Goal: Task Accomplishment & Management: Use online tool/utility

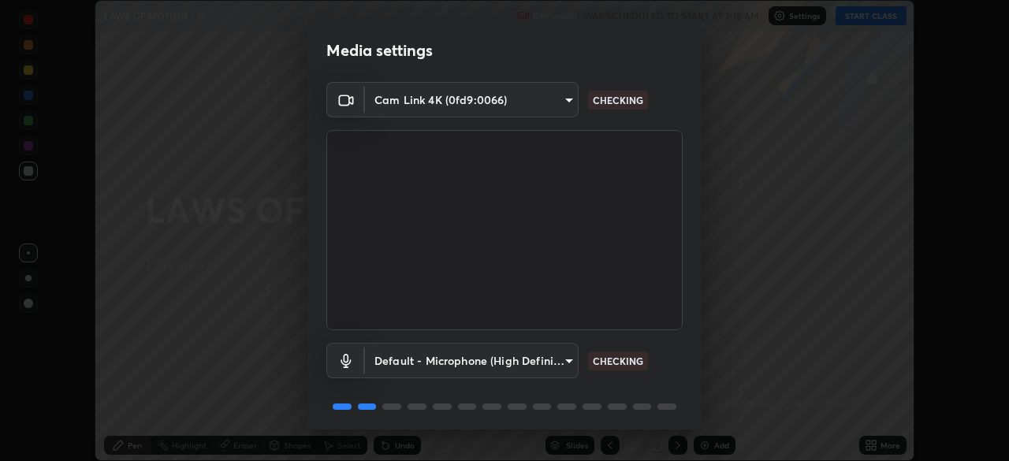
scroll to position [56, 0]
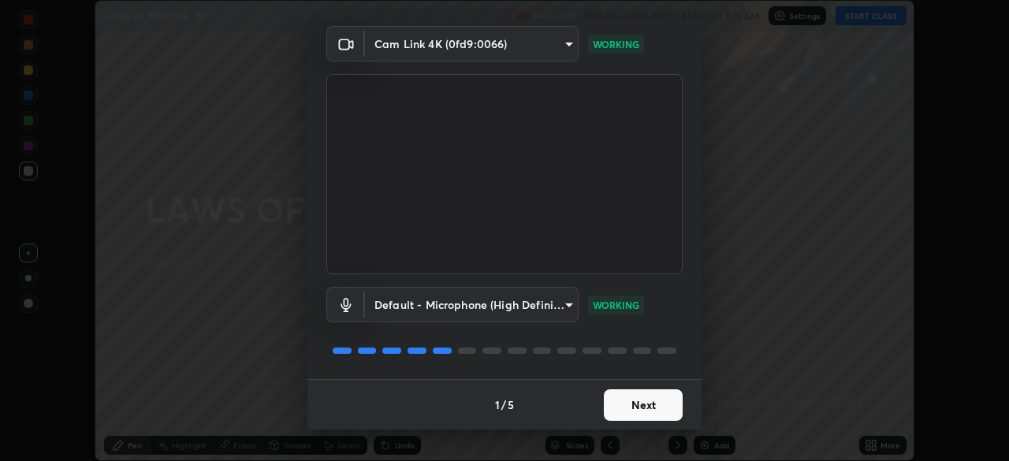
click at [648, 400] on button "Next" at bounding box center [643, 405] width 79 height 32
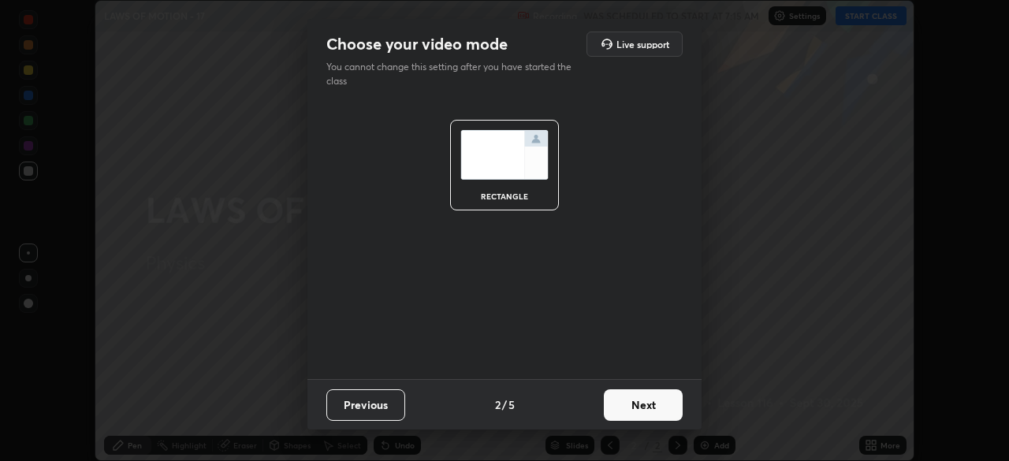
click at [659, 404] on button "Next" at bounding box center [643, 405] width 79 height 32
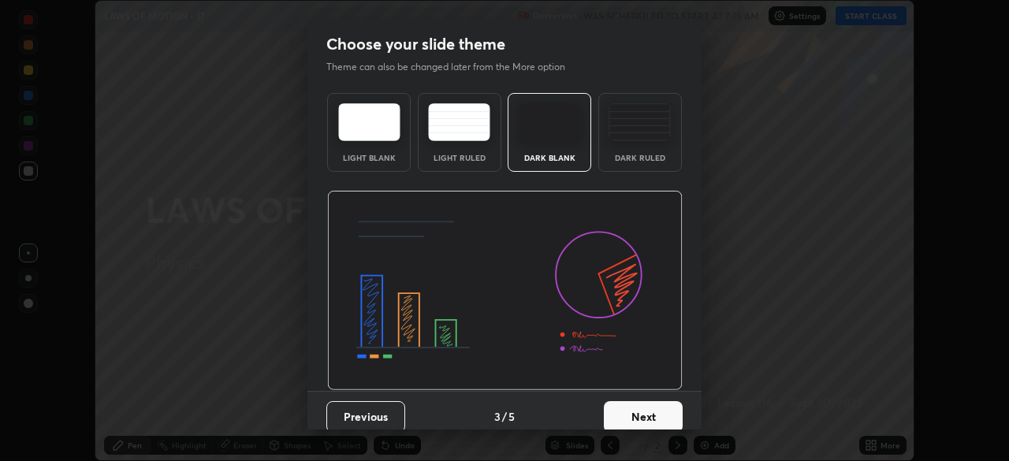
click at [664, 407] on button "Next" at bounding box center [643, 417] width 79 height 32
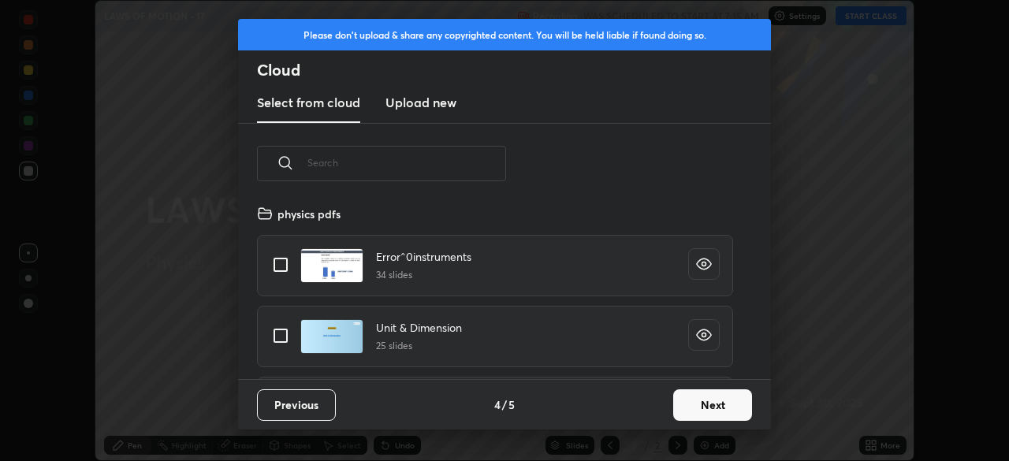
scroll to position [175, 506]
click at [717, 397] on button "Next" at bounding box center [712, 405] width 79 height 32
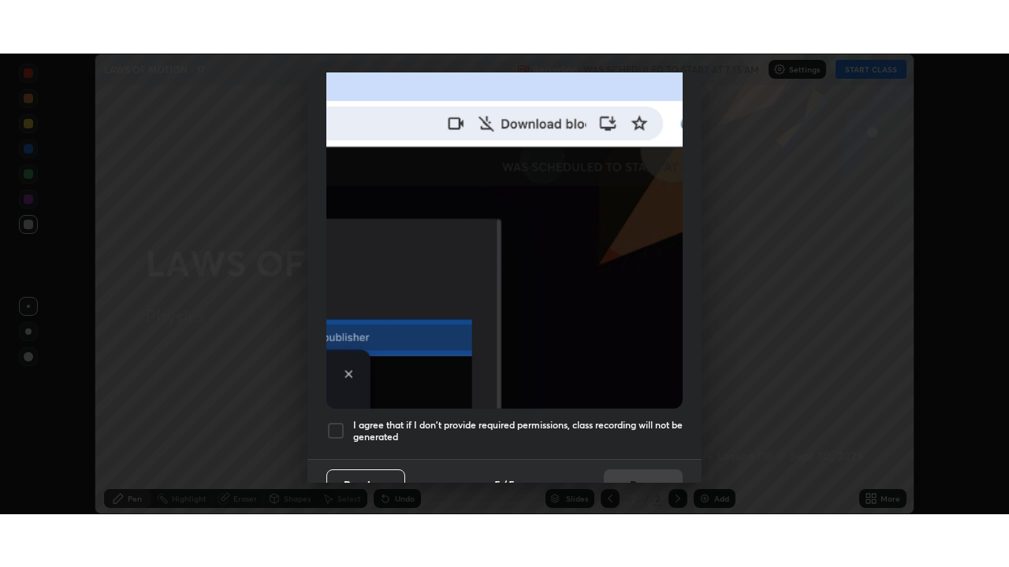
scroll to position [378, 0]
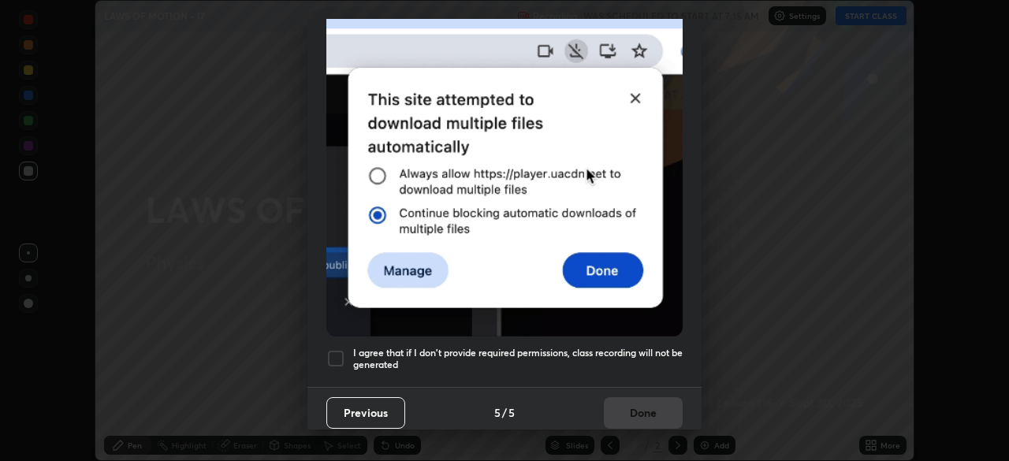
click at [538, 361] on h5 "I agree that if I don't provide required permissions, class recording will not …" at bounding box center [517, 359] width 329 height 24
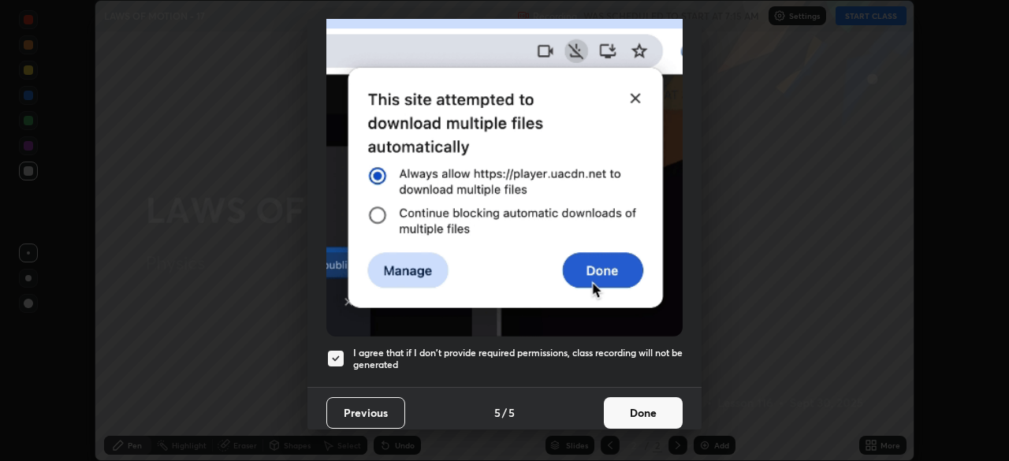
click at [653, 397] on button "Done" at bounding box center [643, 413] width 79 height 32
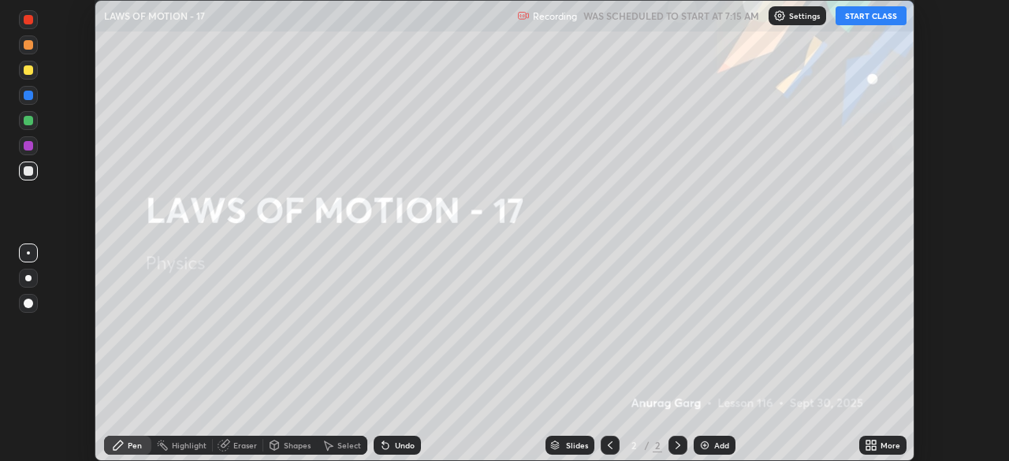
click at [862, 17] on button "START CLASS" at bounding box center [870, 15] width 71 height 19
click at [887, 442] on div "More" at bounding box center [890, 445] width 20 height 8
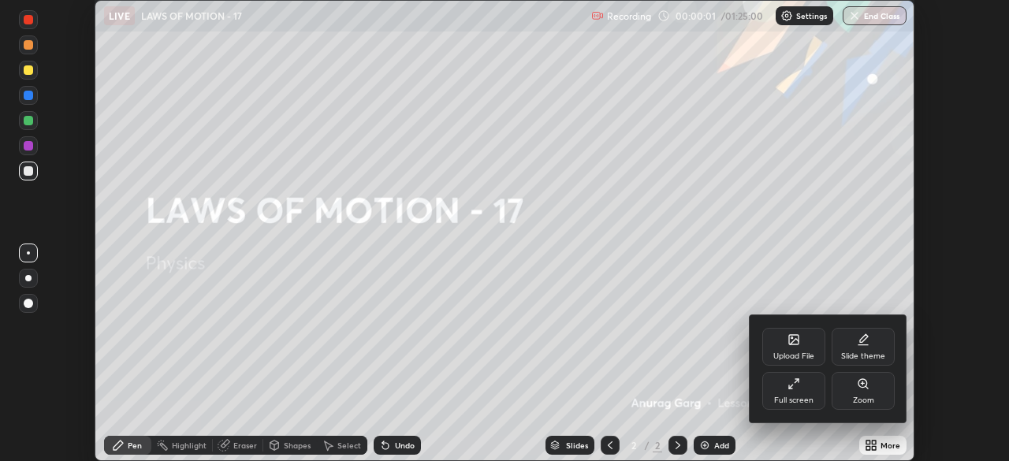
click at [806, 396] on div "Full screen" at bounding box center [793, 400] width 39 height 8
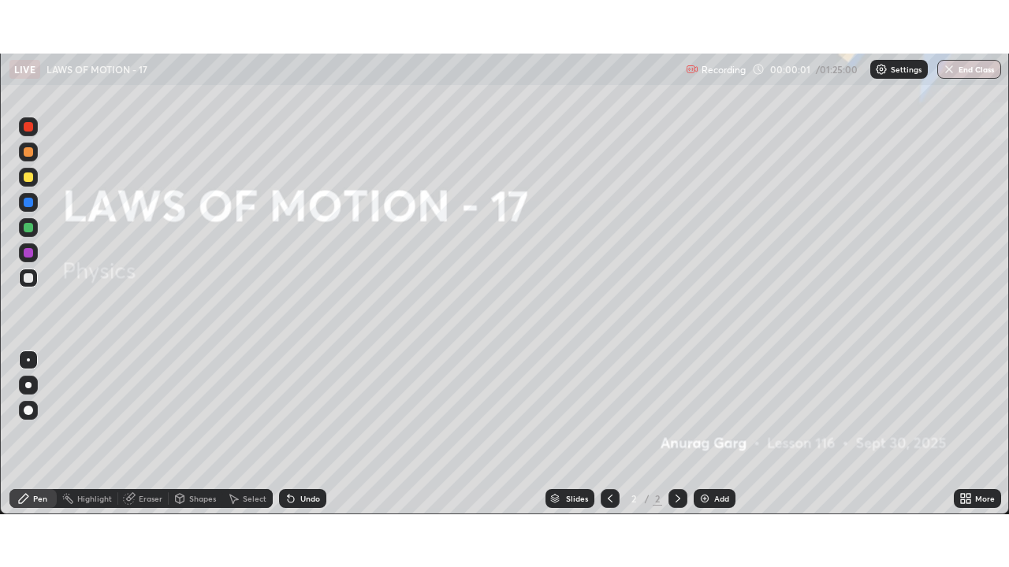
scroll to position [567, 1009]
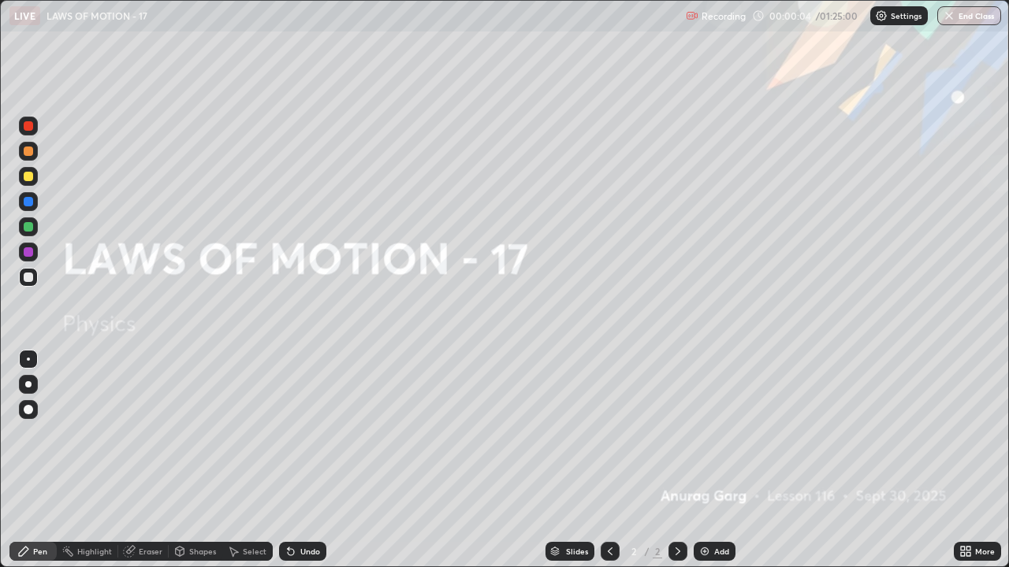
click at [28, 385] on div at bounding box center [28, 384] width 6 height 6
click at [694, 460] on div "Add" at bounding box center [715, 551] width 42 height 19
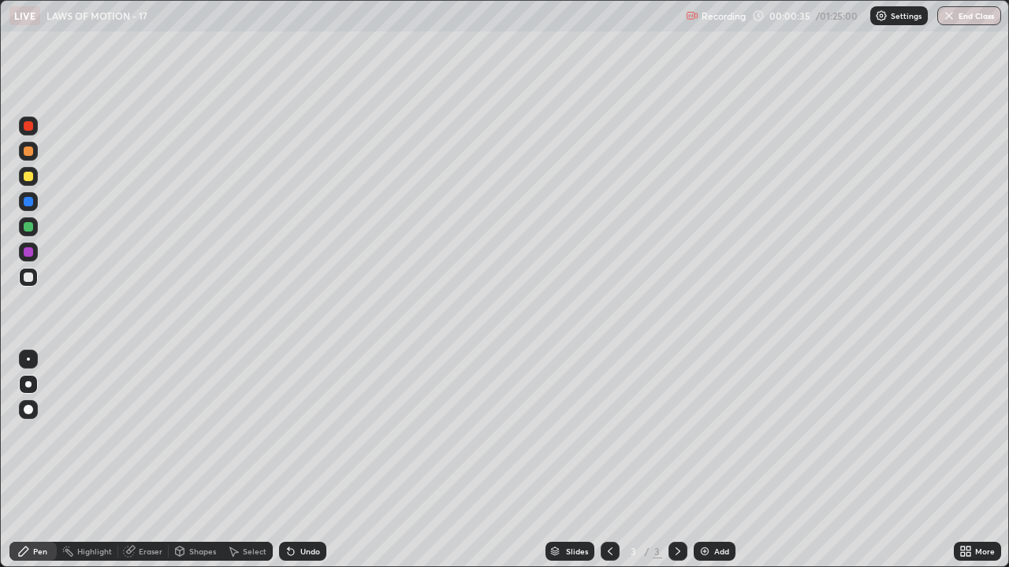
click at [30, 174] on div at bounding box center [28, 176] width 9 height 9
click at [32, 281] on div at bounding box center [28, 277] width 9 height 9
click at [716, 460] on div "Add" at bounding box center [721, 552] width 15 height 8
click at [251, 460] on div "Select" at bounding box center [247, 551] width 50 height 19
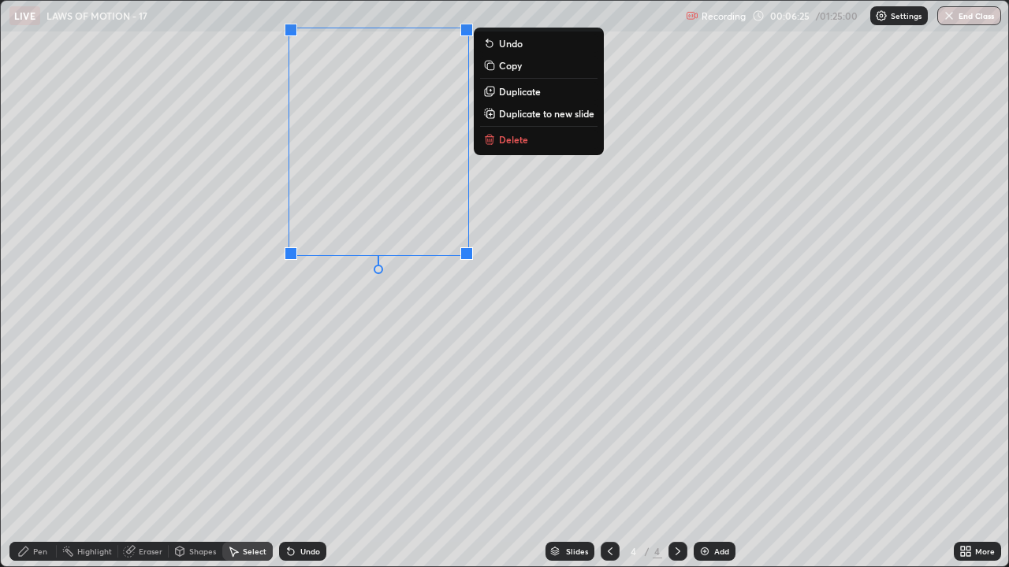
click at [537, 144] on button "Delete" at bounding box center [538, 139] width 117 height 19
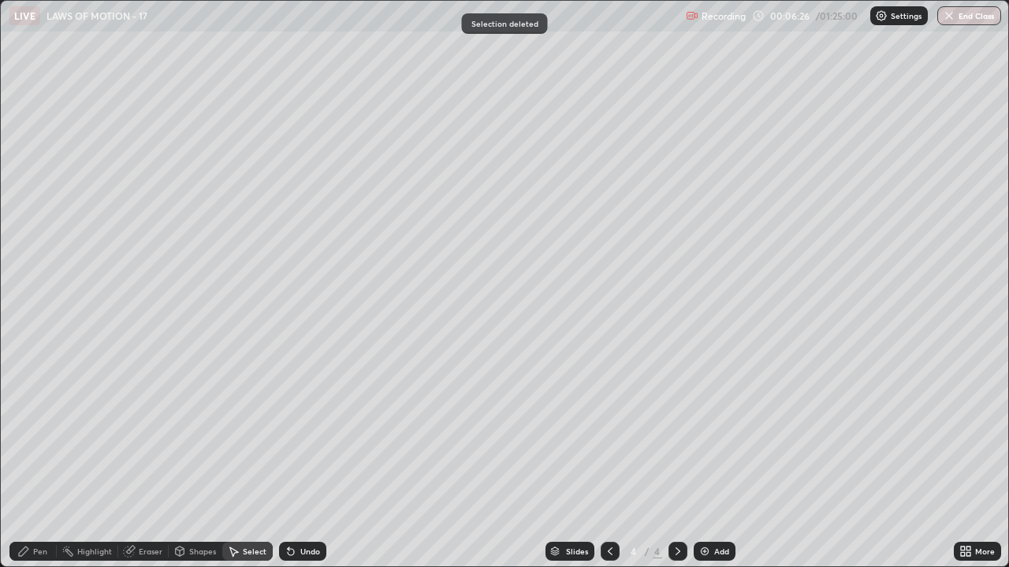
click at [35, 460] on div "Pen" at bounding box center [40, 552] width 14 height 8
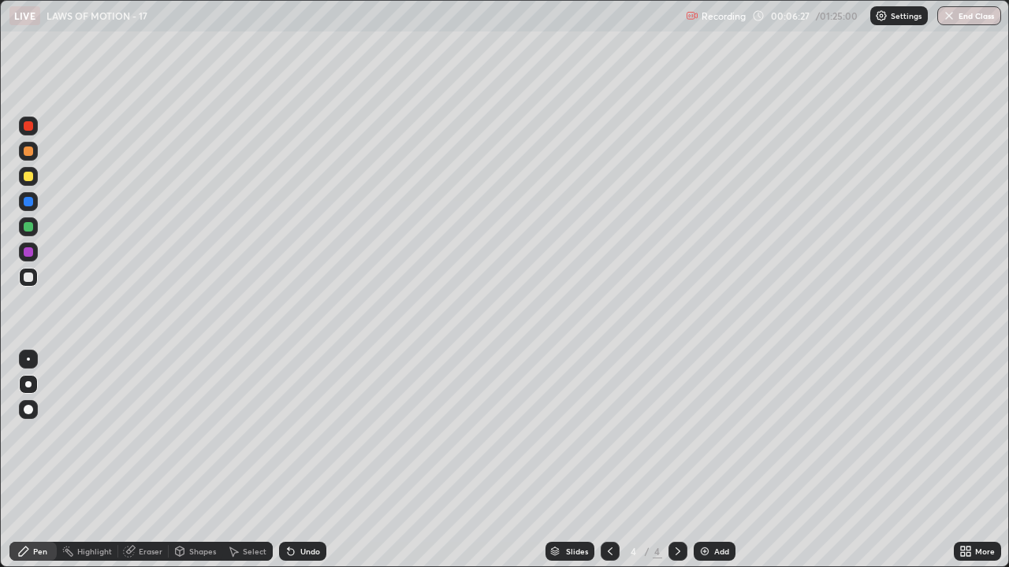
click at [608, 460] on icon at bounding box center [610, 551] width 13 height 13
click at [676, 460] on icon at bounding box center [678, 551] width 13 height 13
click at [26, 183] on div at bounding box center [28, 176] width 19 height 19
click at [34, 277] on div at bounding box center [28, 277] width 19 height 19
click at [709, 460] on div "Add" at bounding box center [715, 551] width 42 height 19
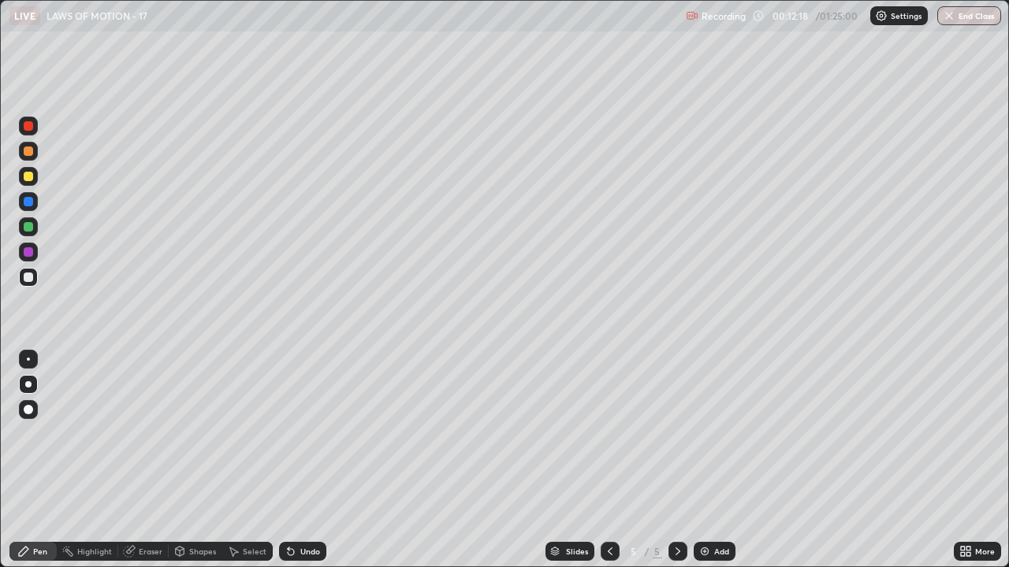
click at [31, 178] on div at bounding box center [28, 176] width 9 height 9
click at [975, 460] on div "More" at bounding box center [985, 552] width 20 height 8
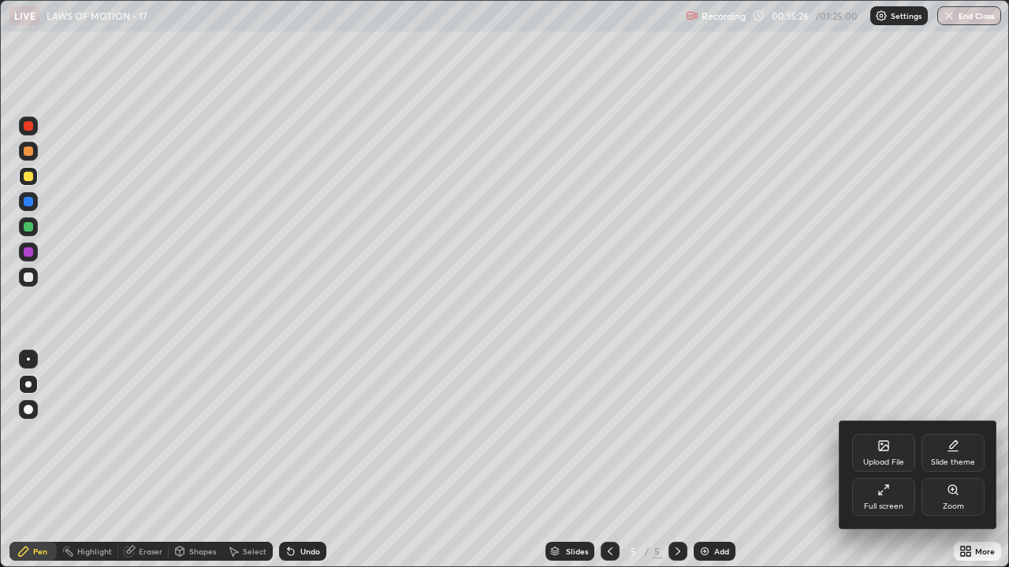
click at [881, 459] on div "Upload File" at bounding box center [883, 463] width 41 height 8
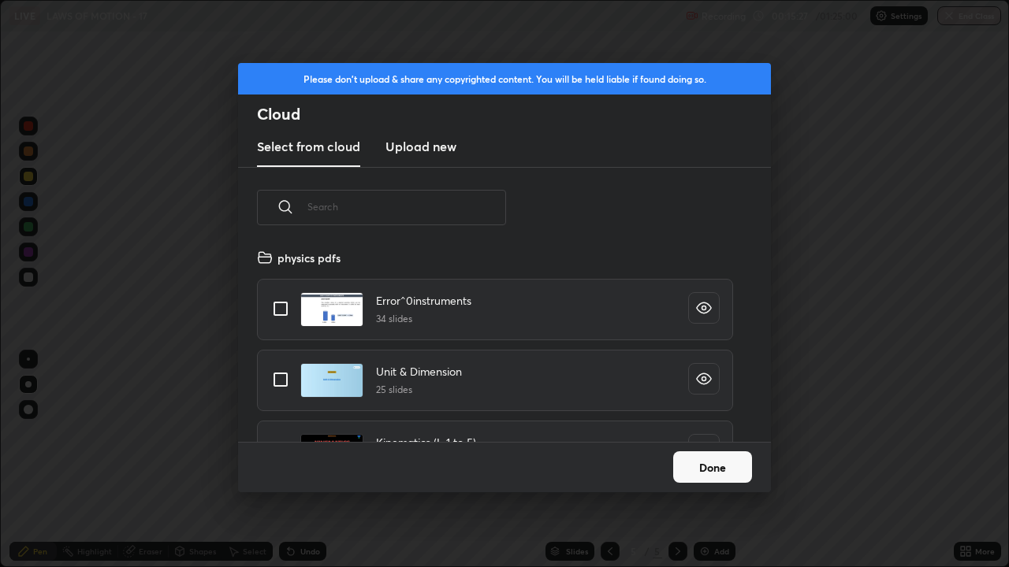
scroll to position [194, 506]
click at [461, 209] on input "text" at bounding box center [406, 206] width 199 height 67
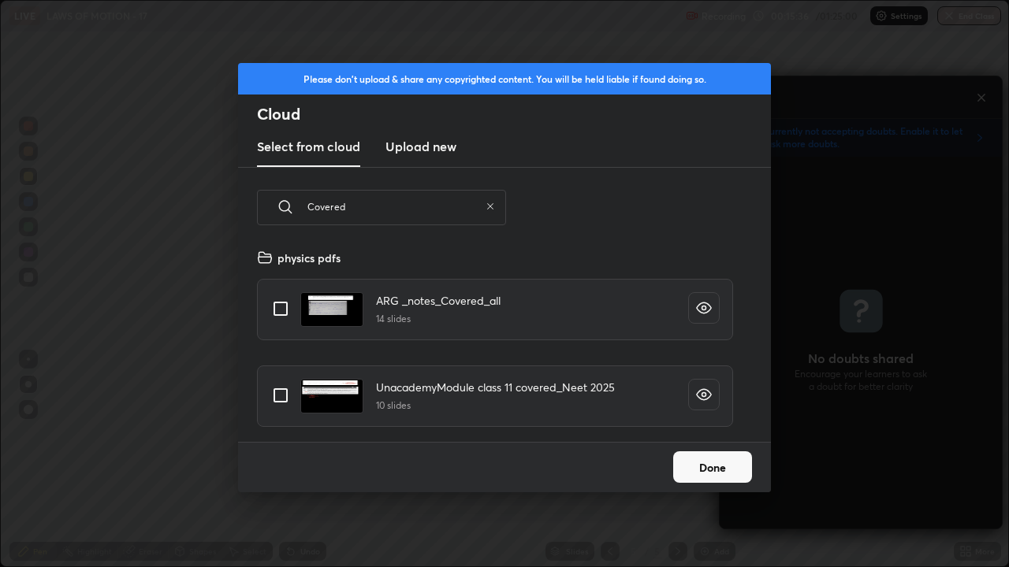
type input "Covered"
click at [281, 311] on input "grid" at bounding box center [280, 308] width 33 height 33
checkbox input "true"
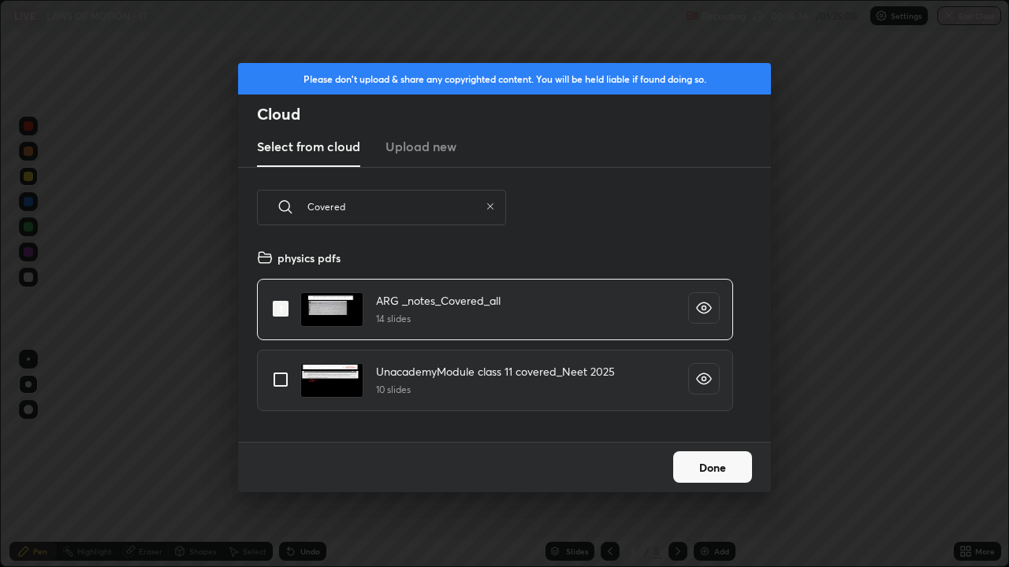
click at [731, 460] on button "Done" at bounding box center [712, 468] width 79 height 32
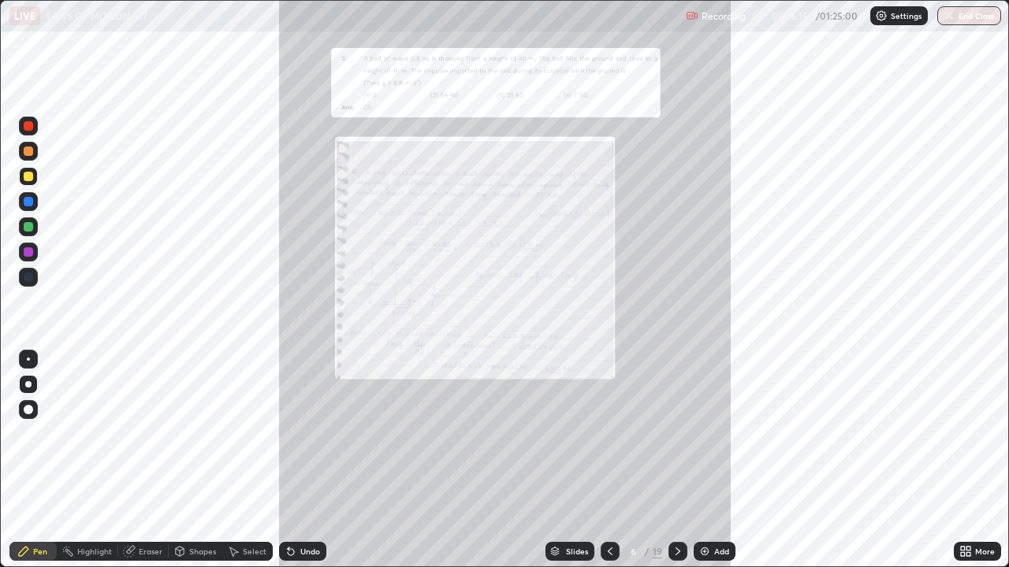
click at [966, 460] on icon at bounding box center [965, 551] width 13 height 13
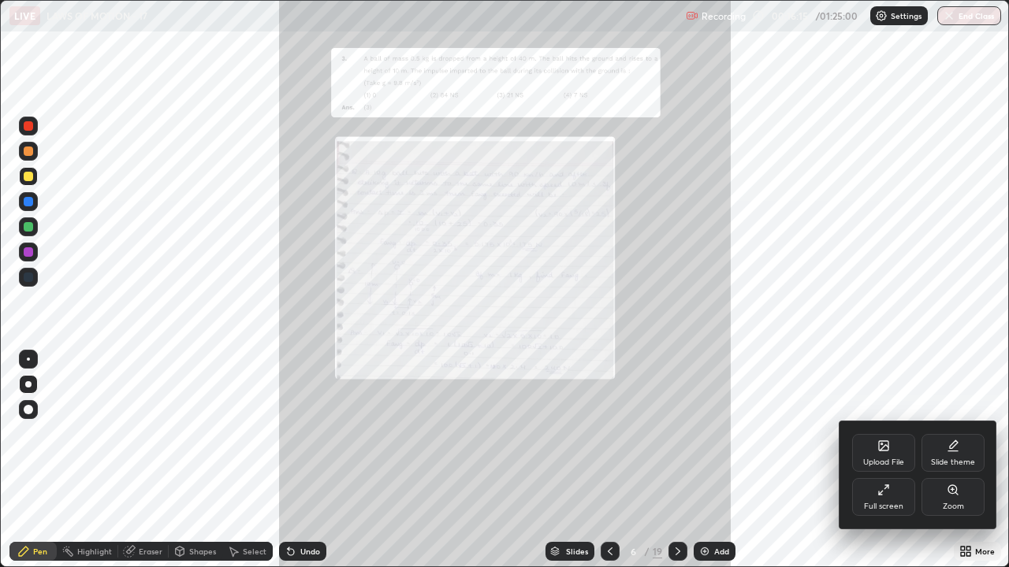
click at [951, 460] on div "Zoom" at bounding box center [952, 497] width 63 height 38
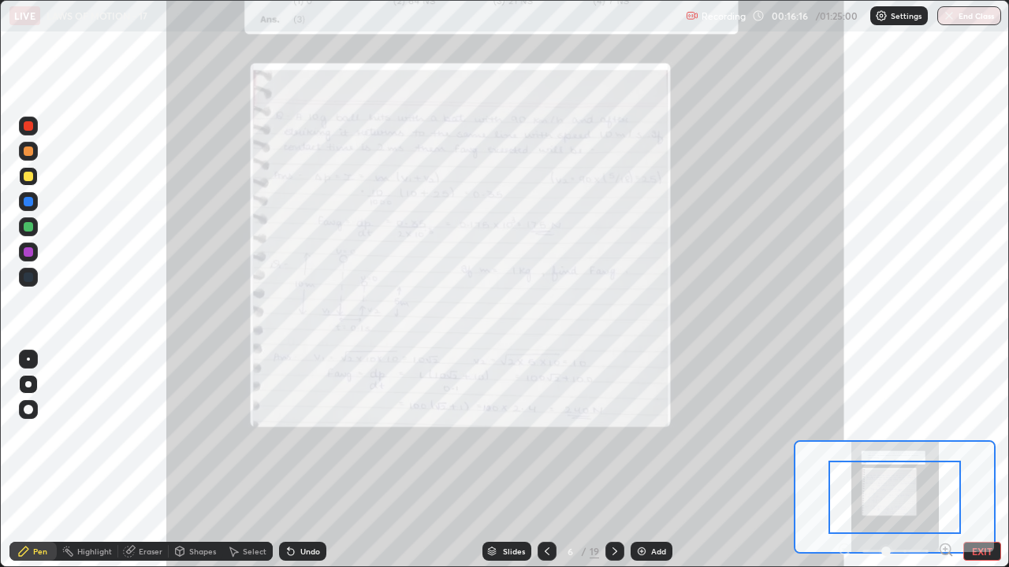
click at [945, 460] on icon at bounding box center [945, 549] width 4 height 0
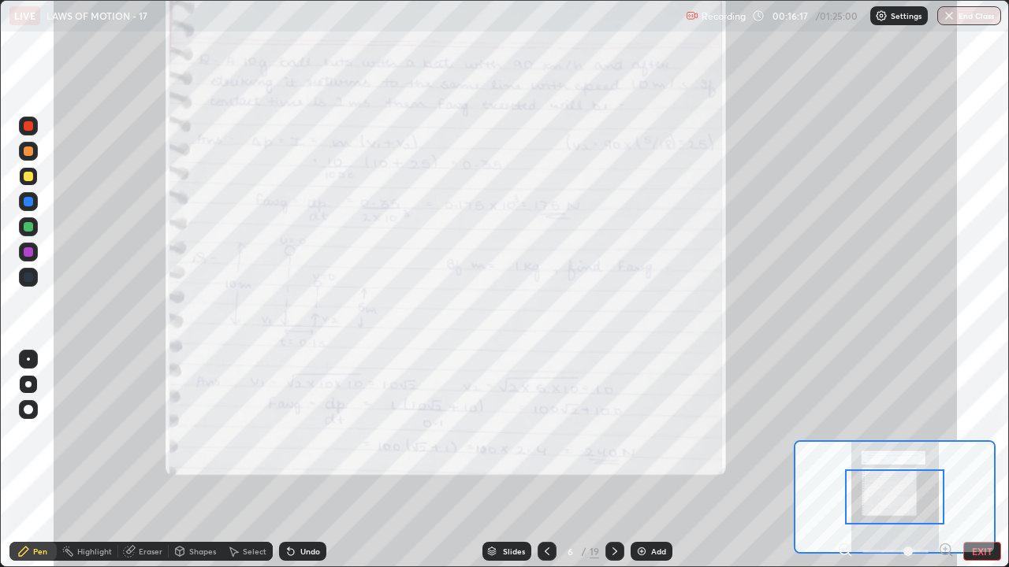
click at [844, 460] on icon at bounding box center [845, 549] width 4 height 0
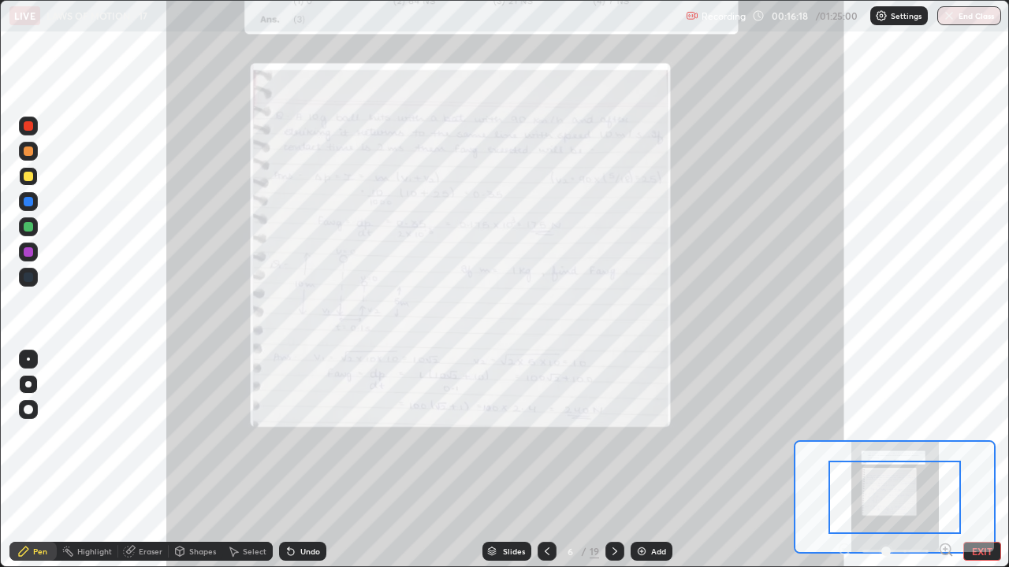
click at [899, 460] on div at bounding box center [894, 497] width 132 height 73
click at [612, 460] on icon at bounding box center [614, 551] width 13 height 13
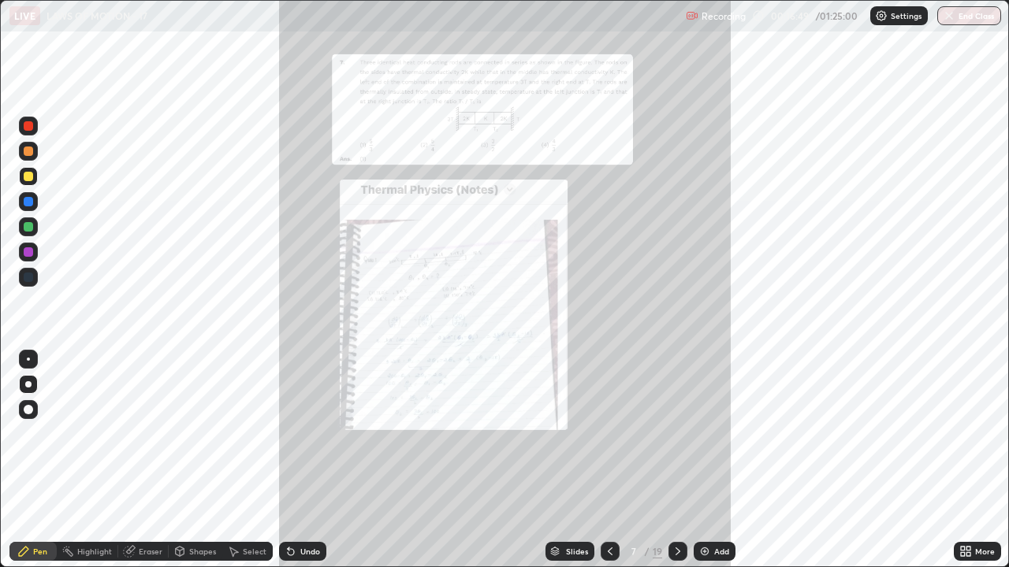
click at [980, 460] on div "More" at bounding box center [985, 552] width 20 height 8
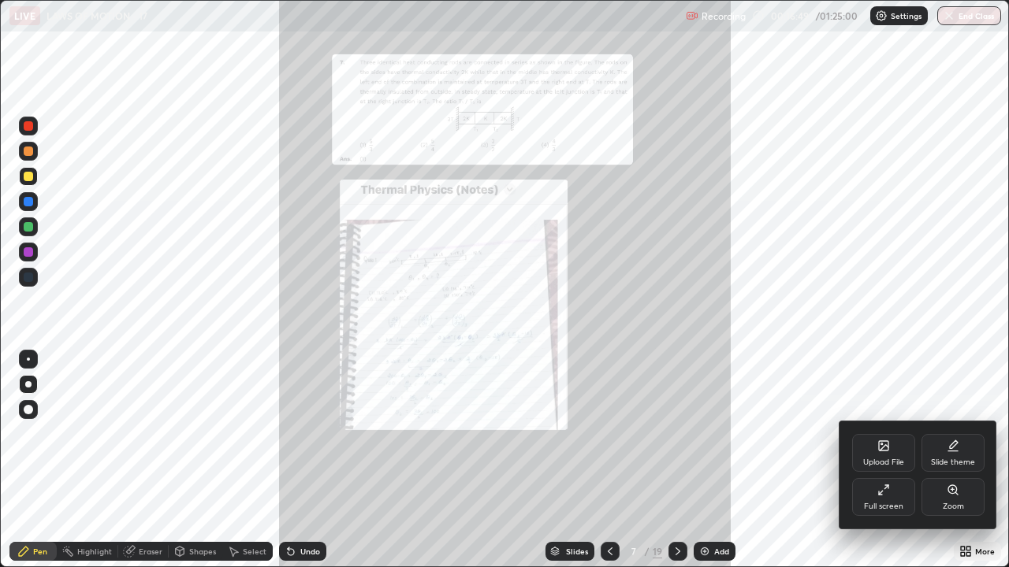
click at [958, 460] on div "Zoom" at bounding box center [953, 507] width 21 height 8
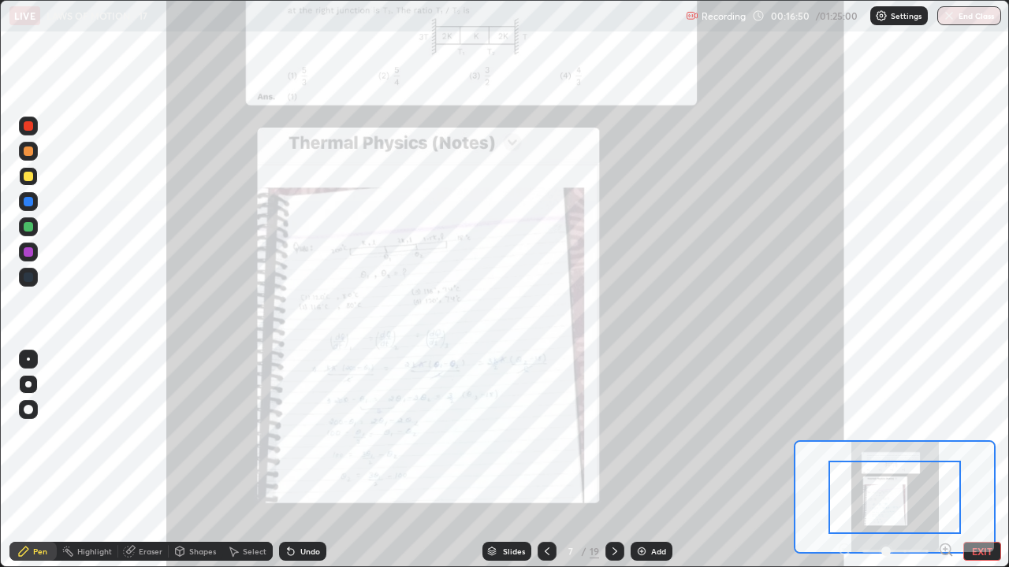
click at [945, 460] on icon at bounding box center [945, 549] width 4 height 0
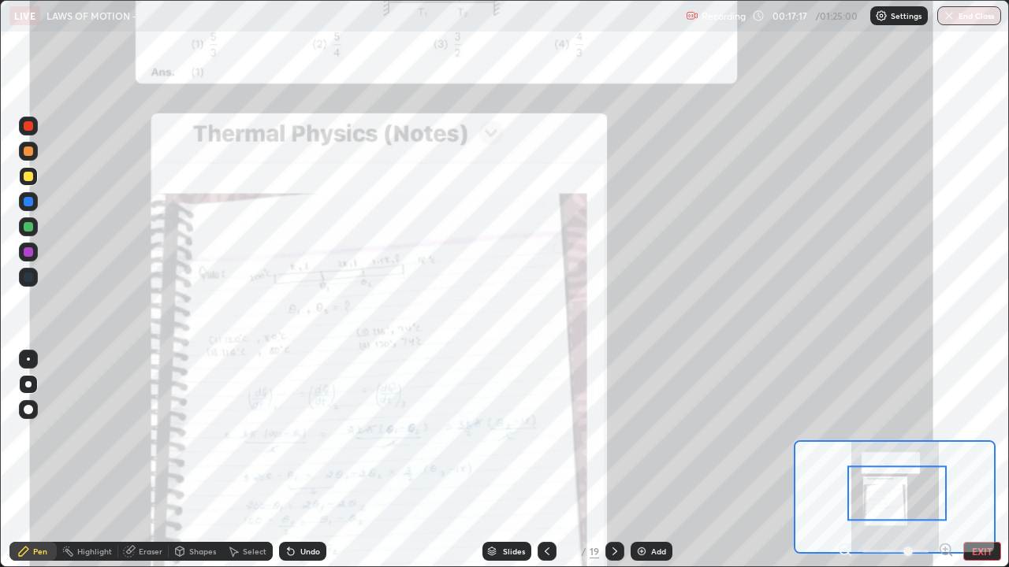
click at [613, 460] on icon at bounding box center [614, 551] width 13 height 13
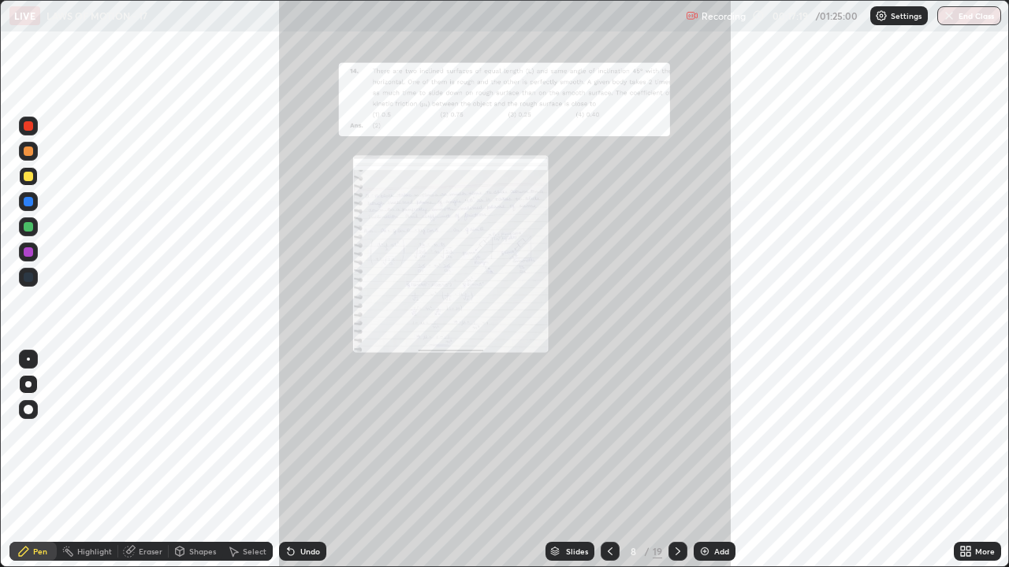
click at [975, 460] on div "More" at bounding box center [985, 552] width 20 height 8
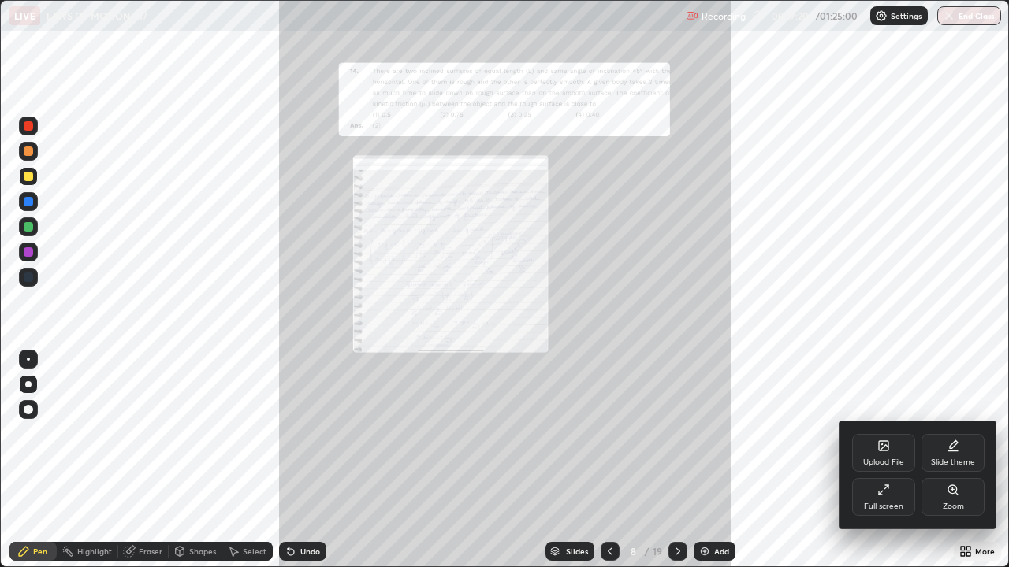
click at [952, 460] on icon at bounding box center [953, 490] width 13 height 13
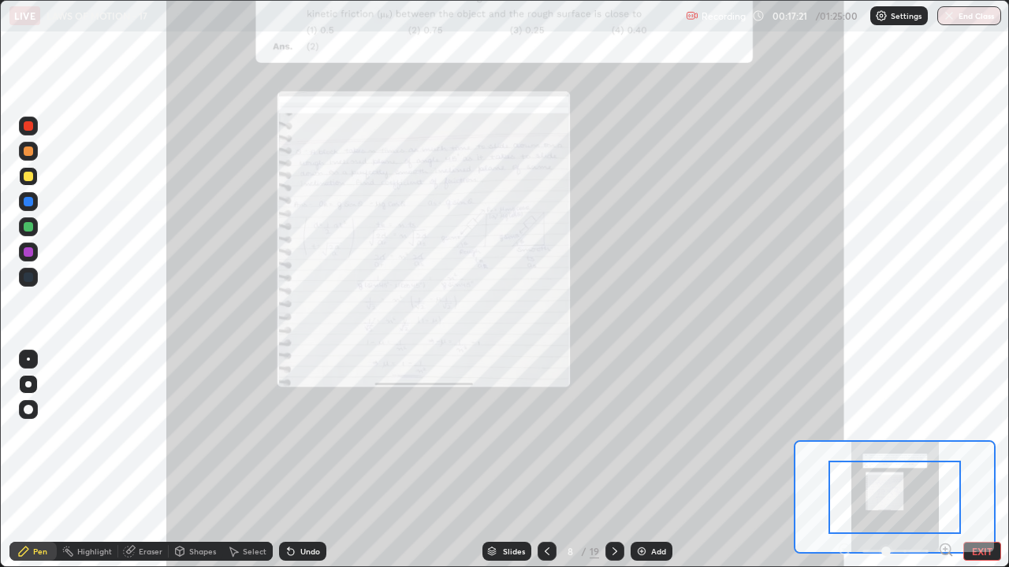
click at [945, 460] on icon at bounding box center [945, 549] width 4 height 0
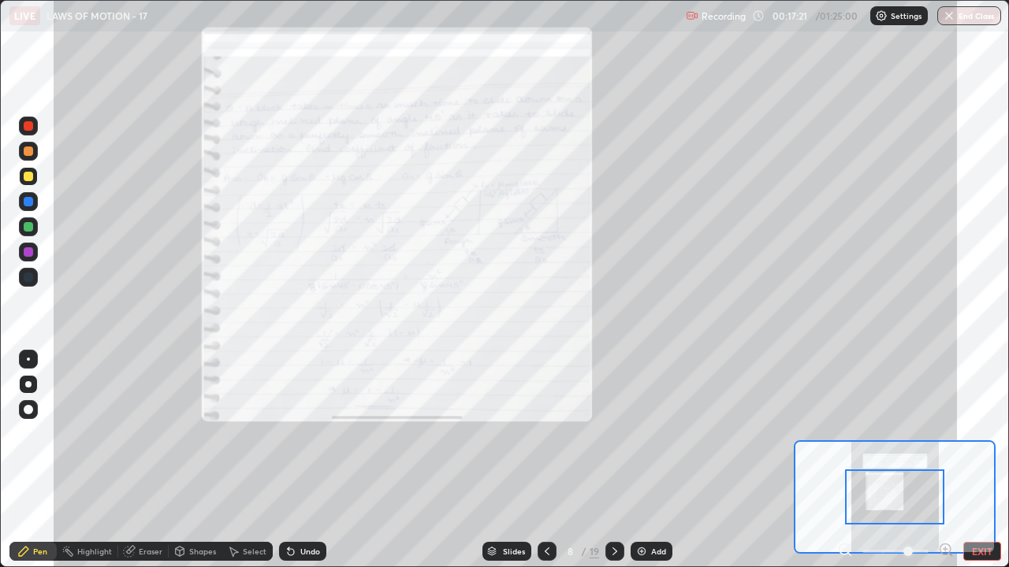
click at [849, 460] on icon at bounding box center [849, 554] width 3 height 3
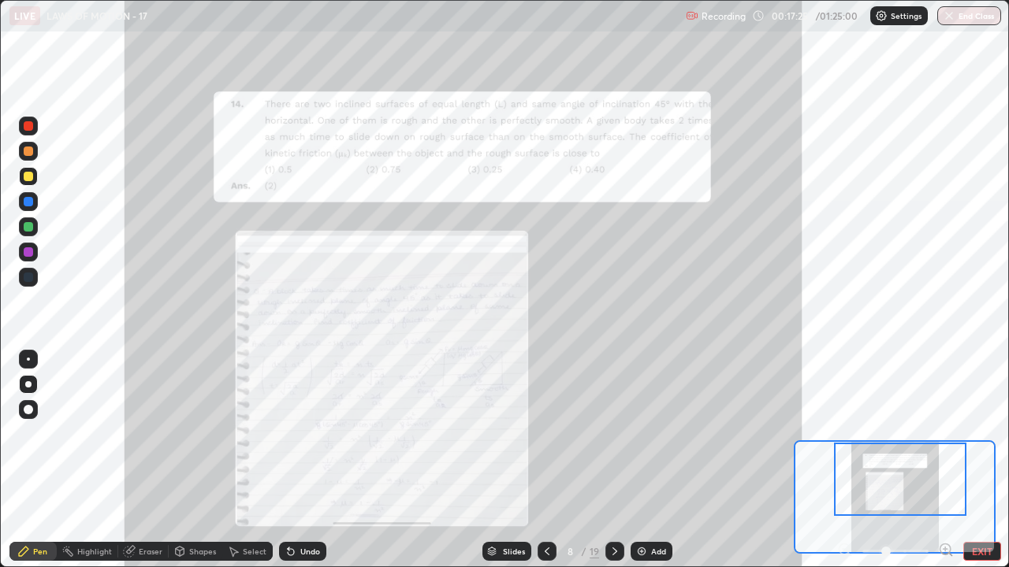
click at [945, 460] on icon at bounding box center [945, 549] width 4 height 0
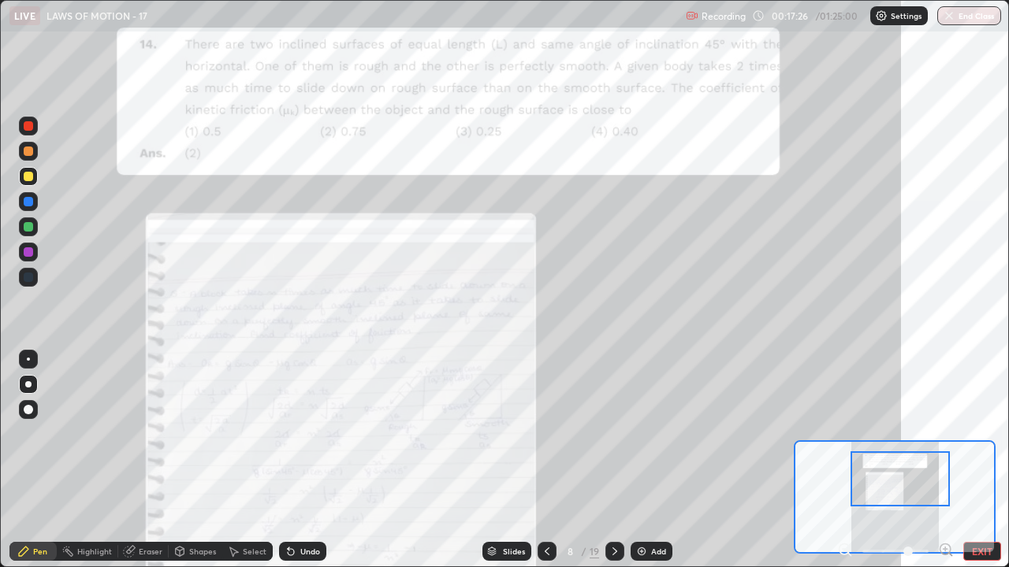
click at [927, 460] on div at bounding box center [899, 479] width 99 height 55
click at [947, 460] on icon at bounding box center [946, 550] width 16 height 16
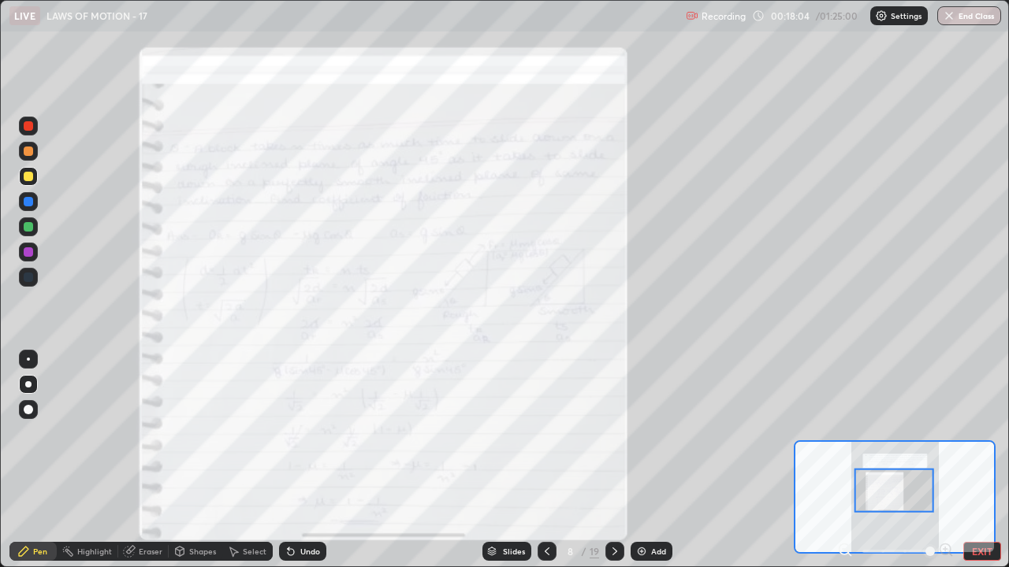
click at [613, 460] on icon at bounding box center [614, 551] width 13 height 13
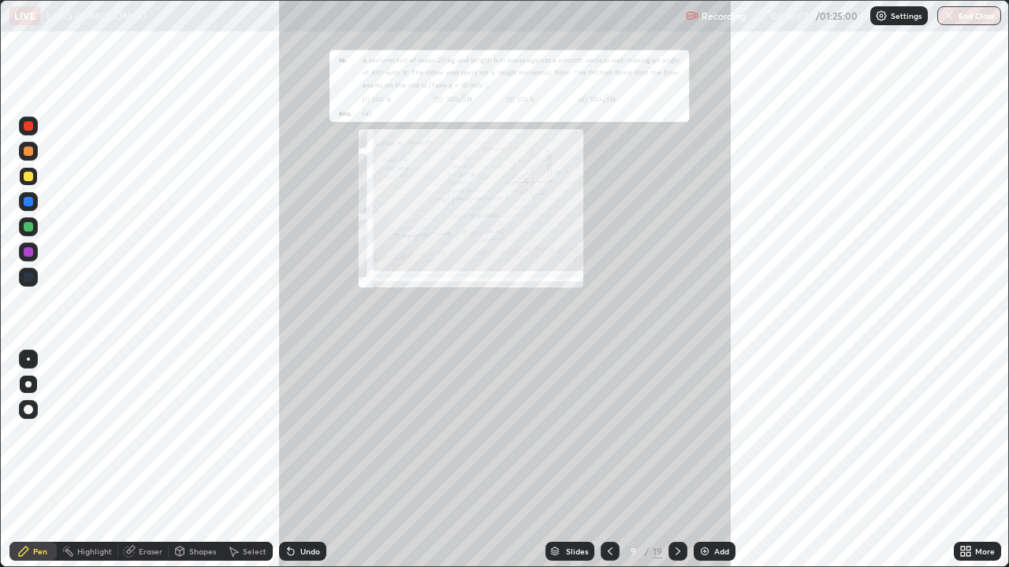
click at [976, 460] on div "More" at bounding box center [977, 551] width 47 height 19
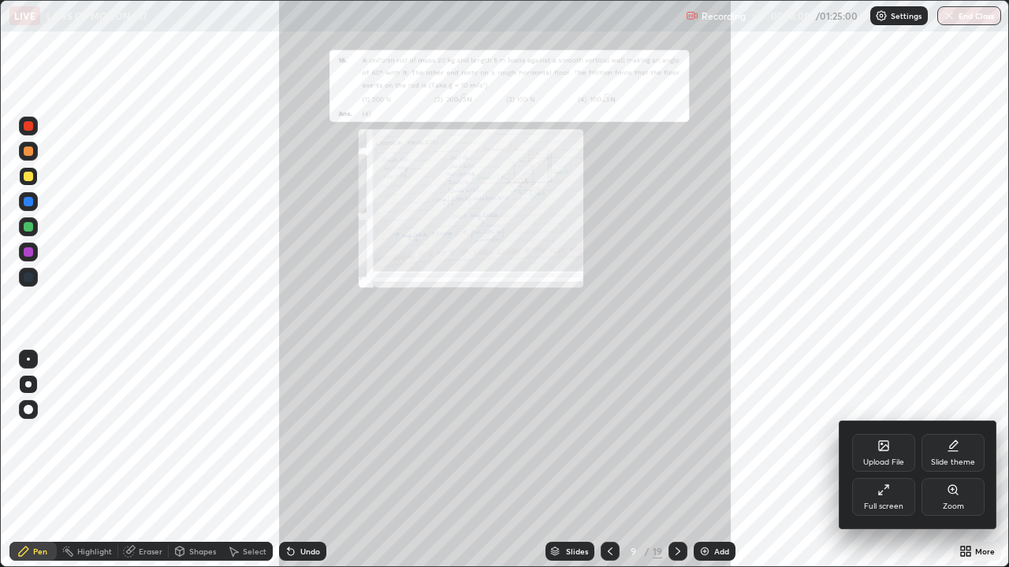
click at [953, 460] on div "Zoom" at bounding box center [953, 507] width 21 height 8
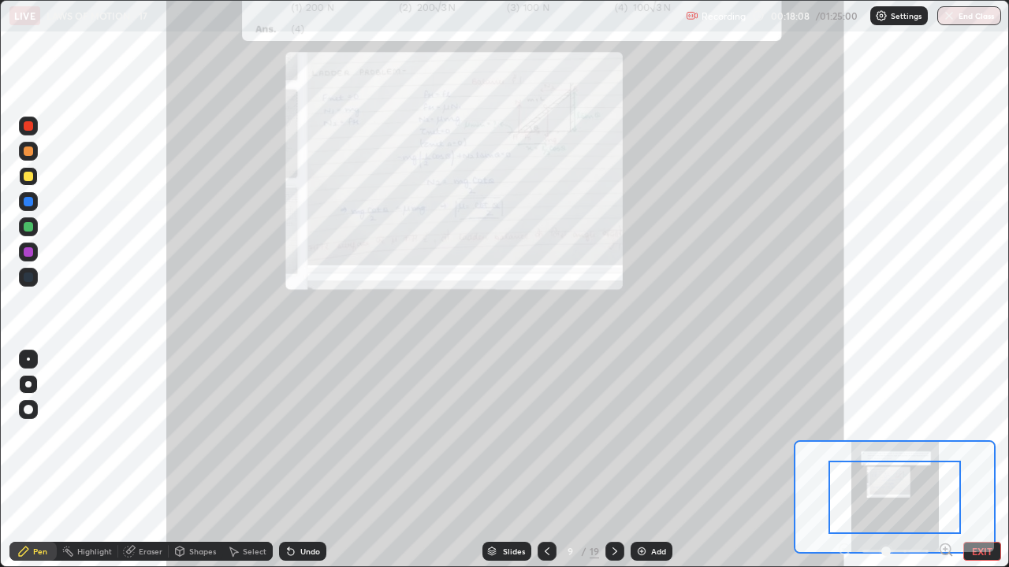
click at [946, 460] on icon at bounding box center [946, 550] width 16 height 16
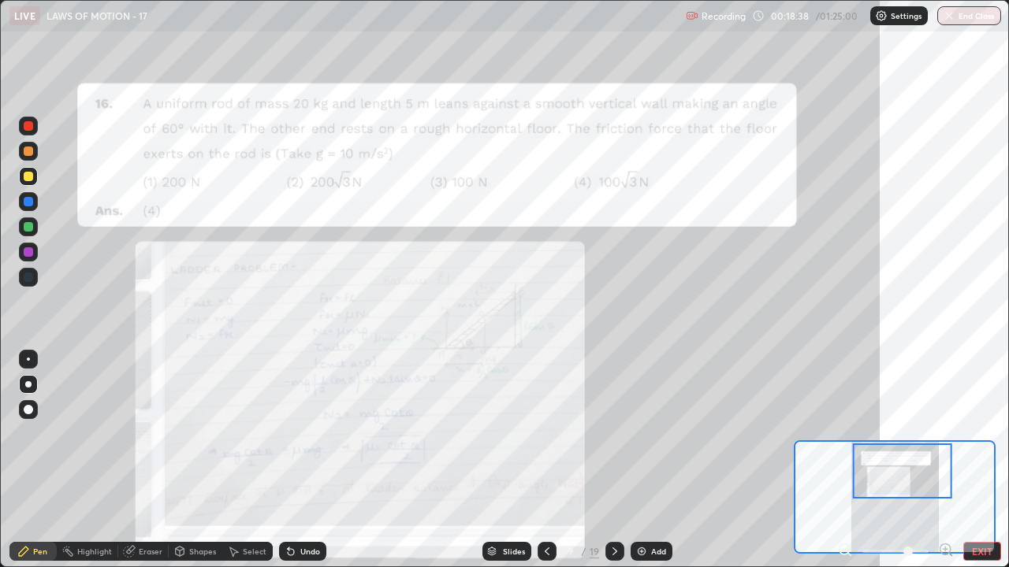
click at [611, 460] on icon at bounding box center [614, 551] width 13 height 13
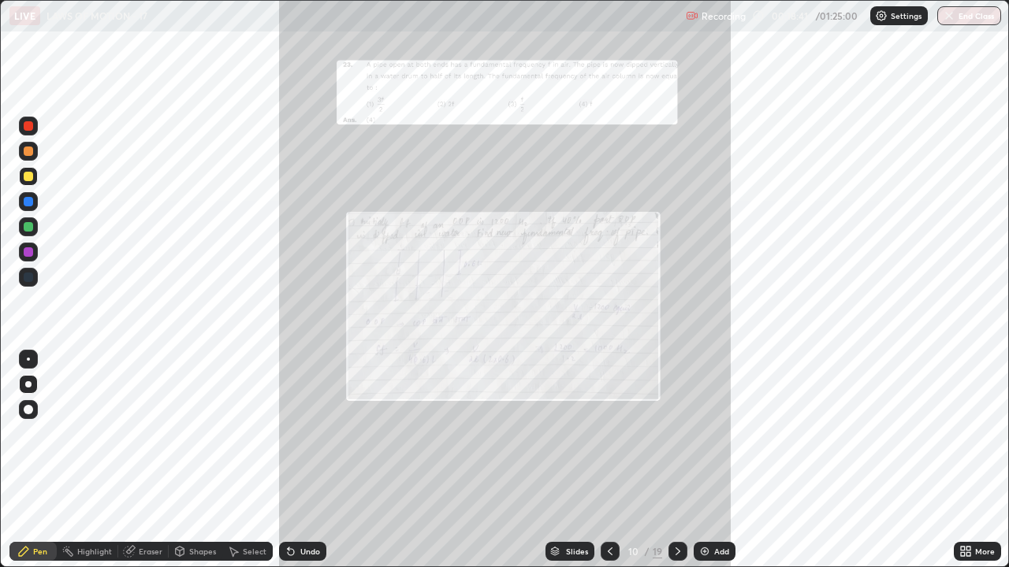
click at [968, 460] on icon at bounding box center [968, 549] width 4 height 4
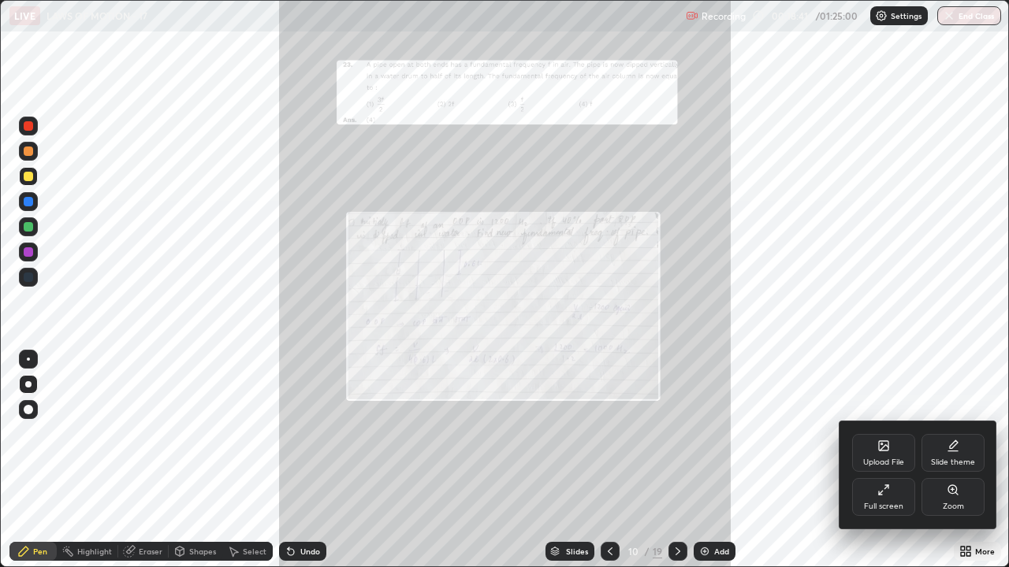
click at [958, 460] on div "Zoom" at bounding box center [952, 497] width 63 height 38
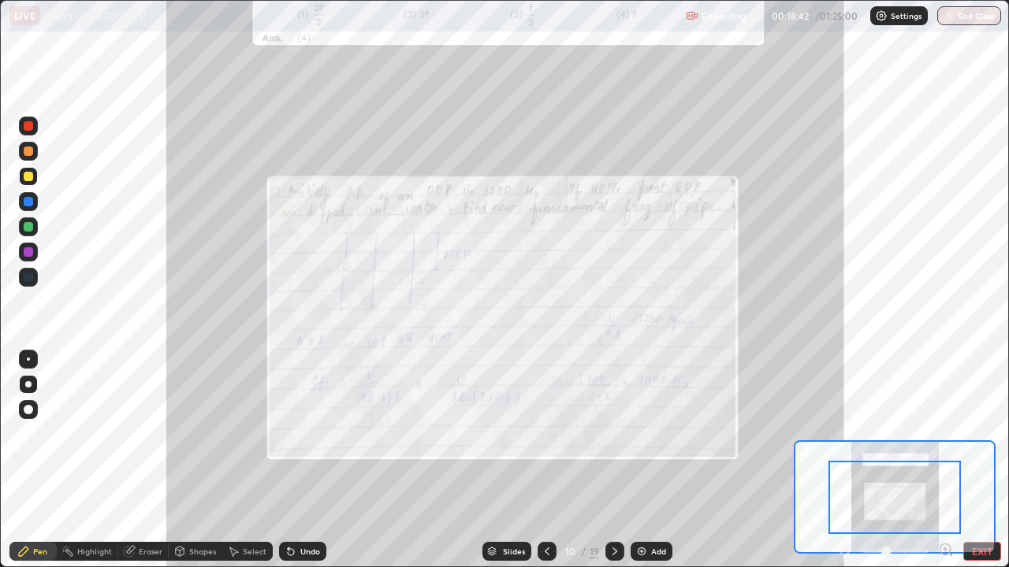
click at [945, 460] on icon at bounding box center [945, 549] width 4 height 0
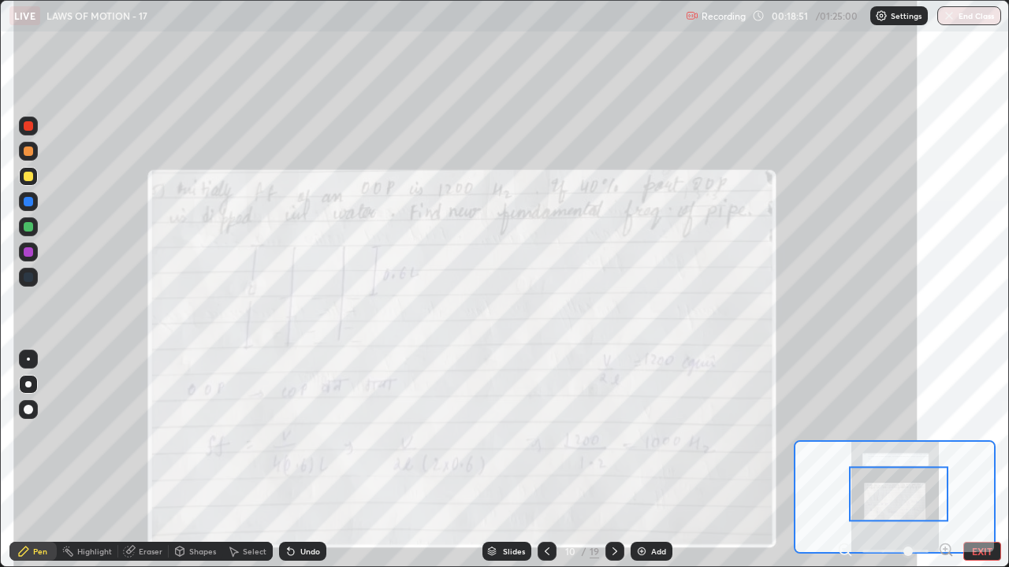
click at [611, 460] on icon at bounding box center [614, 551] width 13 height 13
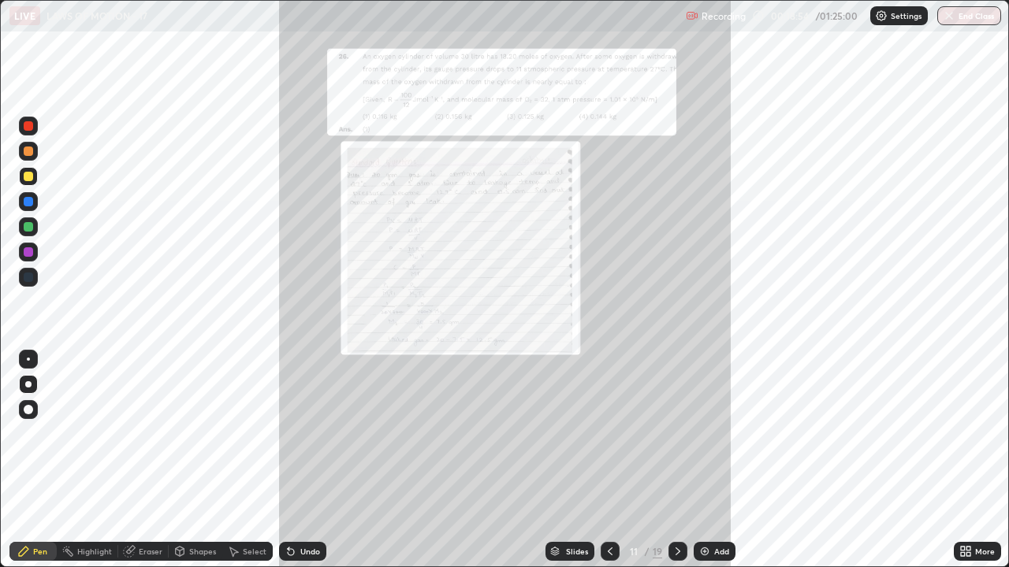
click at [977, 460] on div "More" at bounding box center [977, 551] width 47 height 19
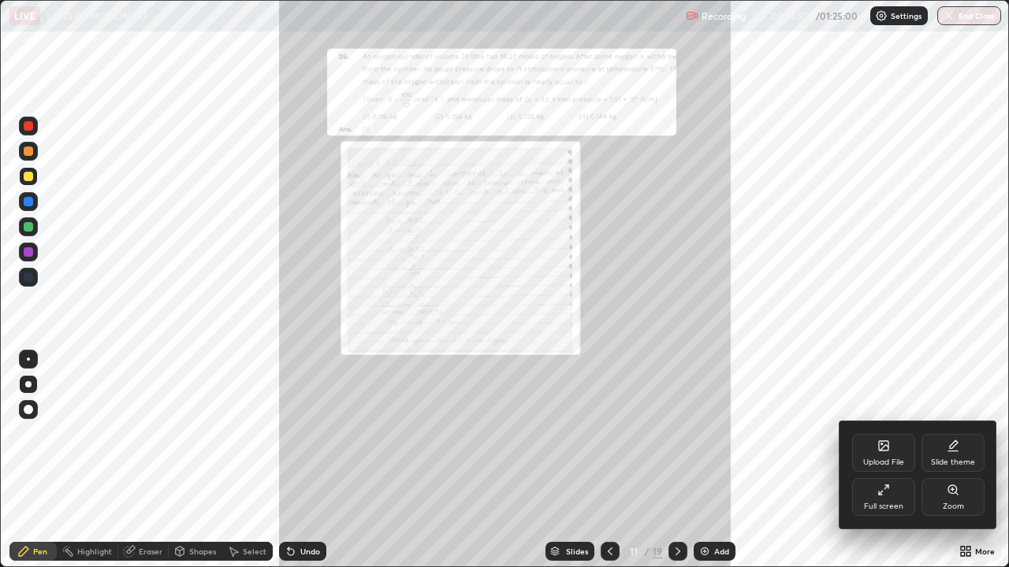
click at [951, 460] on icon at bounding box center [952, 490] width 9 height 9
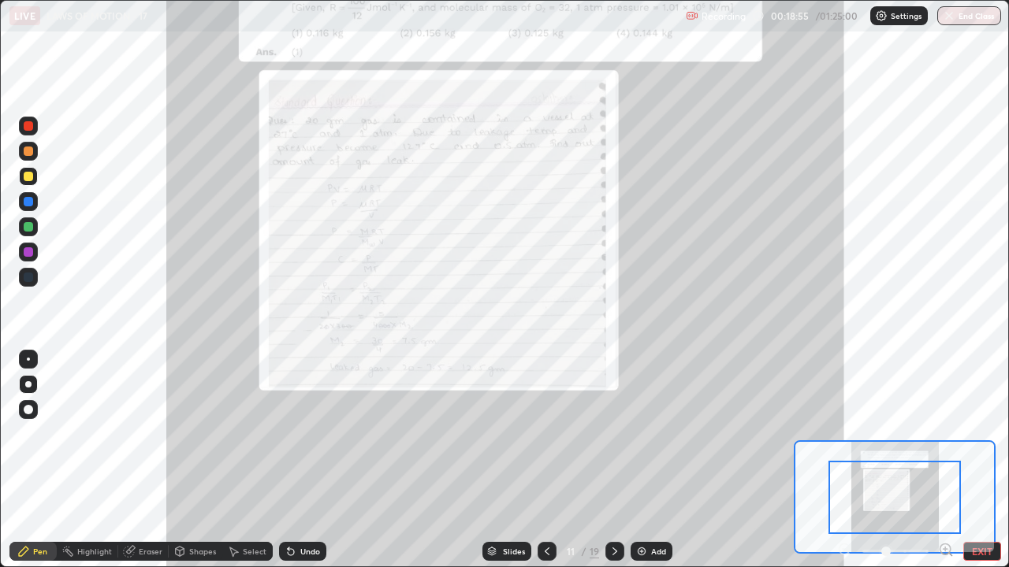
click at [945, 460] on icon at bounding box center [945, 549] width 4 height 0
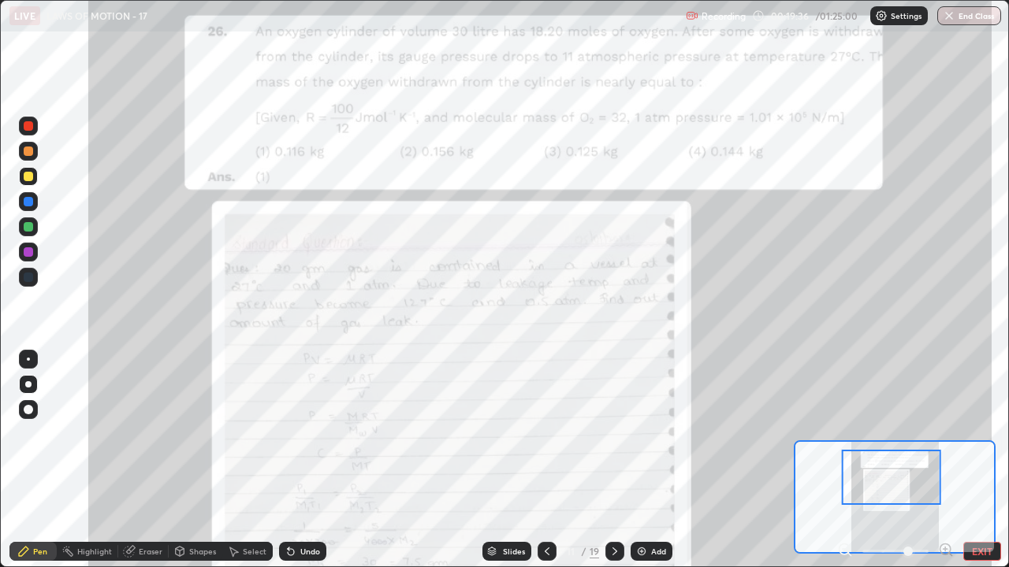
click at [613, 460] on icon at bounding box center [614, 551] width 13 height 13
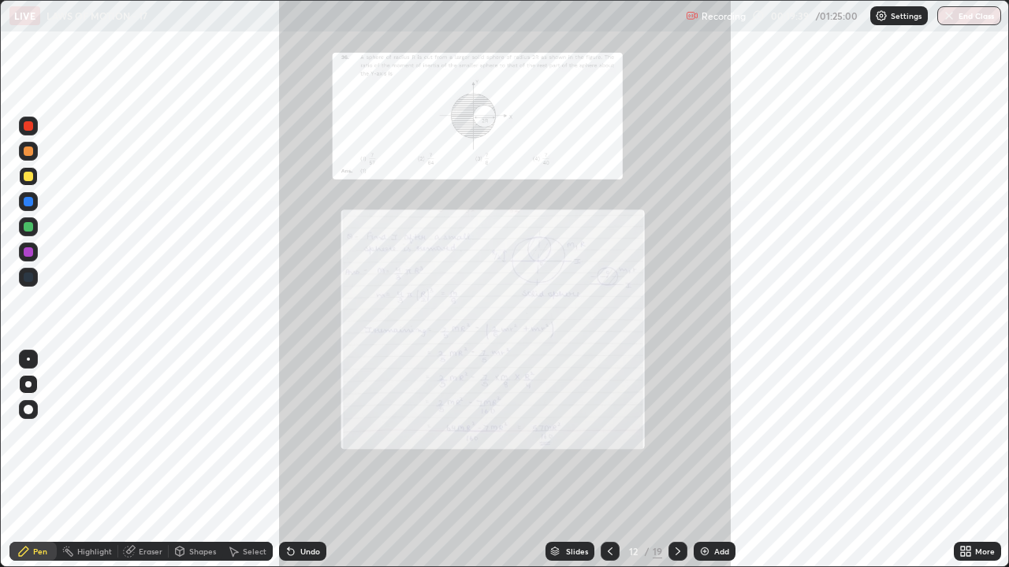
click at [968, 460] on icon at bounding box center [968, 555] width 4 height 4
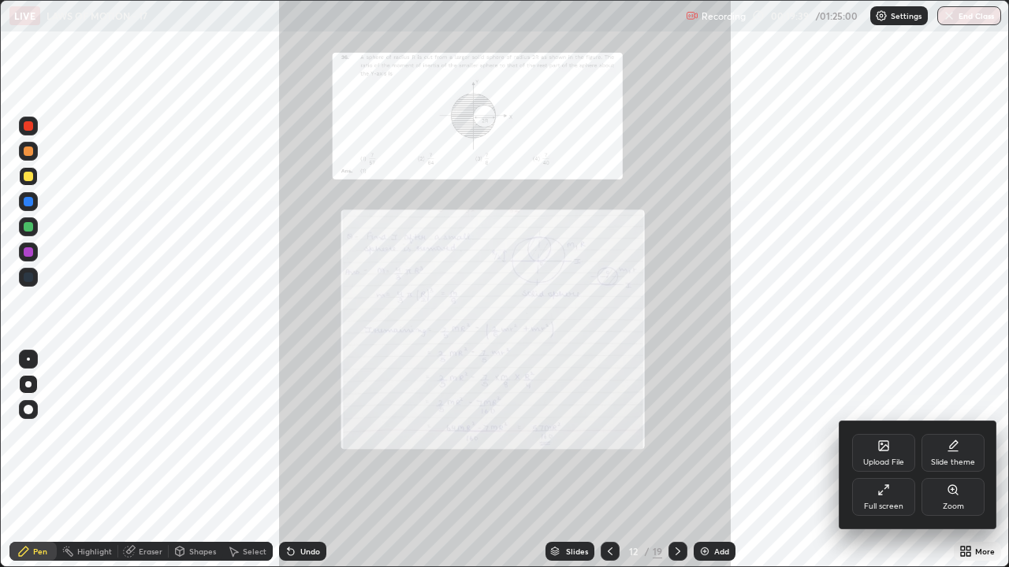
click at [955, 460] on div "Zoom" at bounding box center [953, 507] width 21 height 8
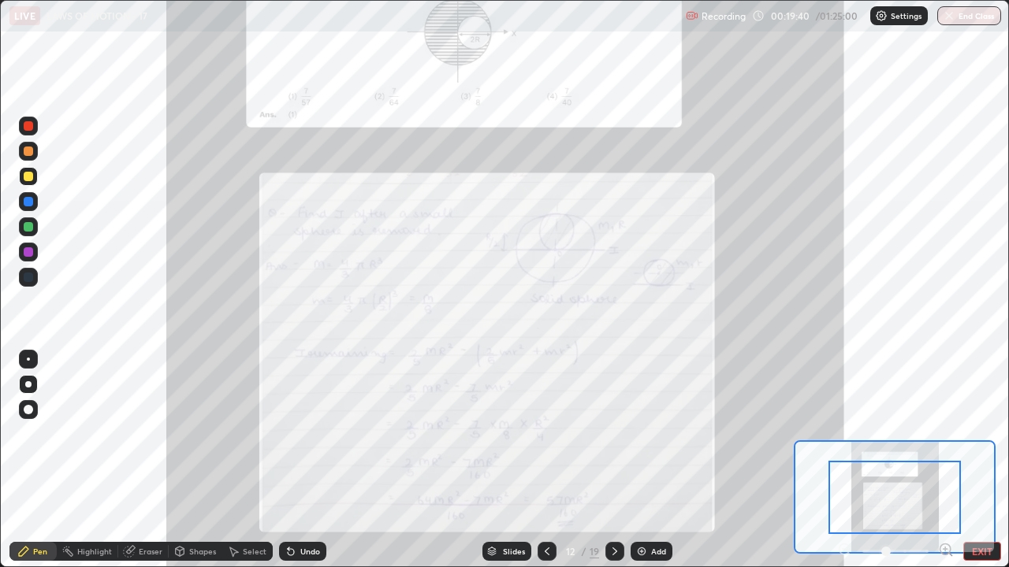
click at [950, 460] on icon at bounding box center [950, 554] width 3 height 3
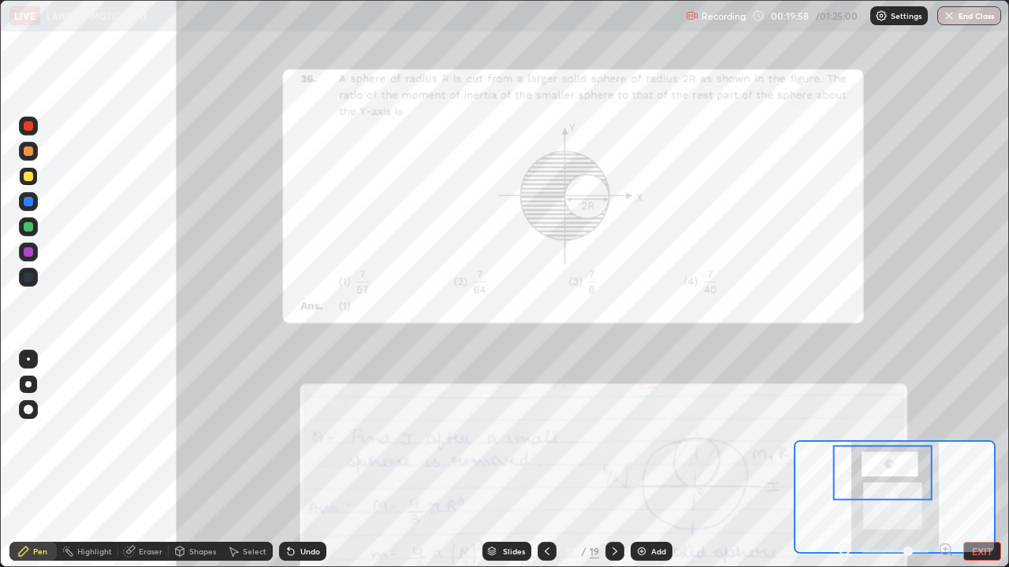
click at [615, 460] on div at bounding box center [614, 551] width 19 height 19
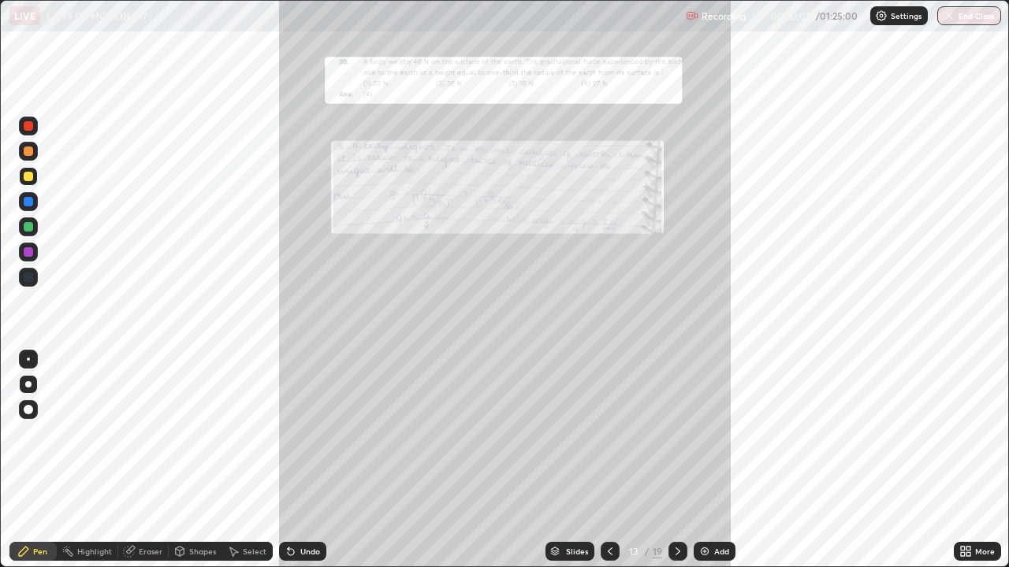
click at [977, 460] on div "More" at bounding box center [985, 552] width 20 height 8
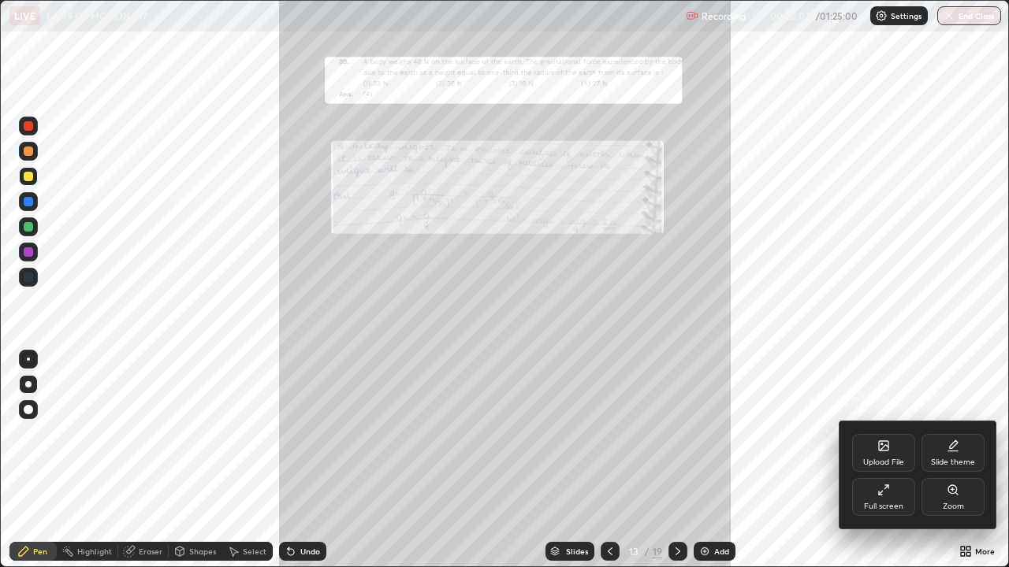
click at [956, 460] on icon at bounding box center [956, 494] width 2 height 2
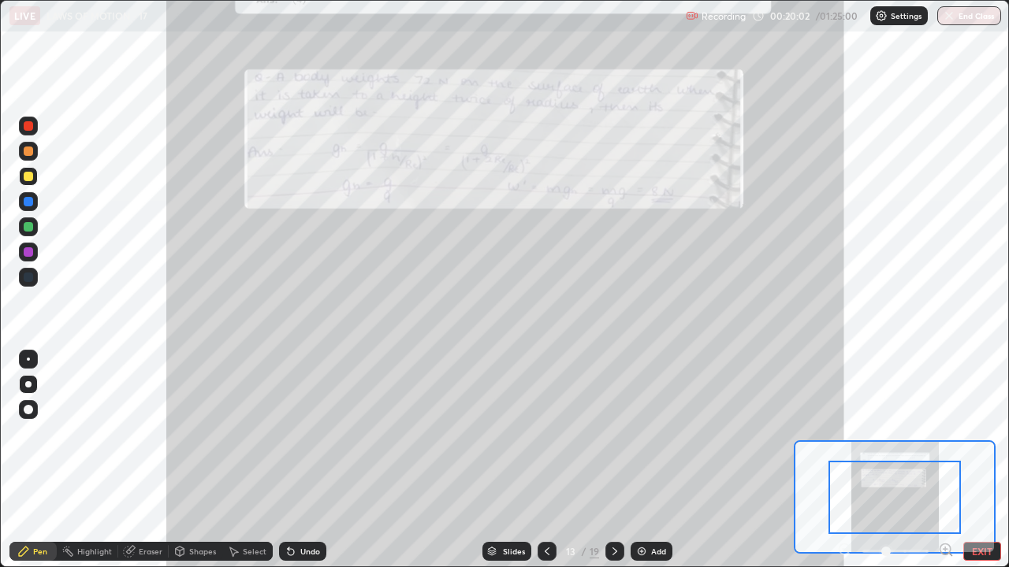
click at [945, 460] on icon at bounding box center [945, 549] width 4 height 0
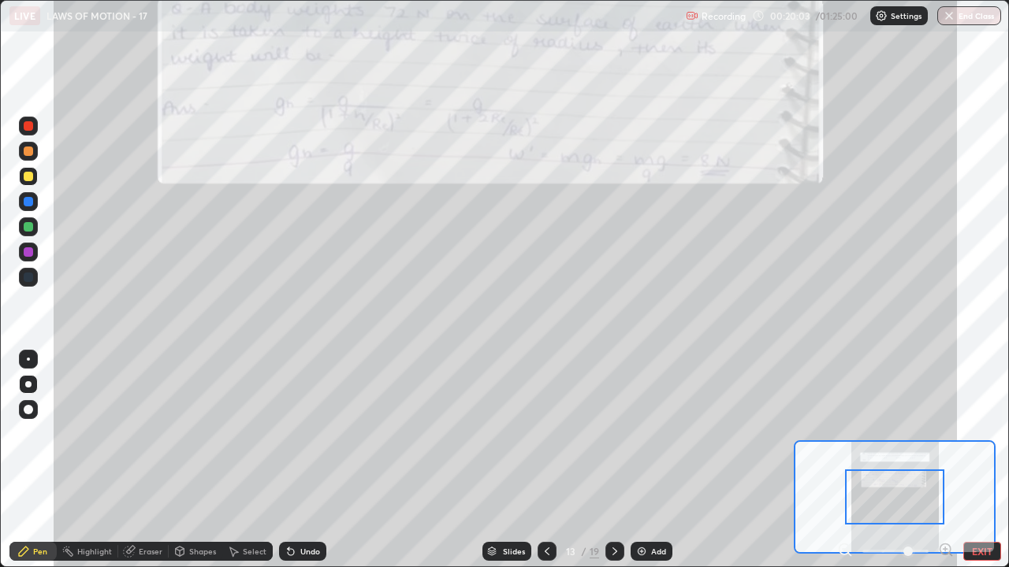
click at [945, 460] on icon at bounding box center [945, 549] width 4 height 0
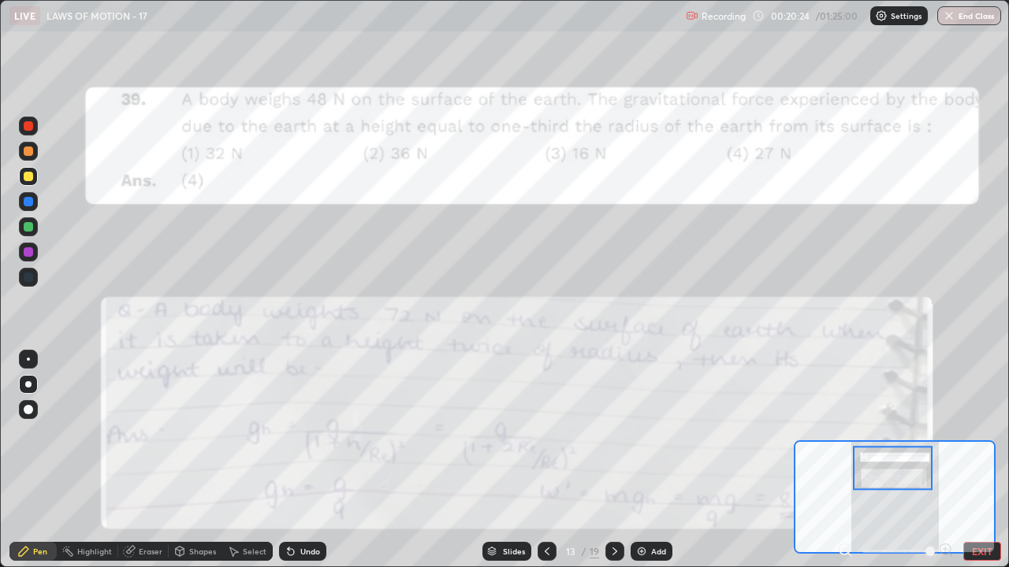
click at [613, 460] on icon at bounding box center [614, 551] width 13 height 13
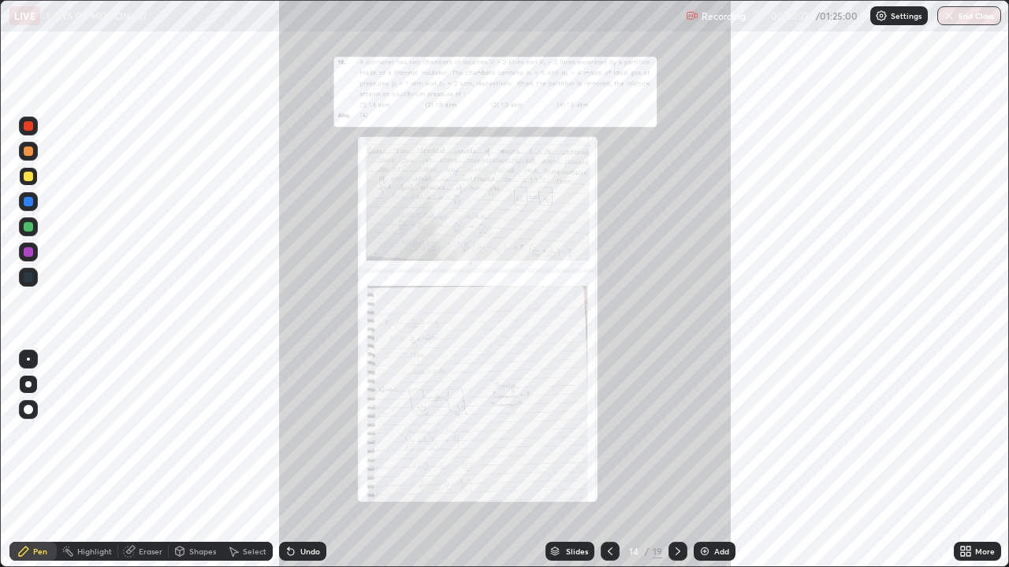
click at [981, 460] on div "More" at bounding box center [977, 551] width 47 height 19
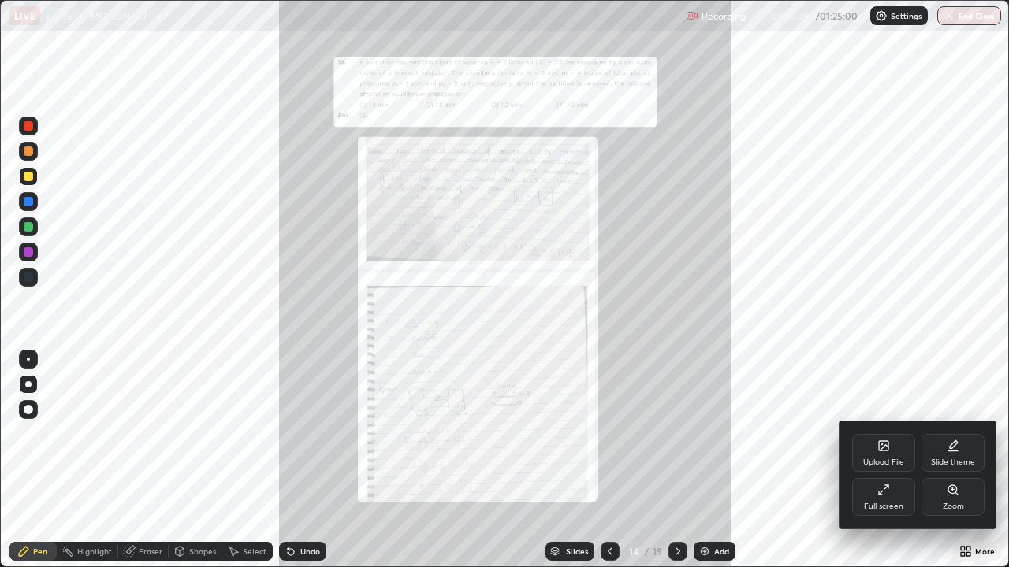
click at [955, 460] on div "Zoom" at bounding box center [952, 497] width 63 height 38
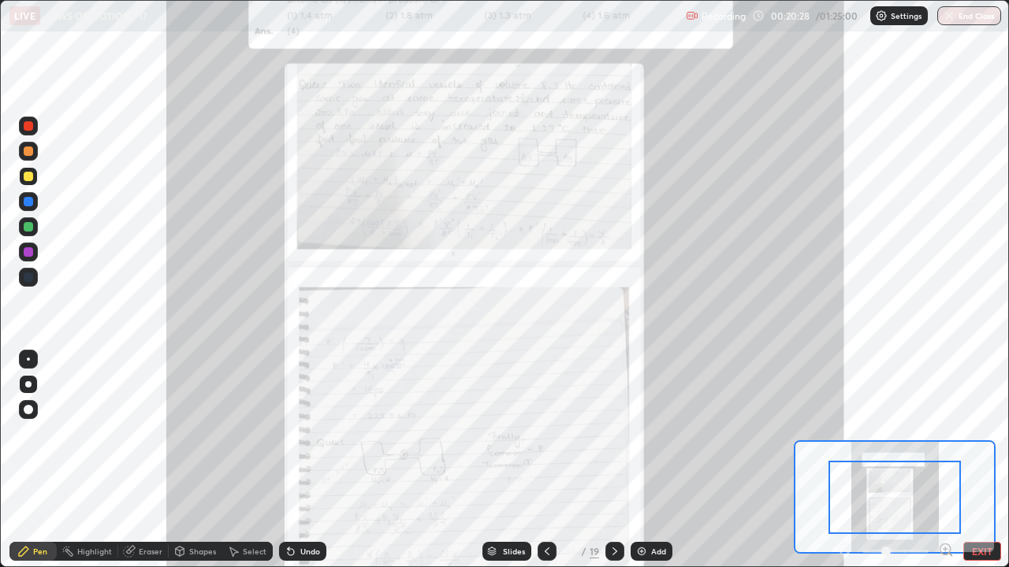
click at [945, 460] on icon at bounding box center [945, 549] width 4 height 0
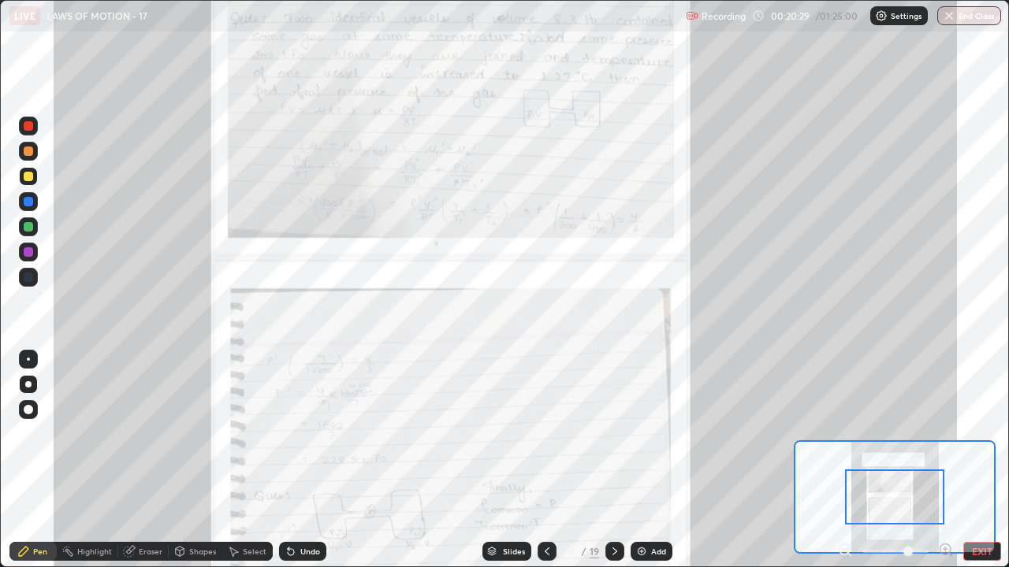
click at [947, 460] on icon at bounding box center [946, 550] width 16 height 16
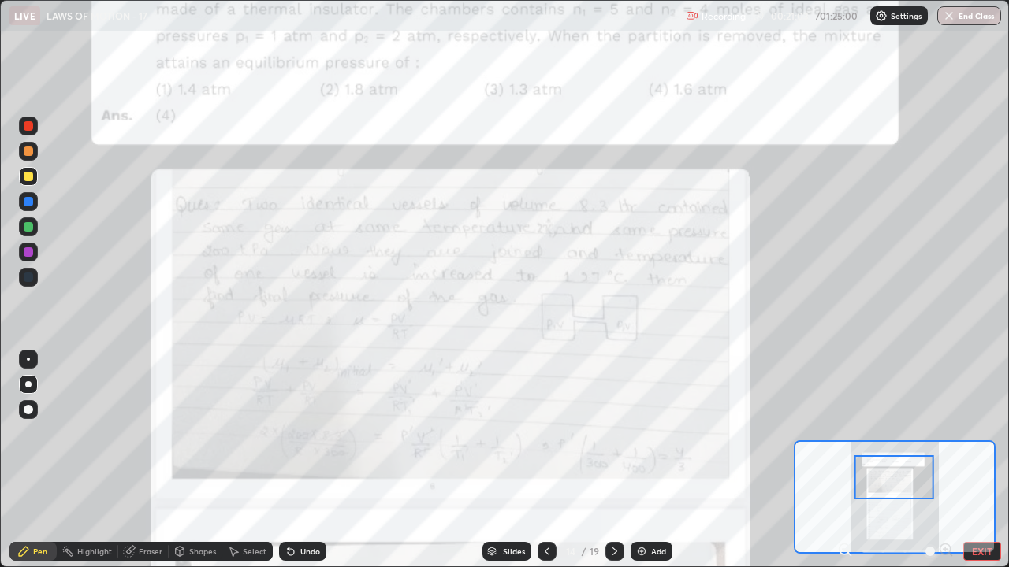
click at [620, 460] on div at bounding box center [614, 551] width 19 height 19
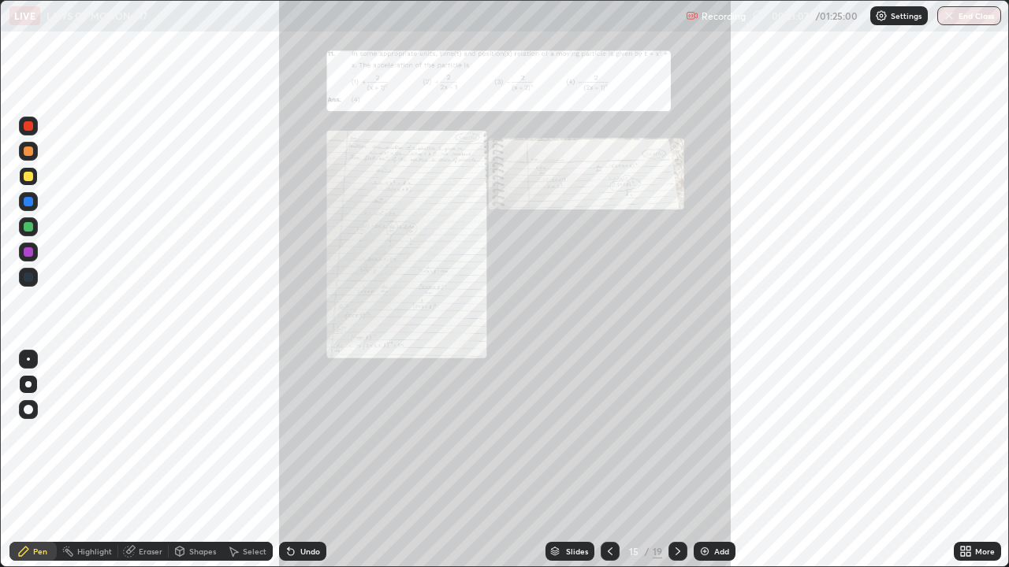
click at [978, 460] on div "More" at bounding box center [985, 552] width 20 height 8
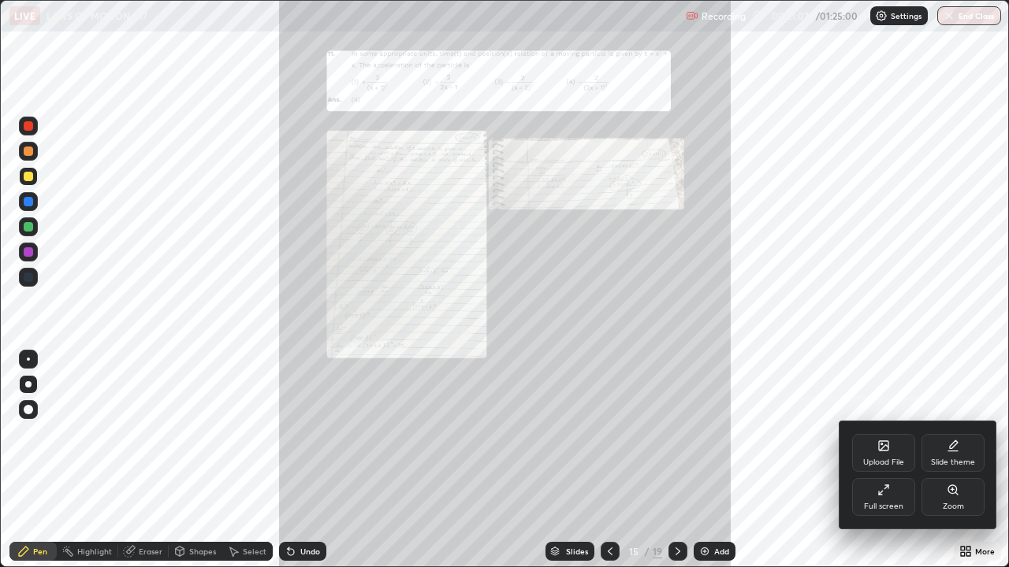
click at [956, 460] on div "Zoom" at bounding box center [953, 507] width 21 height 8
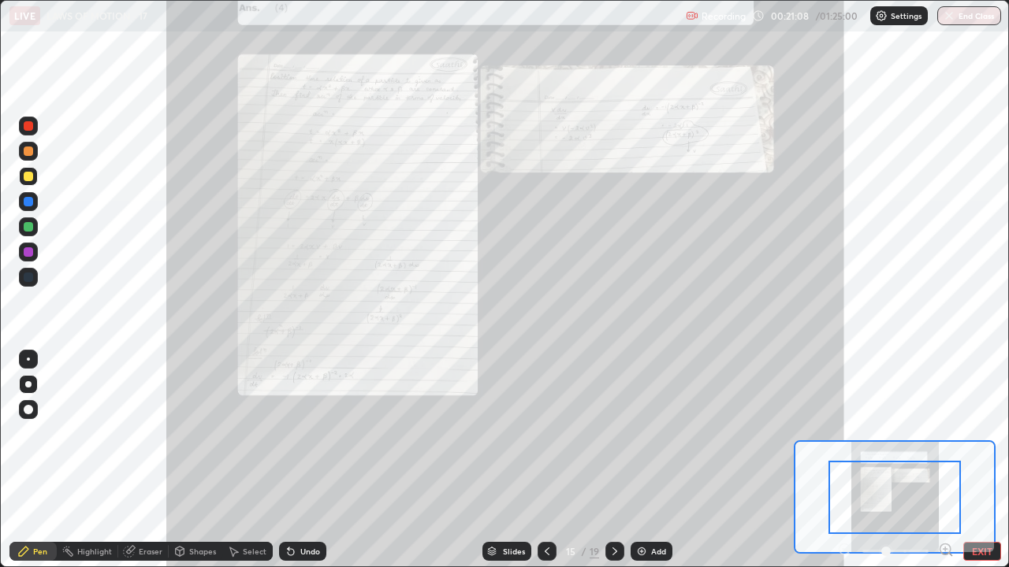
click at [944, 460] on icon at bounding box center [946, 550] width 16 height 16
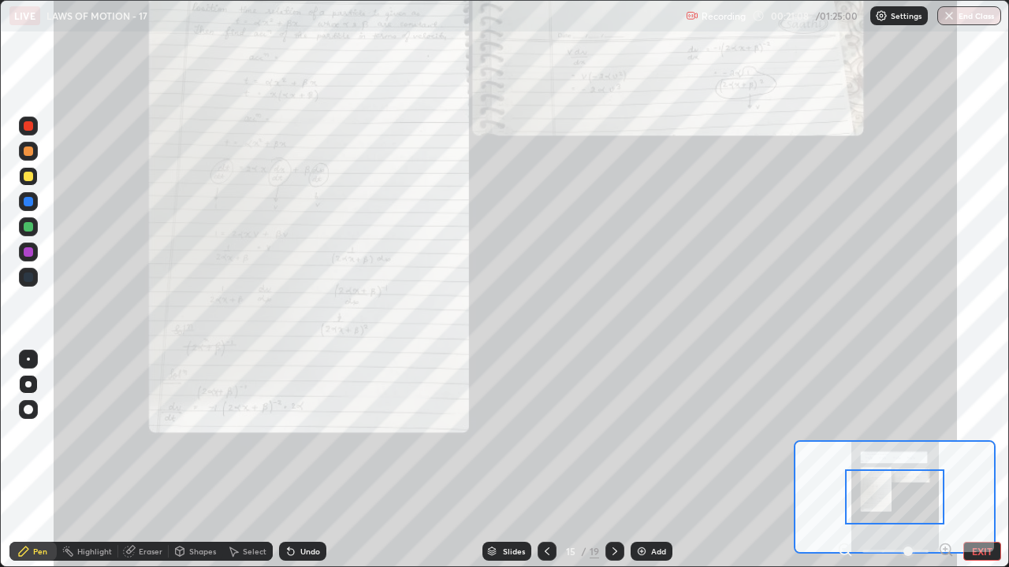
click at [945, 460] on icon at bounding box center [945, 549] width 4 height 0
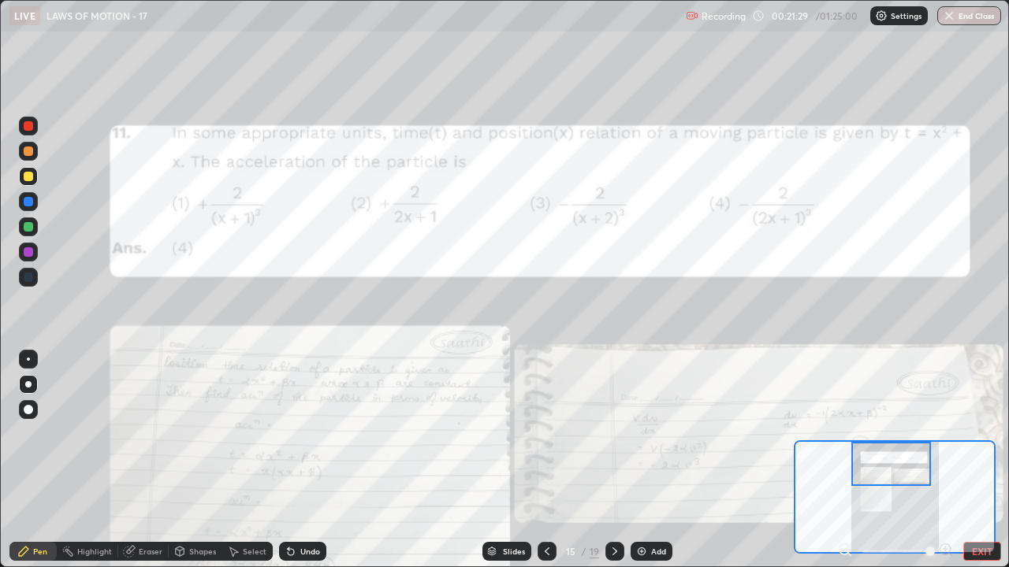
click at [613, 460] on icon at bounding box center [614, 551] width 13 height 13
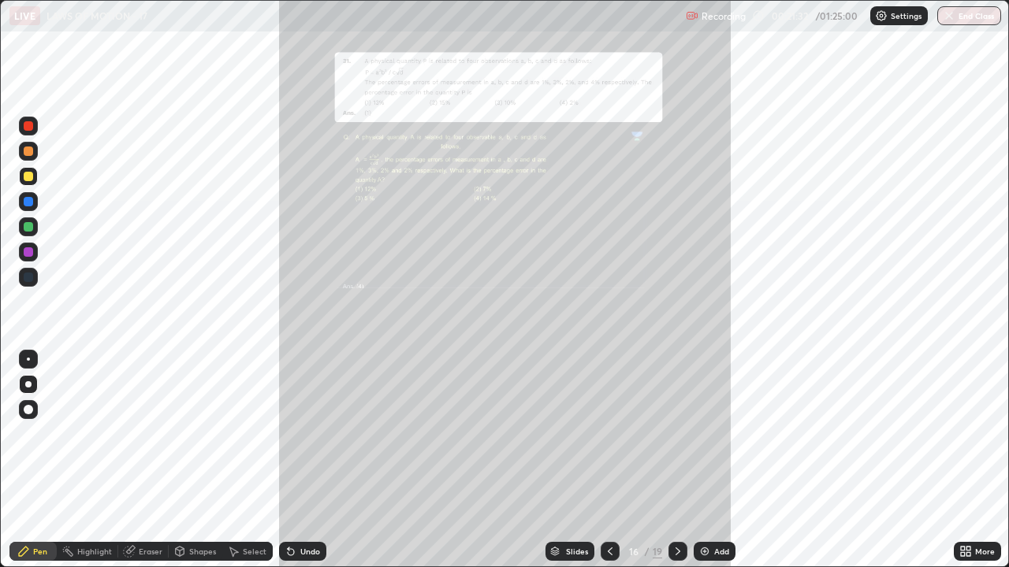
click at [973, 460] on div "More" at bounding box center [977, 551] width 47 height 19
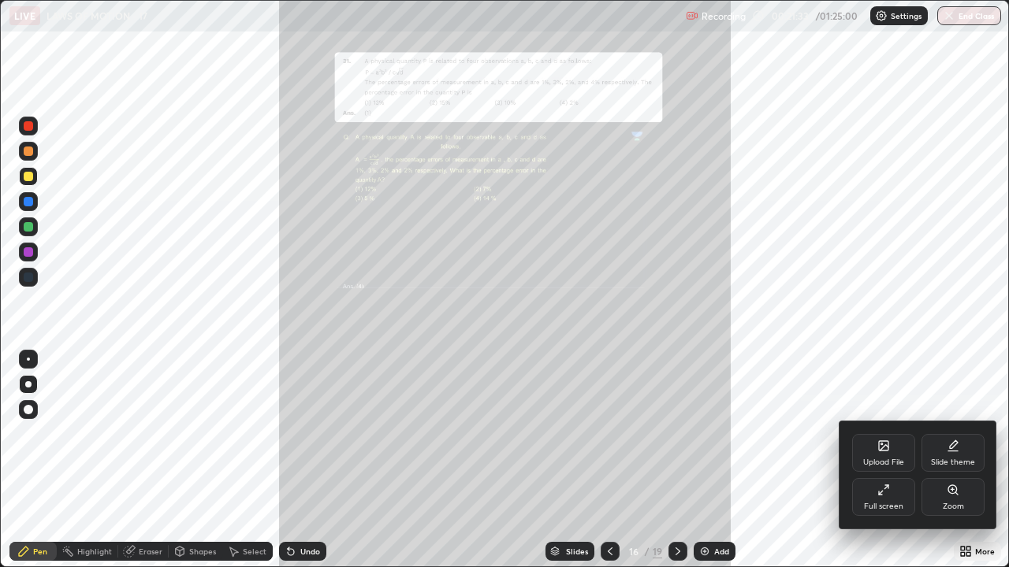
click at [952, 460] on div "Zoom" at bounding box center [952, 497] width 63 height 38
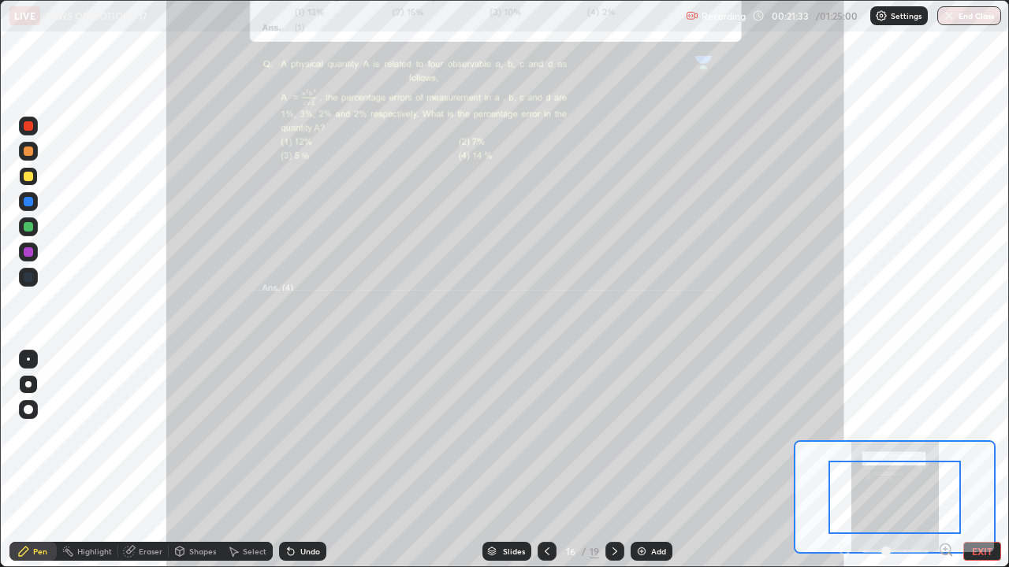
click at [945, 460] on icon at bounding box center [945, 549] width 4 height 0
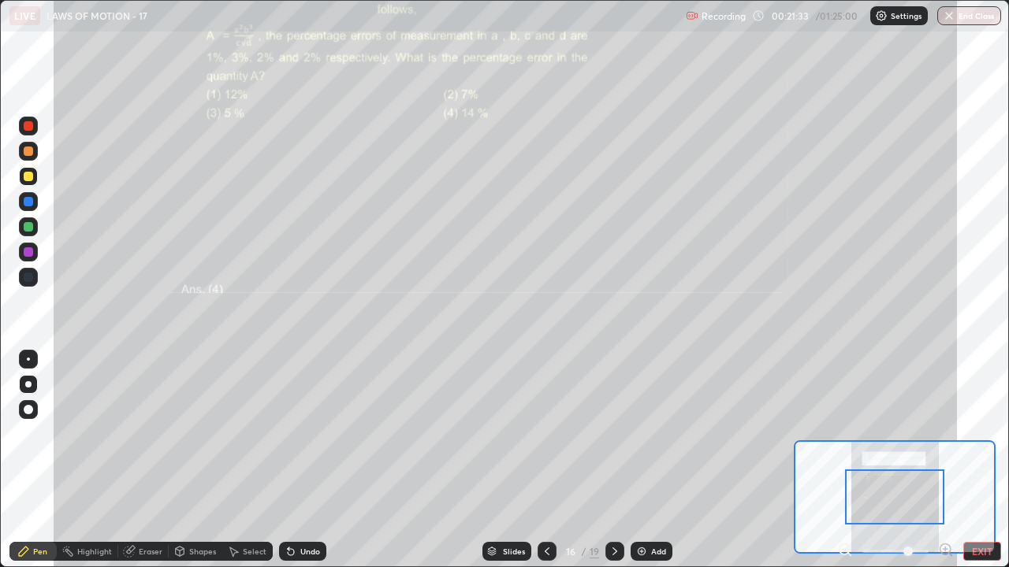
click at [950, 460] on icon at bounding box center [950, 554] width 3 height 3
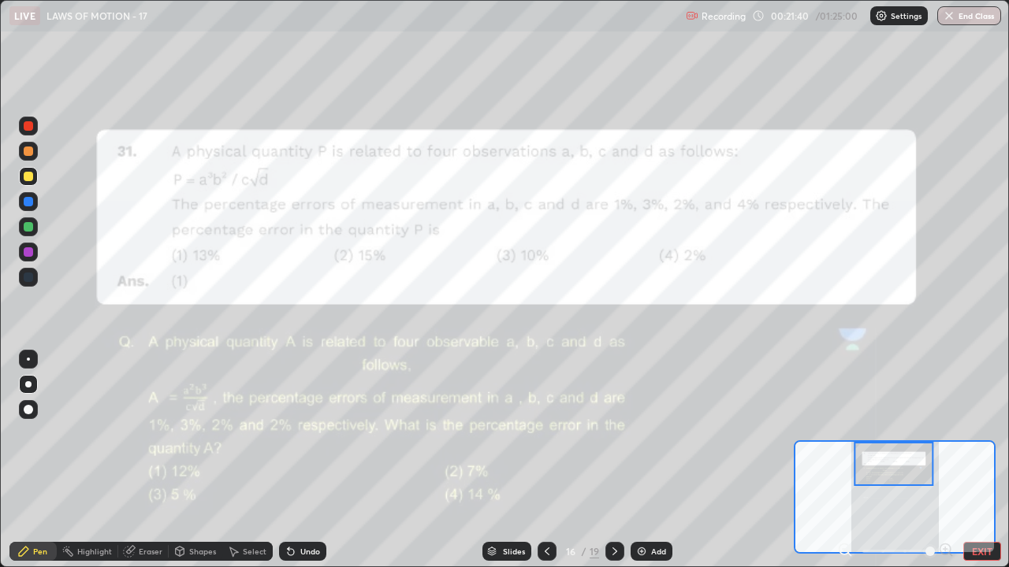
click at [613, 460] on icon at bounding box center [614, 551] width 13 height 13
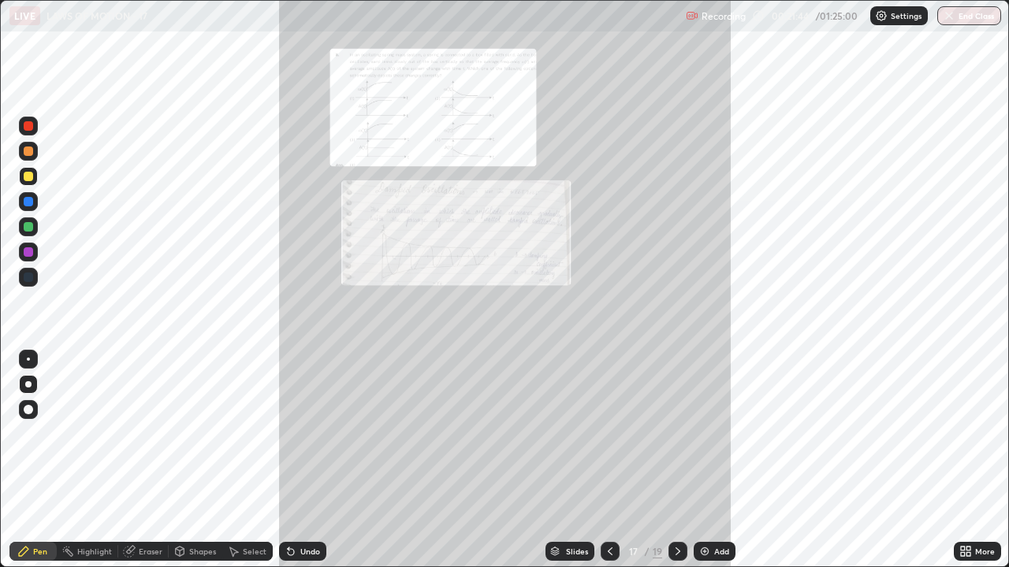
click at [968, 460] on icon at bounding box center [968, 549] width 4 height 4
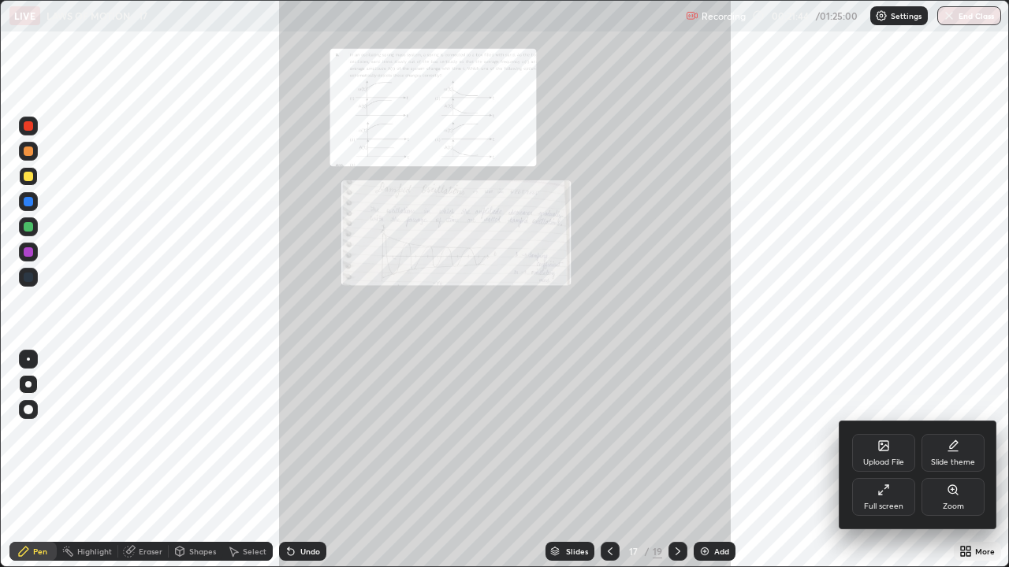
click at [953, 460] on div "Zoom" at bounding box center [953, 507] width 21 height 8
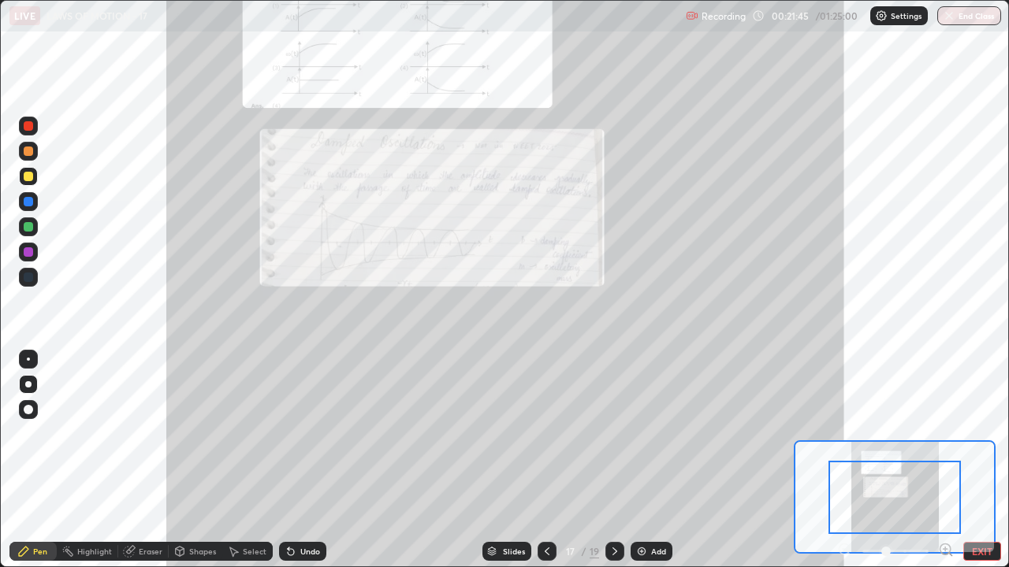
click at [945, 460] on icon at bounding box center [945, 549] width 4 height 0
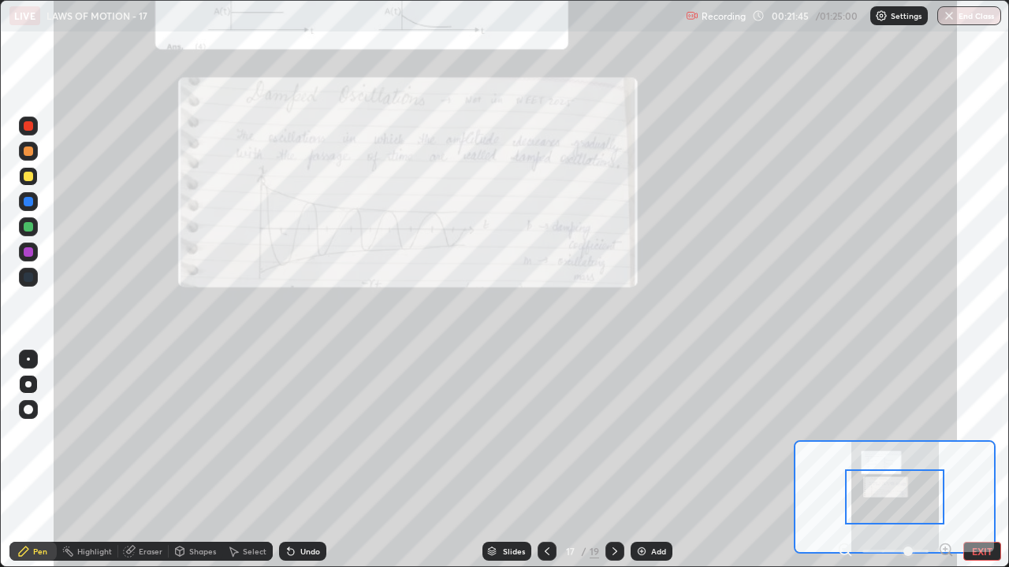
click at [945, 460] on icon at bounding box center [945, 549] width 4 height 0
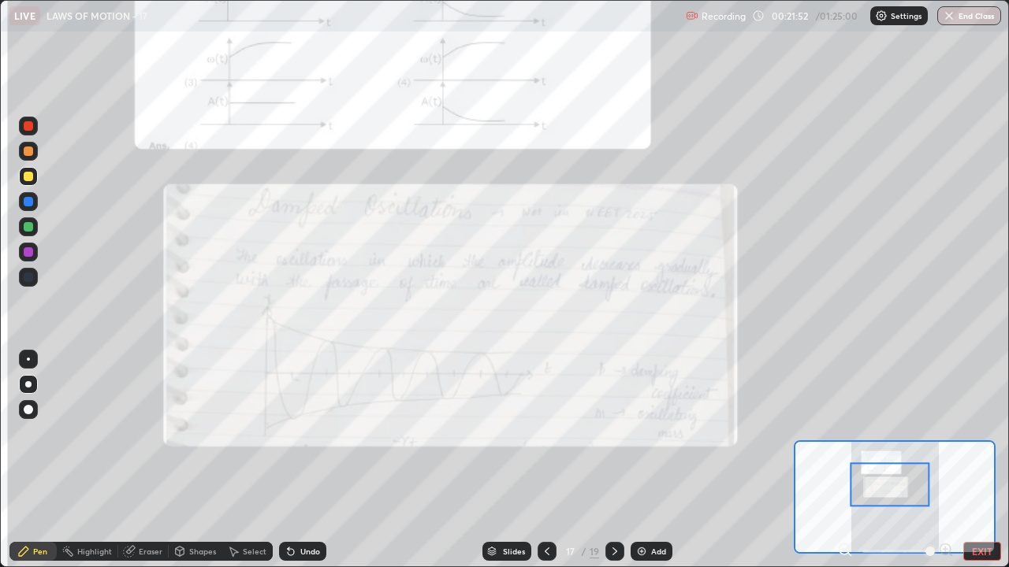
click at [616, 460] on icon at bounding box center [614, 551] width 13 height 13
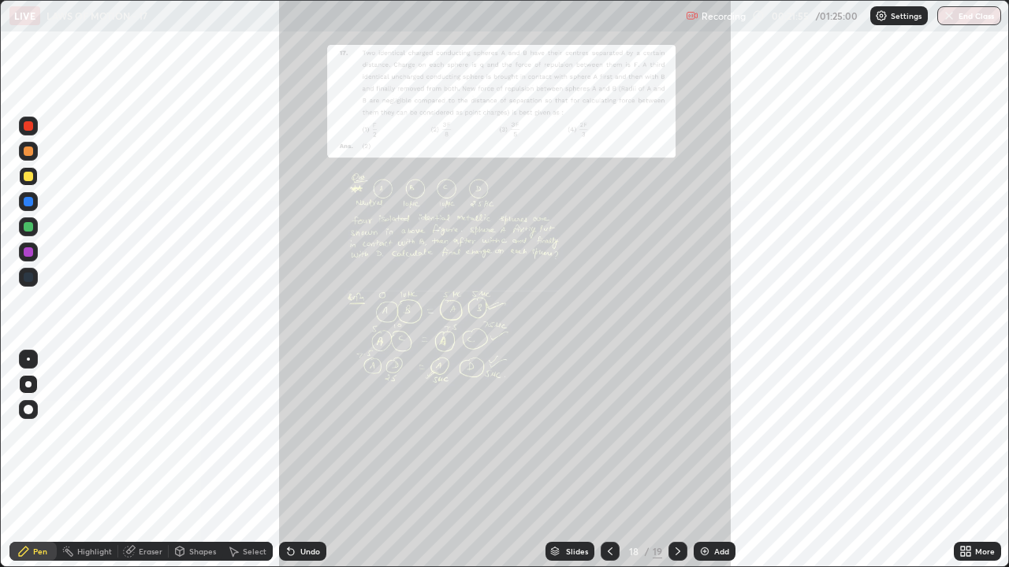
click at [974, 460] on div "More" at bounding box center [977, 551] width 47 height 19
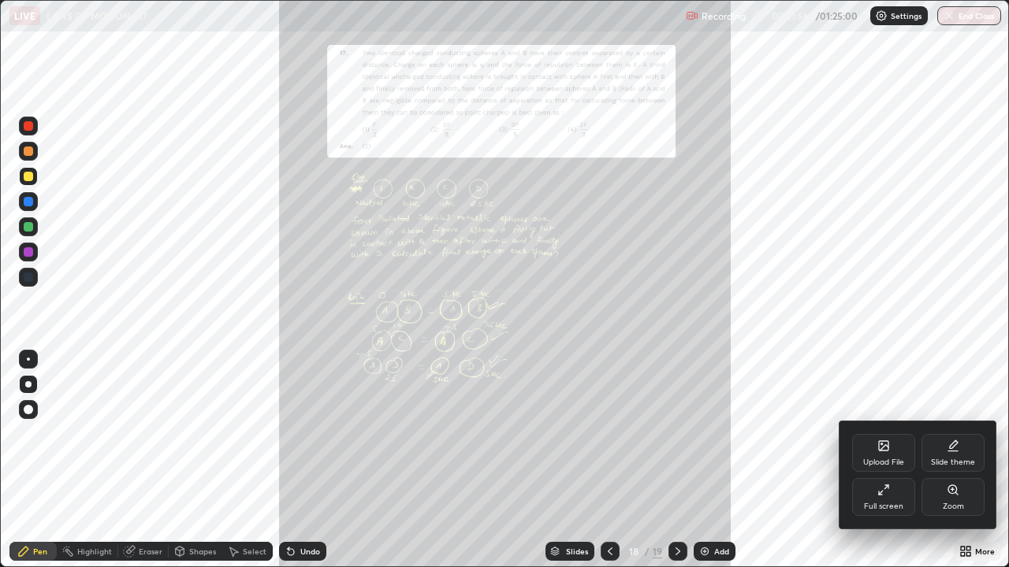
click at [954, 460] on div "Zoom" at bounding box center [952, 497] width 63 height 38
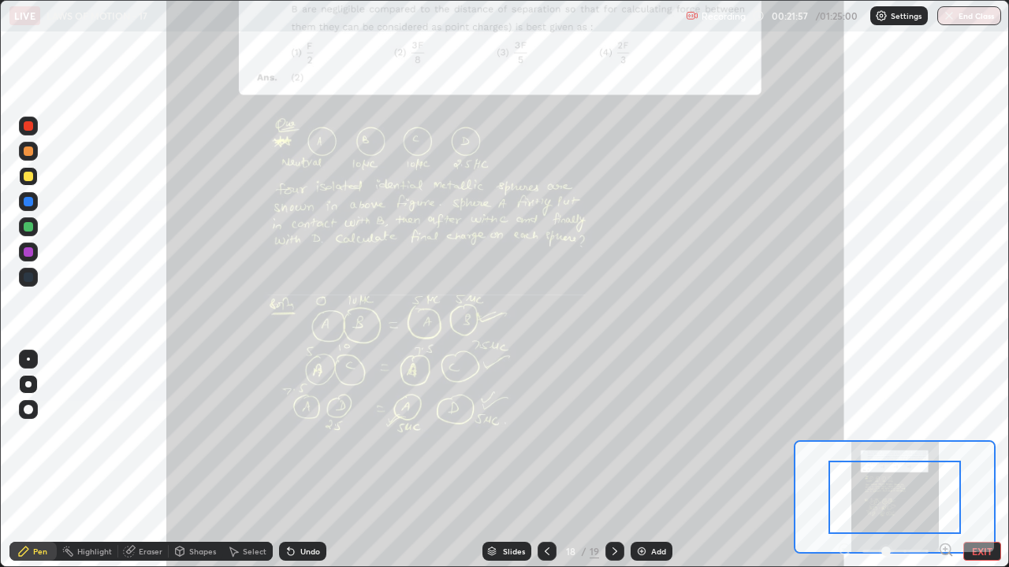
click at [947, 460] on icon at bounding box center [946, 550] width 16 height 16
click at [945, 460] on icon at bounding box center [945, 549] width 4 height 0
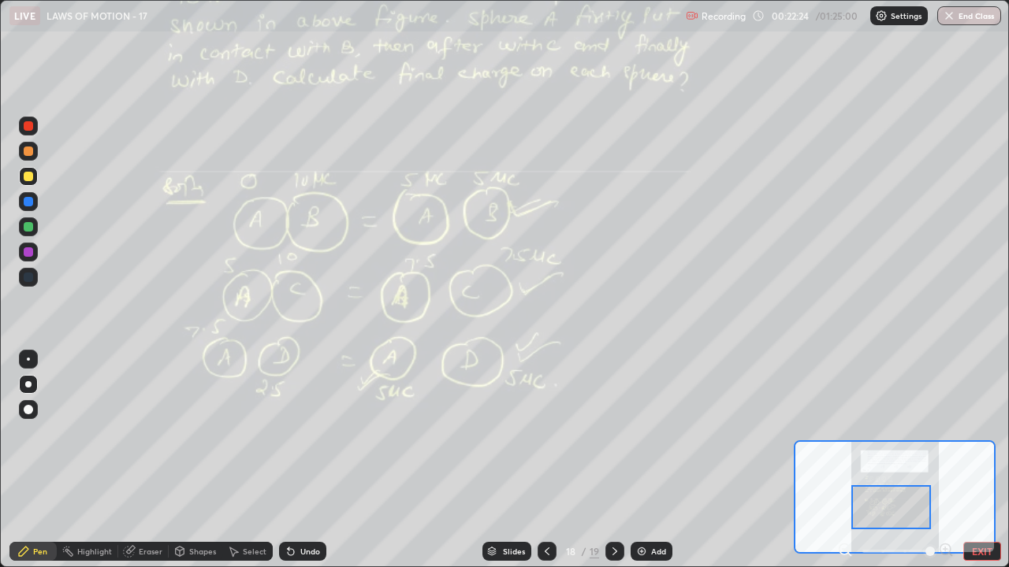
click at [612, 460] on icon at bounding box center [614, 551] width 13 height 13
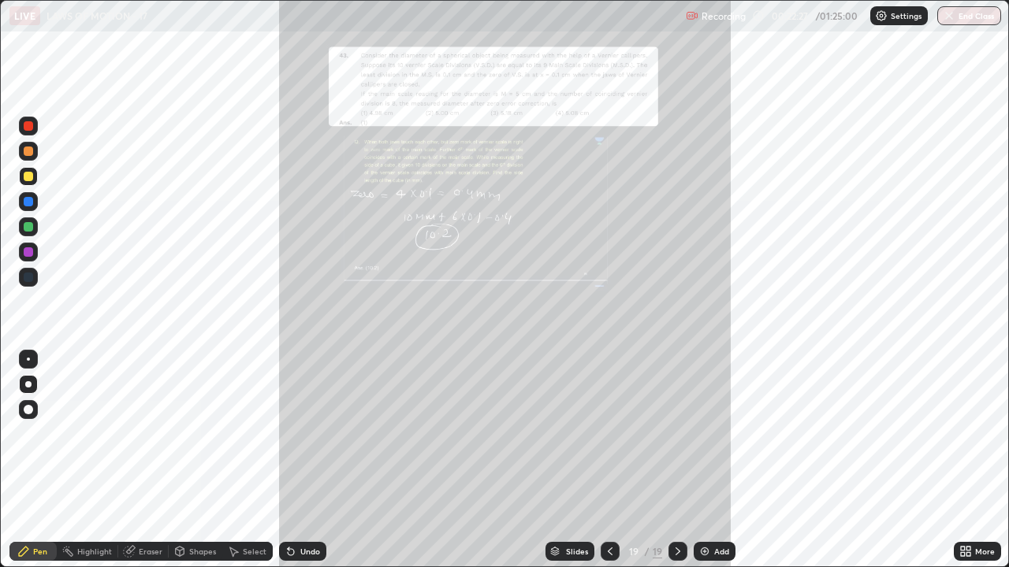
click at [975, 460] on div "More" at bounding box center [985, 552] width 20 height 8
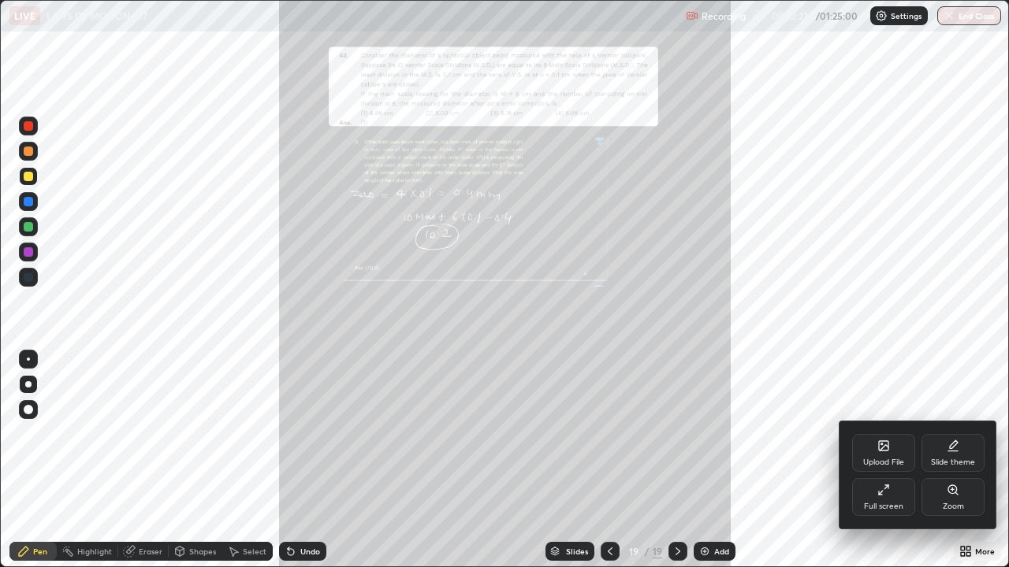
click at [955, 460] on icon at bounding box center [953, 490] width 13 height 13
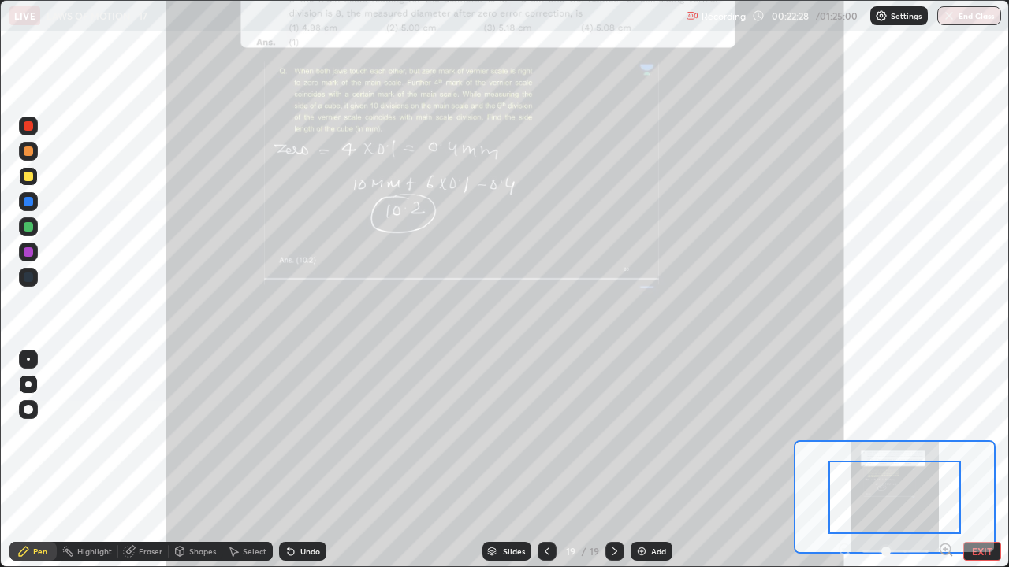
click at [947, 460] on icon at bounding box center [946, 550] width 16 height 16
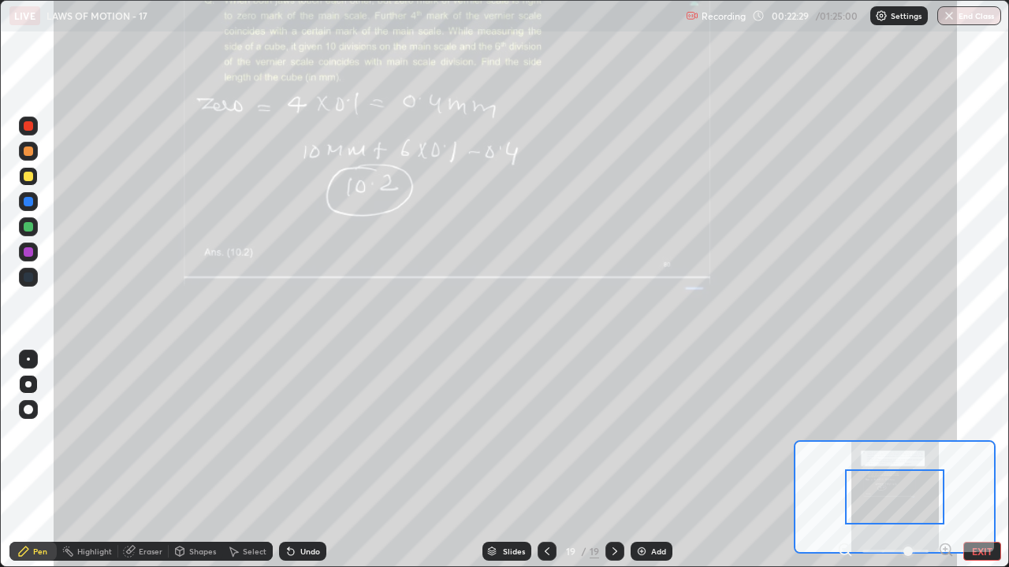
click at [945, 460] on icon at bounding box center [945, 549] width 4 height 0
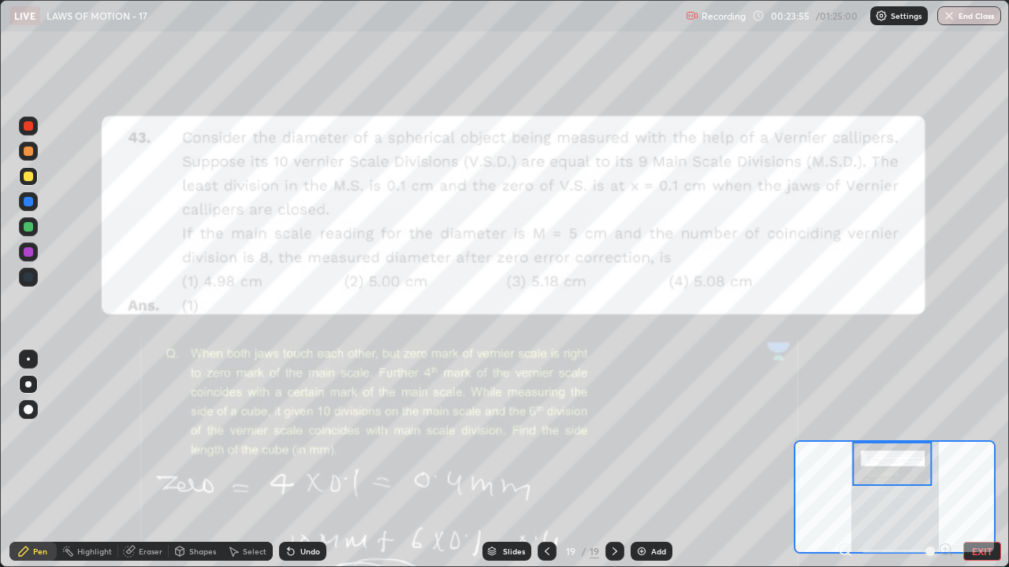
click at [996, 460] on button "EXIT" at bounding box center [982, 551] width 38 height 19
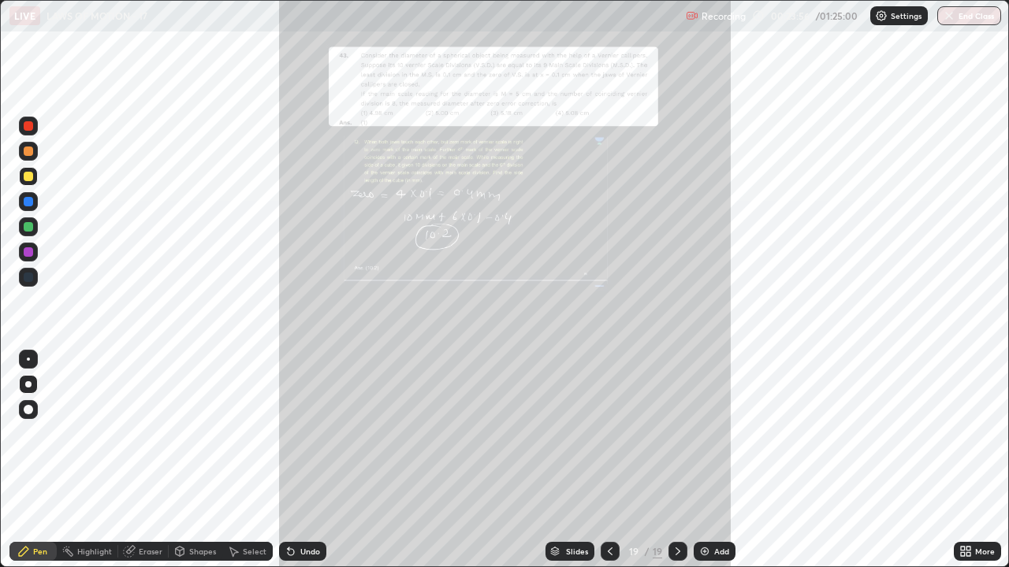
click at [676, 460] on icon at bounding box center [678, 551] width 13 height 13
click at [704, 460] on img at bounding box center [704, 551] width 13 height 13
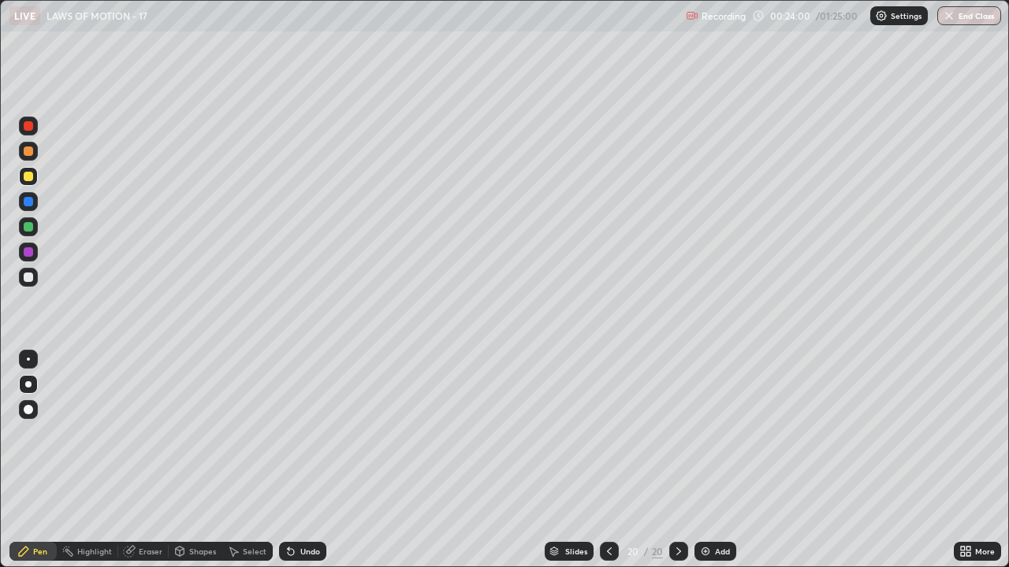
click at [608, 460] on icon at bounding box center [609, 551] width 13 height 13
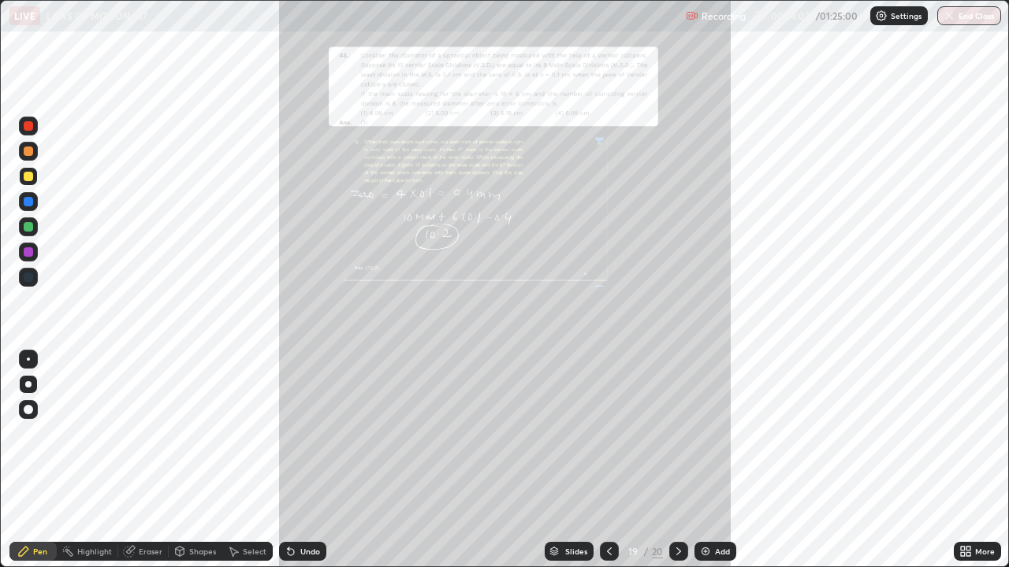
click at [683, 460] on div at bounding box center [678, 551] width 19 height 19
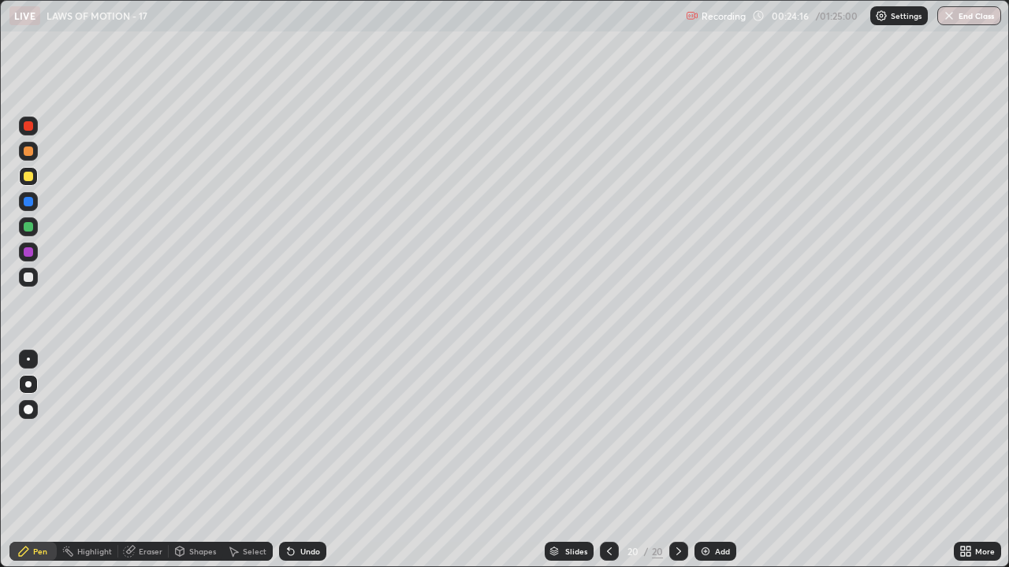
click at [608, 460] on icon at bounding box center [609, 552] width 5 height 8
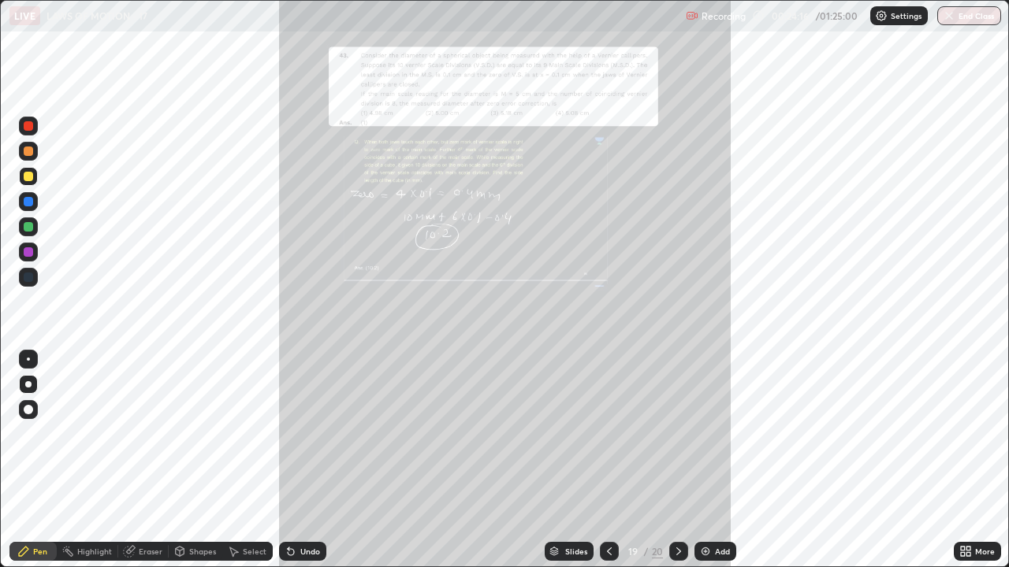
click at [609, 460] on icon at bounding box center [609, 551] width 13 height 13
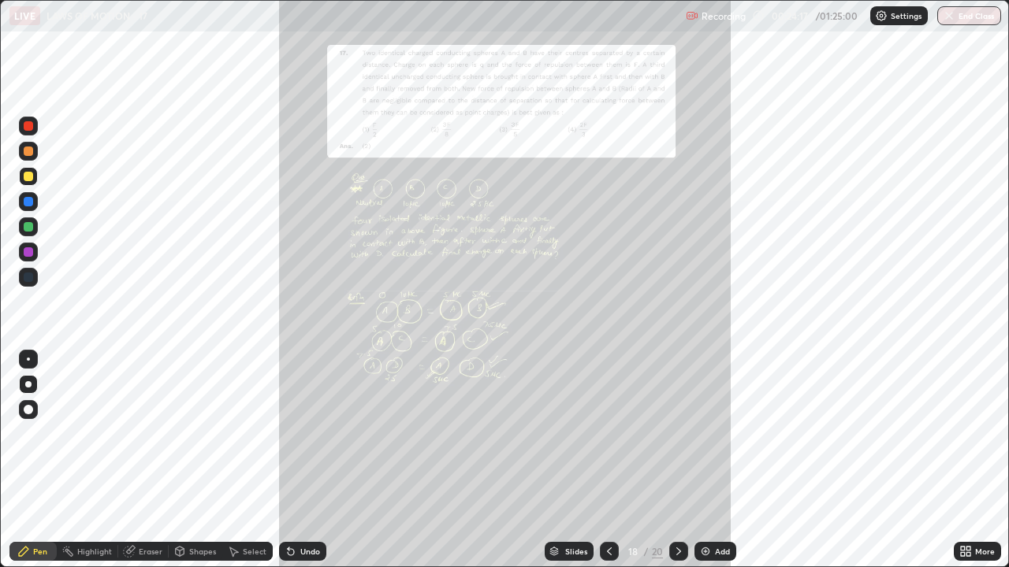
click at [608, 460] on icon at bounding box center [609, 551] width 13 height 13
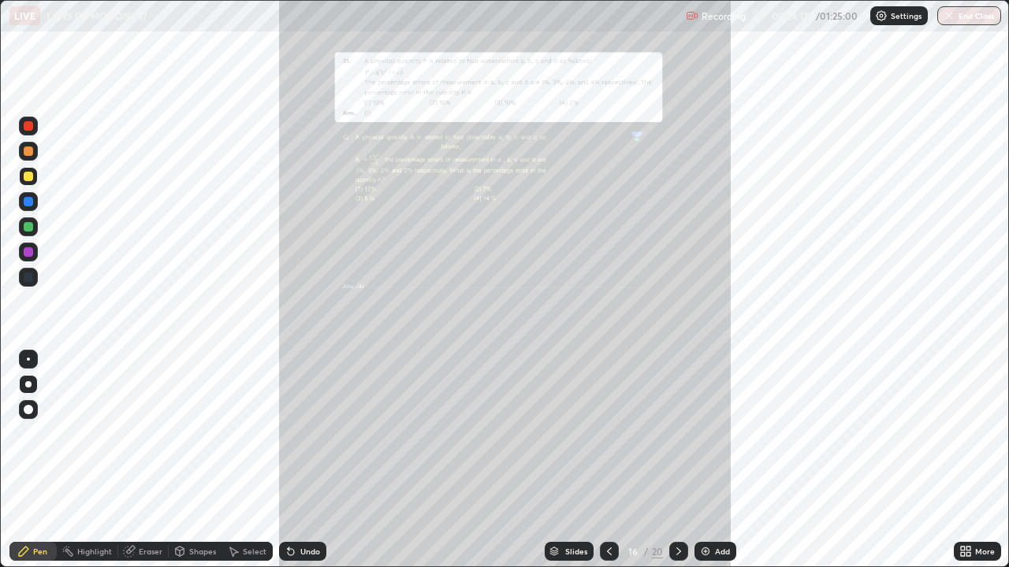
click at [610, 460] on icon at bounding box center [609, 551] width 13 height 13
click at [608, 460] on icon at bounding box center [609, 551] width 13 height 13
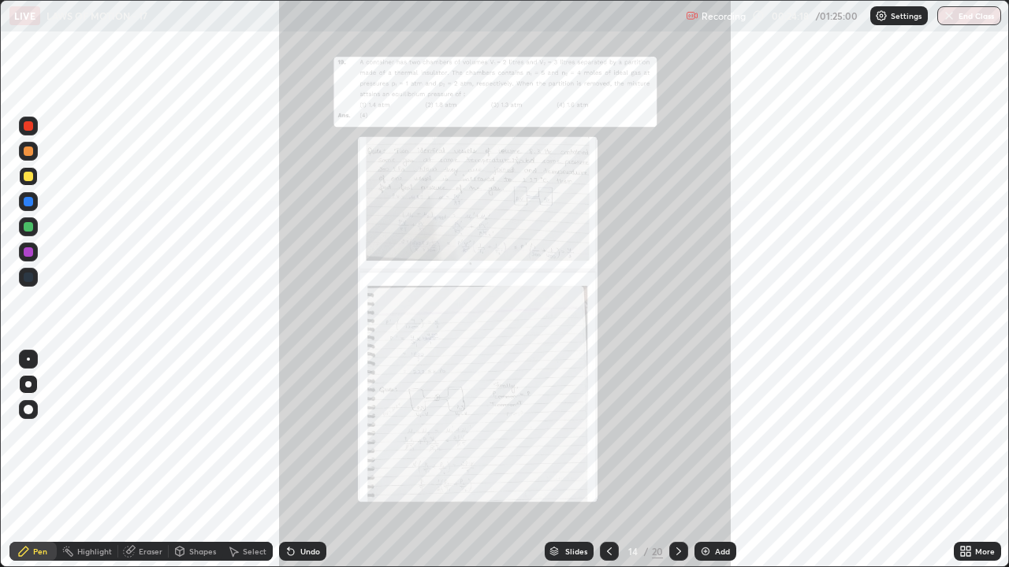
click at [608, 460] on icon at bounding box center [609, 551] width 13 height 13
click at [615, 460] on div at bounding box center [609, 551] width 19 height 19
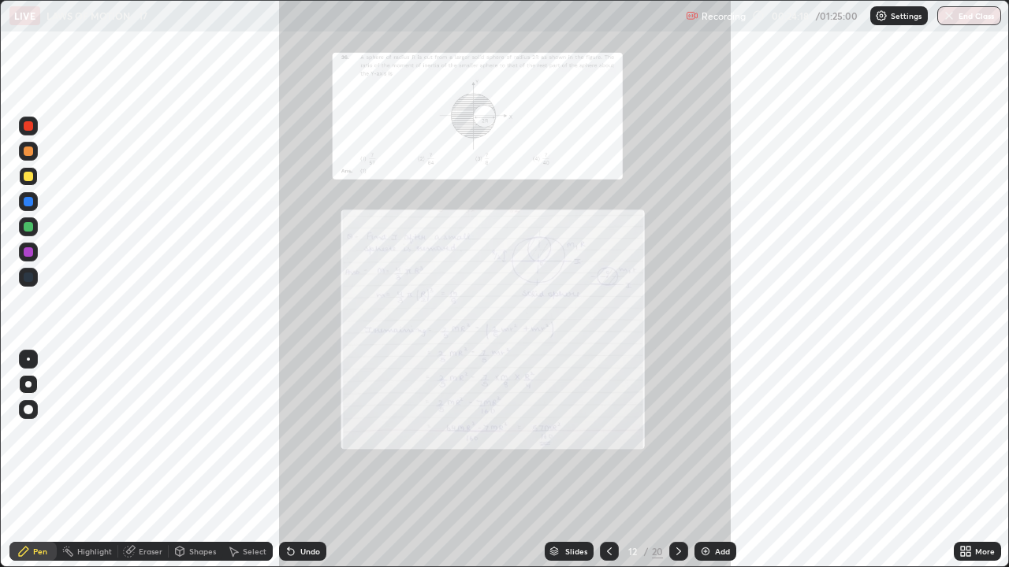
click at [608, 460] on icon at bounding box center [609, 551] width 13 height 13
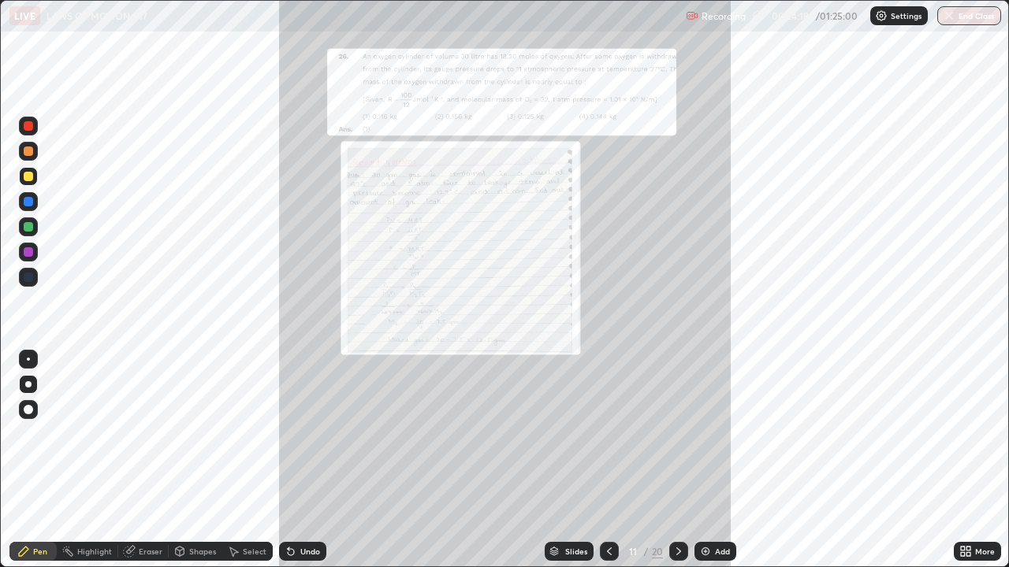
click at [615, 460] on div at bounding box center [609, 551] width 19 height 19
click at [608, 460] on icon at bounding box center [609, 551] width 13 height 13
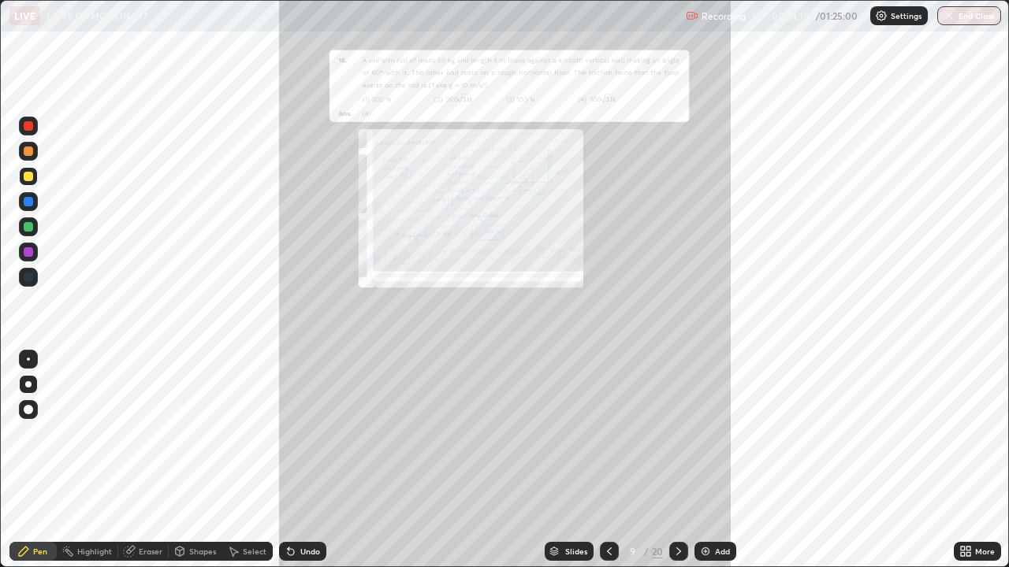
click at [608, 460] on icon at bounding box center [609, 551] width 13 height 13
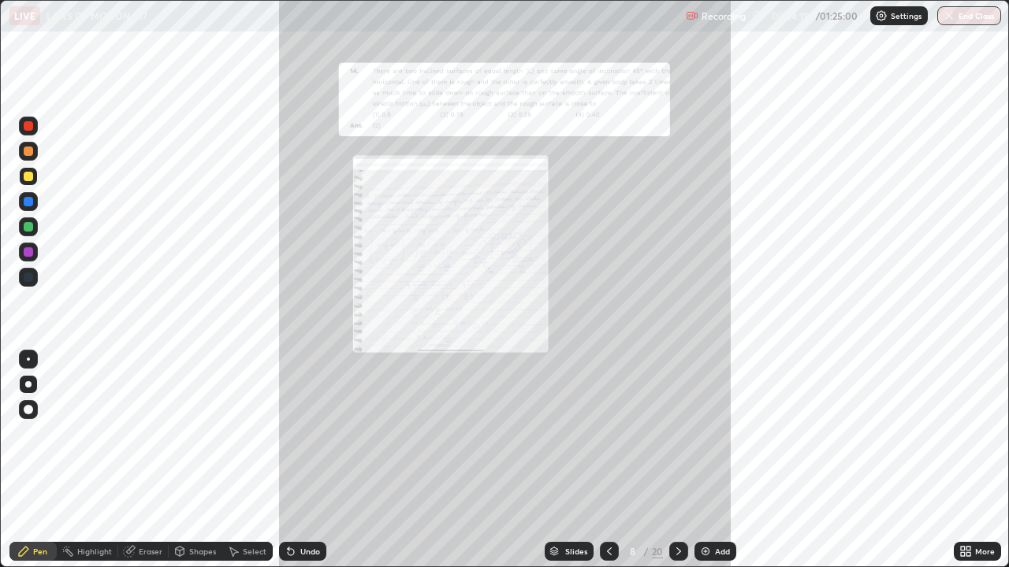
click at [614, 460] on div at bounding box center [609, 551] width 19 height 19
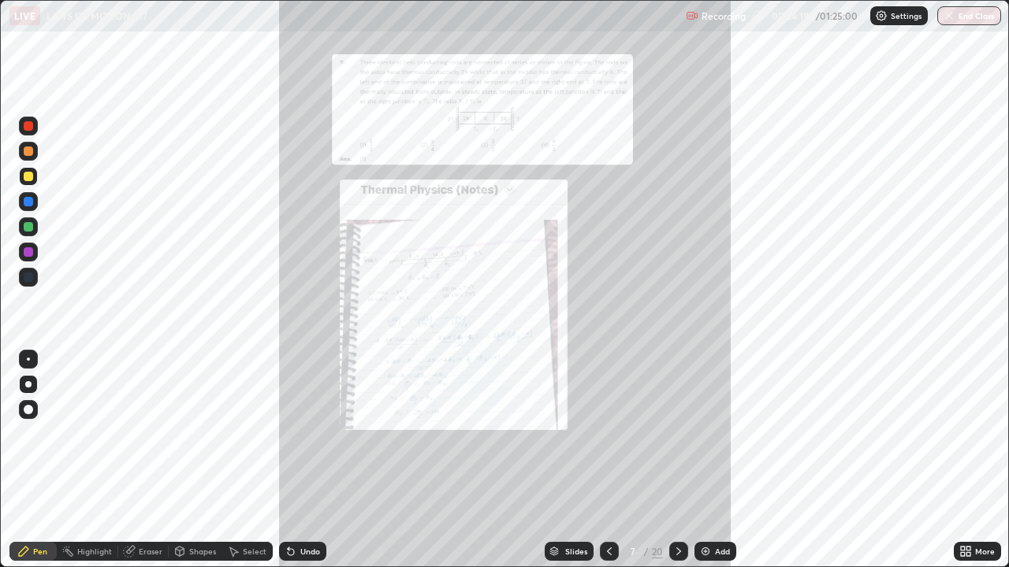
click at [615, 460] on div at bounding box center [609, 551] width 19 height 19
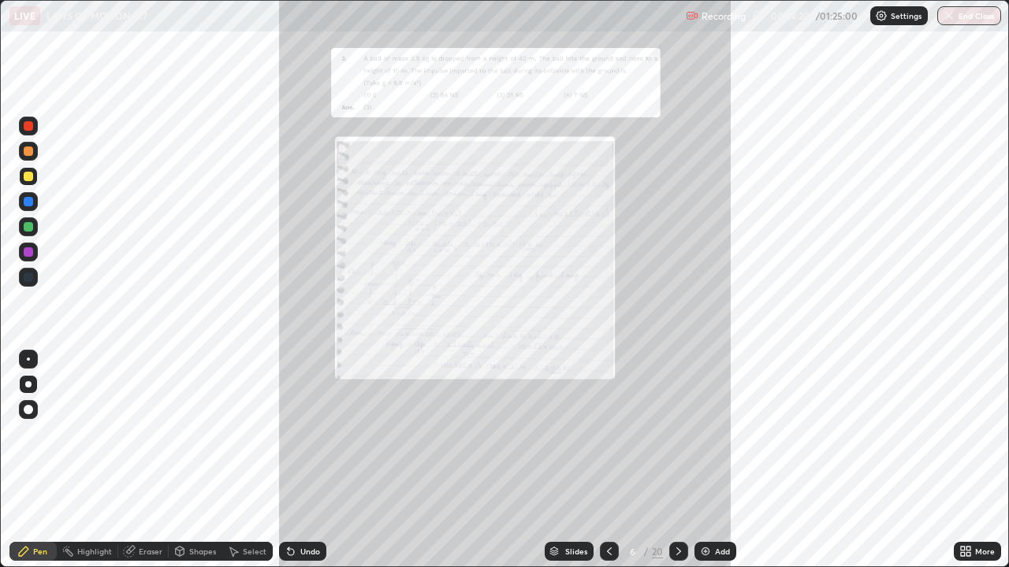
click at [608, 460] on icon at bounding box center [609, 551] width 13 height 13
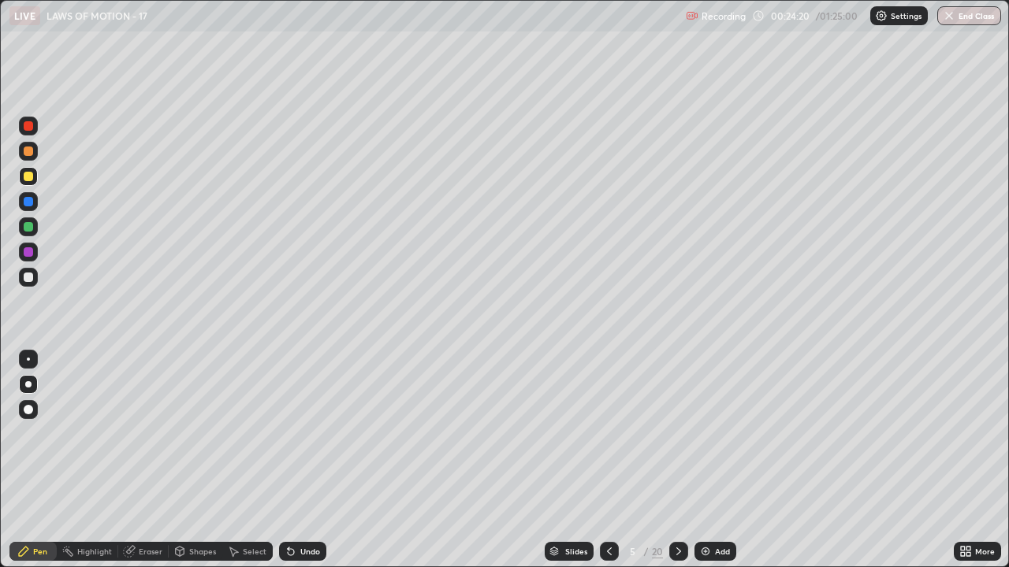
click at [608, 460] on icon at bounding box center [609, 551] width 13 height 13
click at [676, 460] on icon at bounding box center [678, 551] width 13 height 13
click at [670, 460] on div at bounding box center [678, 551] width 19 height 19
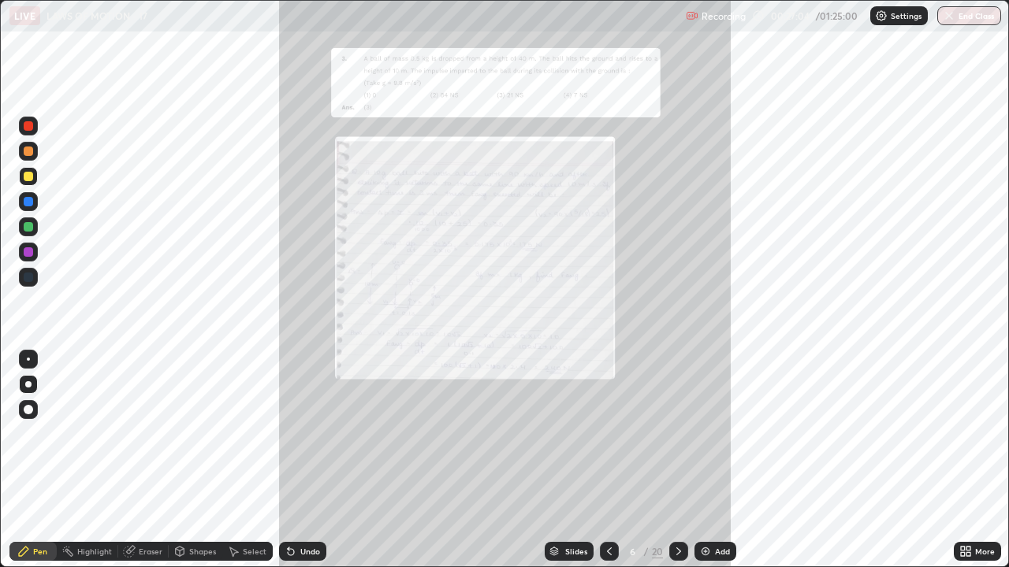
click at [608, 460] on icon at bounding box center [609, 551] width 13 height 13
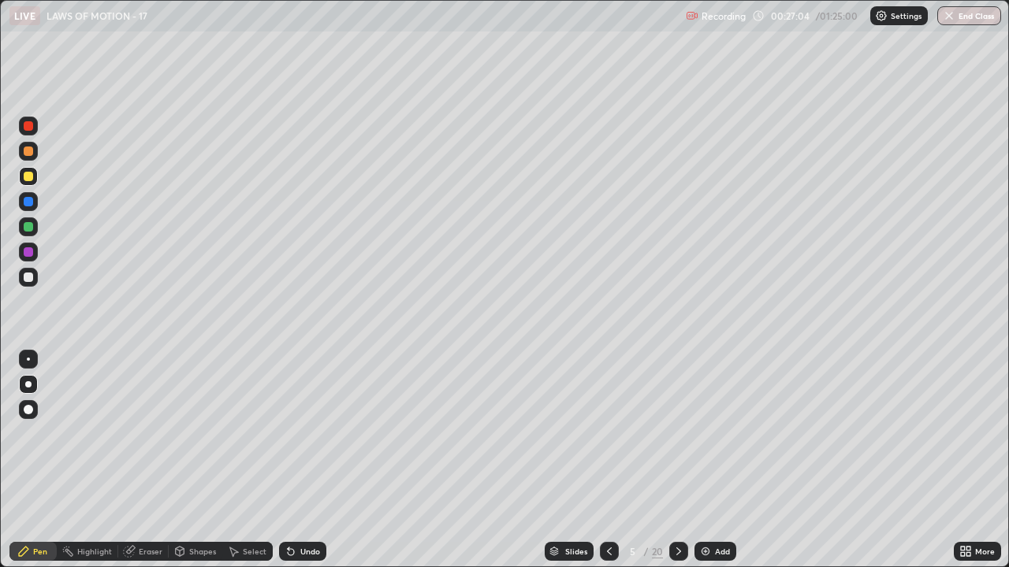
click at [701, 460] on img at bounding box center [705, 551] width 13 height 13
click at [678, 460] on icon at bounding box center [678, 551] width 13 height 13
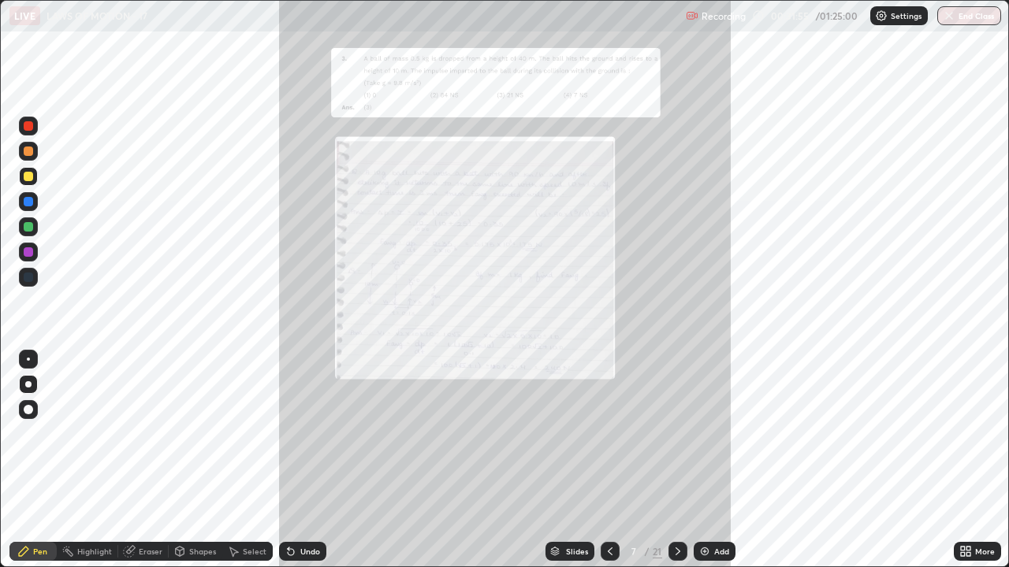
click at [605, 460] on icon at bounding box center [610, 551] width 13 height 13
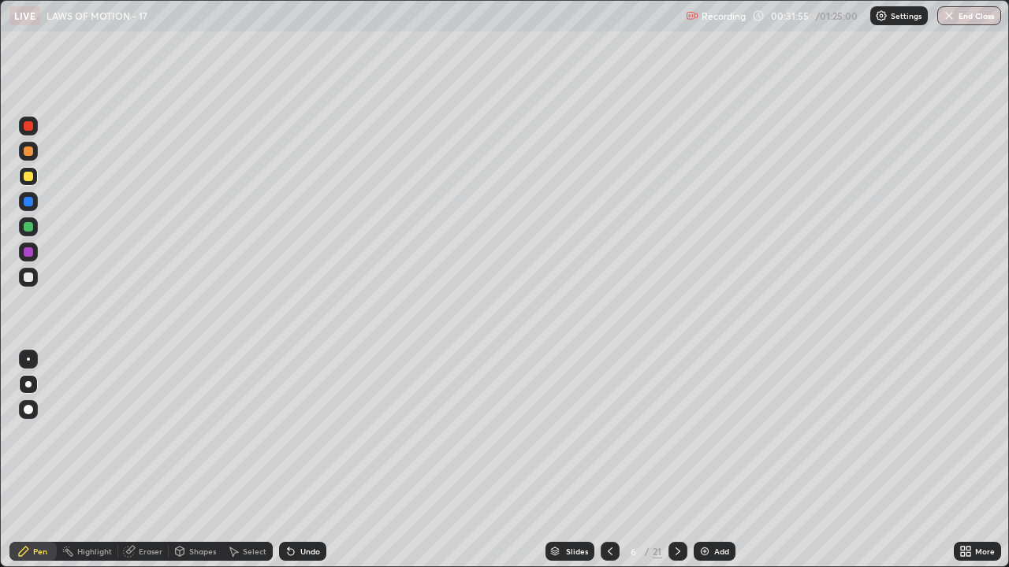
click at [676, 460] on icon at bounding box center [678, 551] width 13 height 13
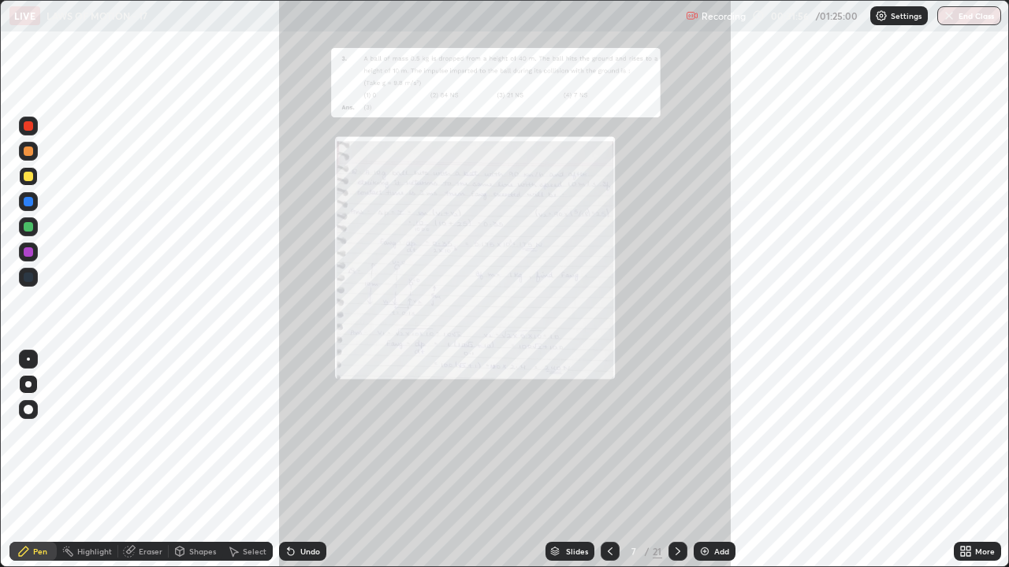
click at [675, 460] on div at bounding box center [677, 551] width 19 height 19
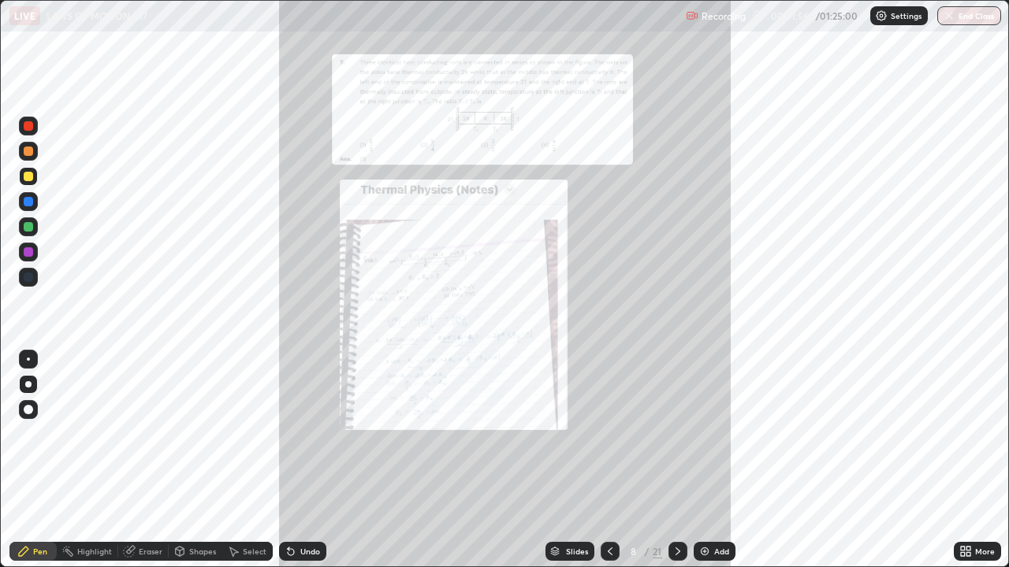
click at [675, 460] on div at bounding box center [677, 551] width 19 height 19
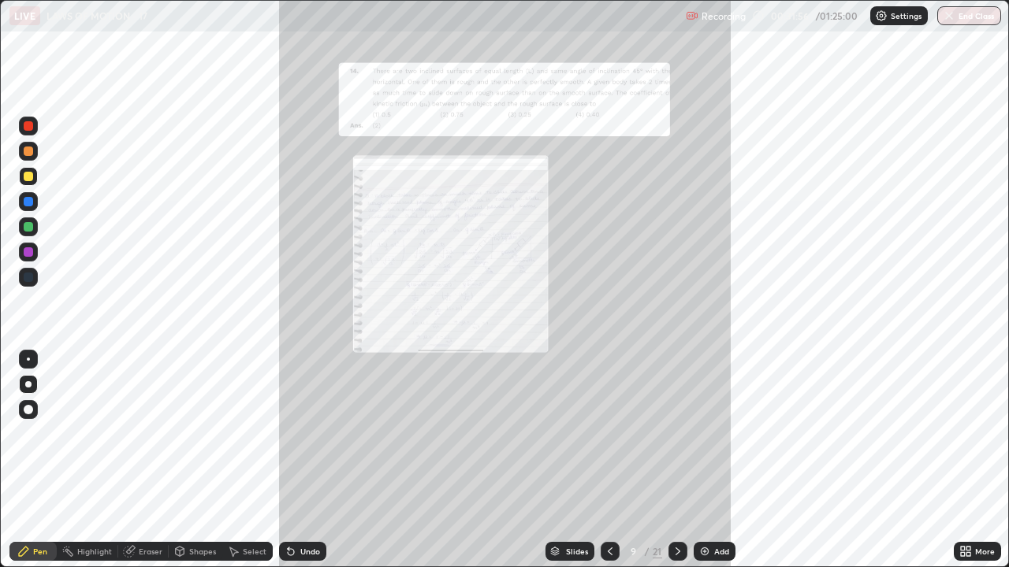
click at [674, 460] on div at bounding box center [677, 551] width 19 height 19
click at [675, 460] on icon at bounding box center [678, 551] width 13 height 13
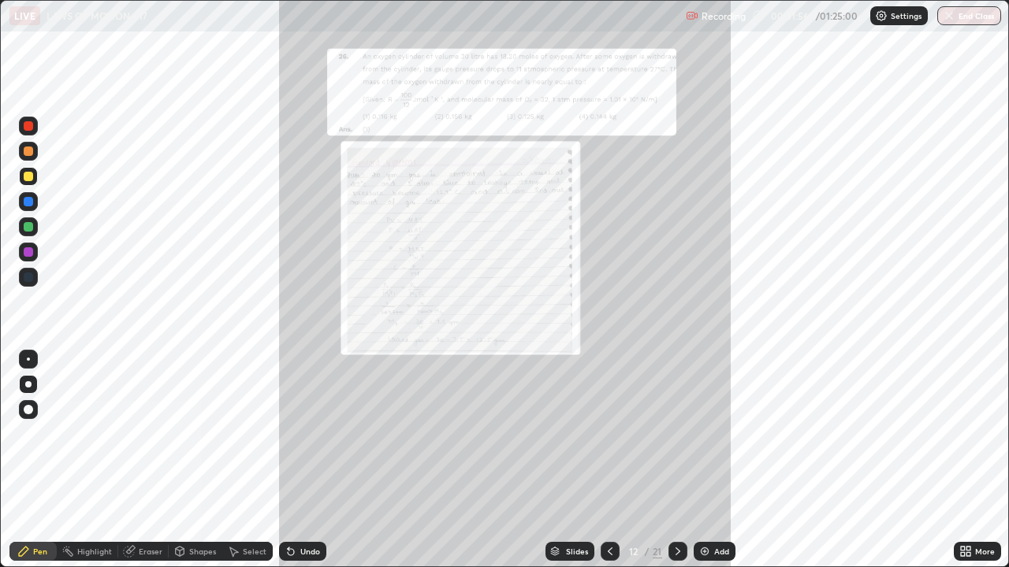
click at [676, 460] on icon at bounding box center [678, 551] width 13 height 13
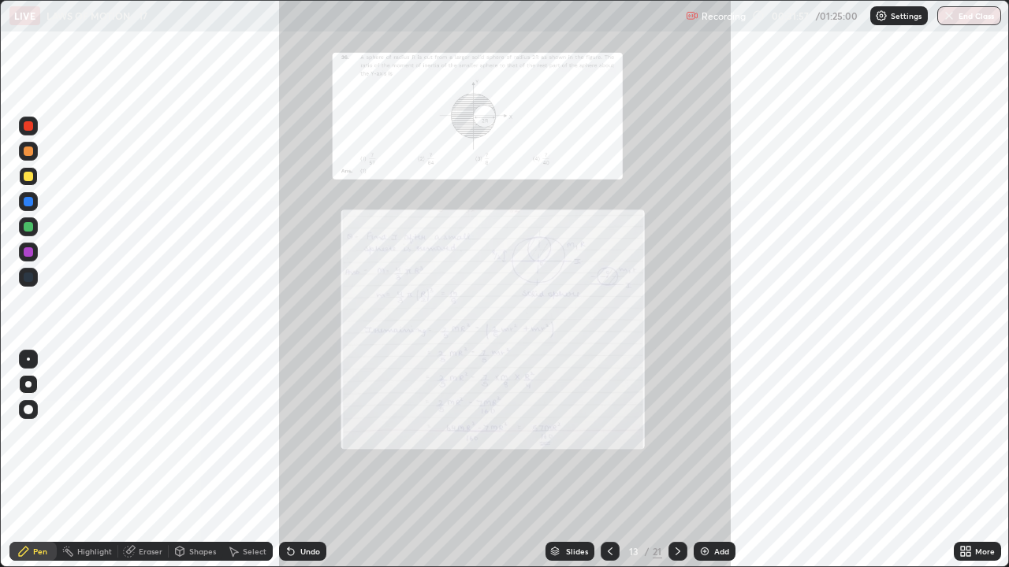
click at [676, 460] on icon at bounding box center [678, 551] width 13 height 13
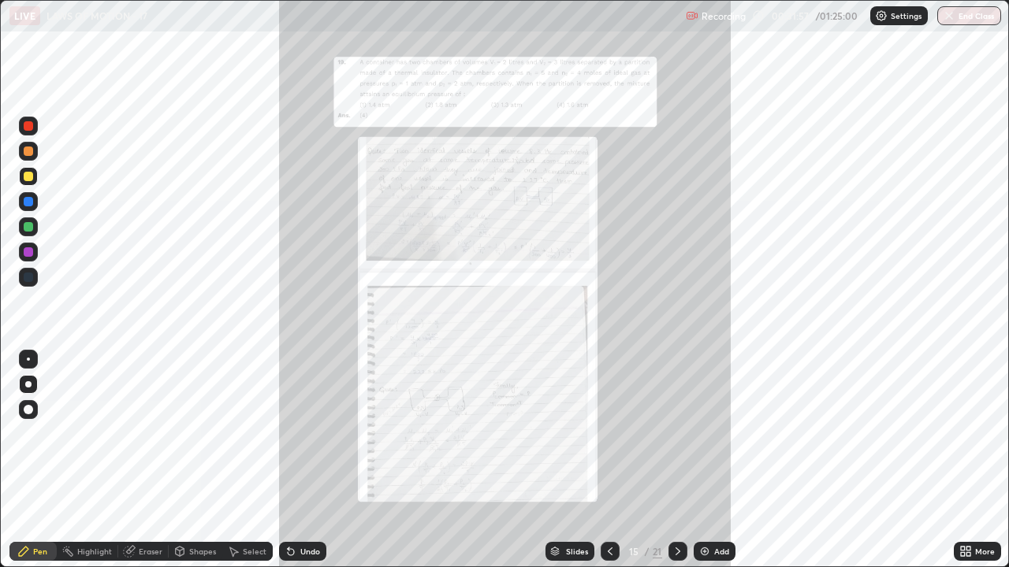
click at [677, 460] on icon at bounding box center [678, 551] width 13 height 13
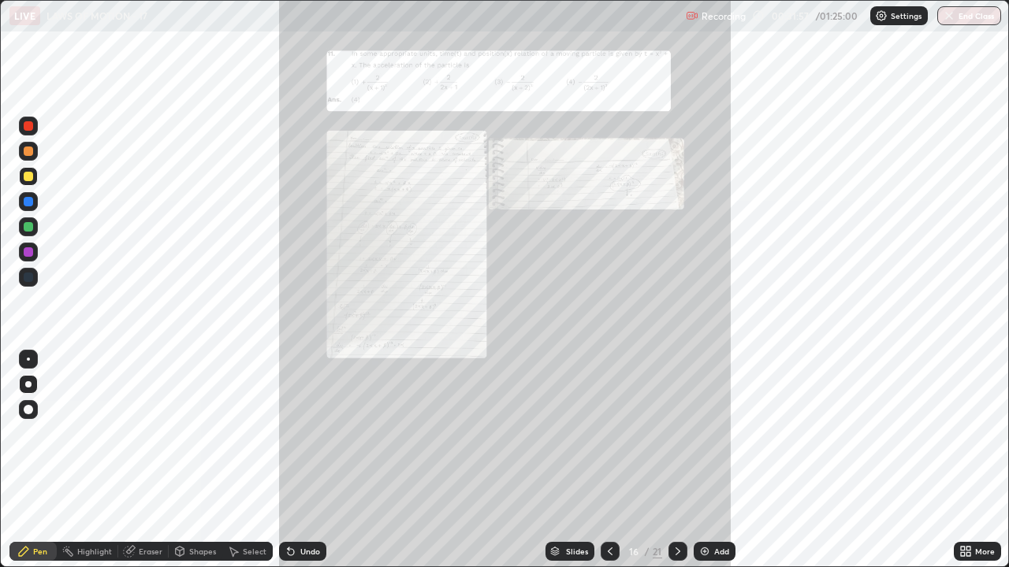
click at [677, 460] on icon at bounding box center [678, 551] width 13 height 13
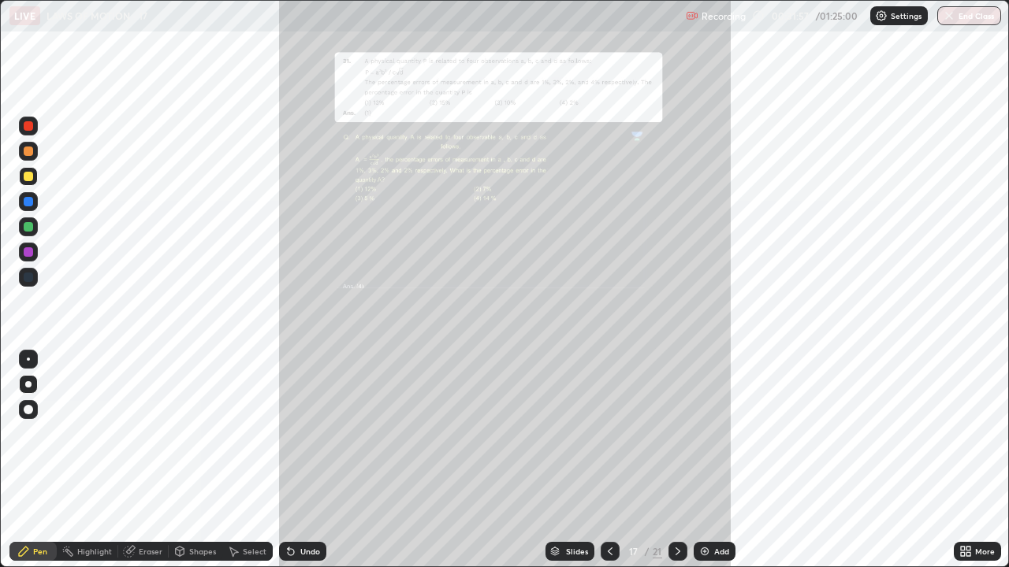
click at [678, 460] on icon at bounding box center [678, 551] width 13 height 13
click at [679, 460] on icon at bounding box center [678, 551] width 13 height 13
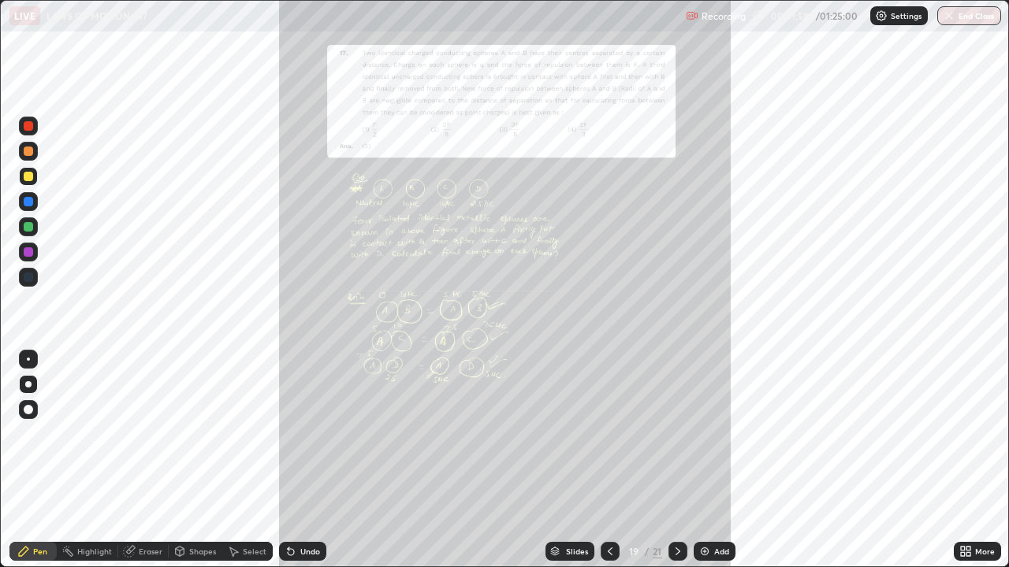
click at [676, 460] on icon at bounding box center [678, 551] width 13 height 13
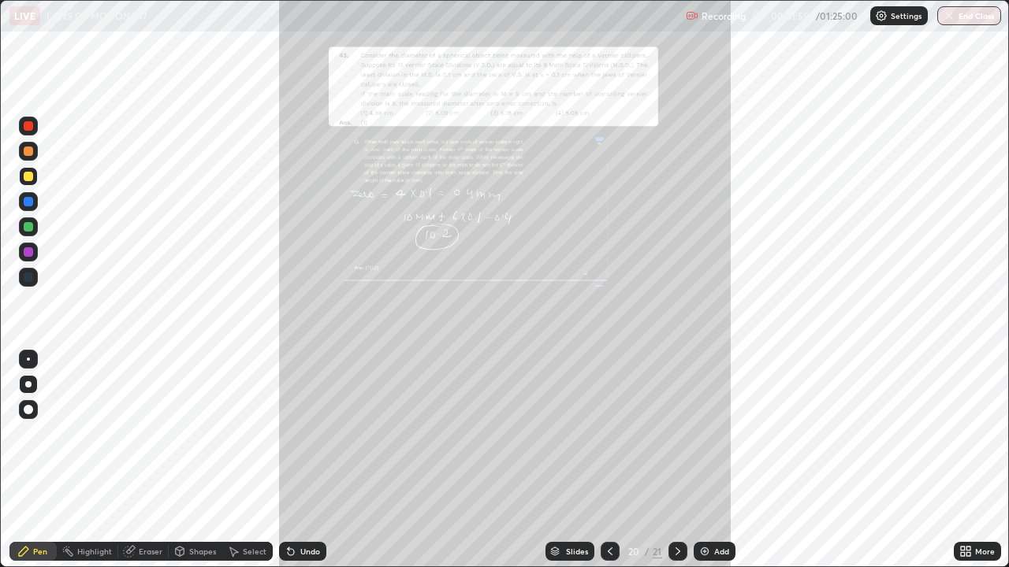
click at [675, 460] on icon at bounding box center [678, 551] width 13 height 13
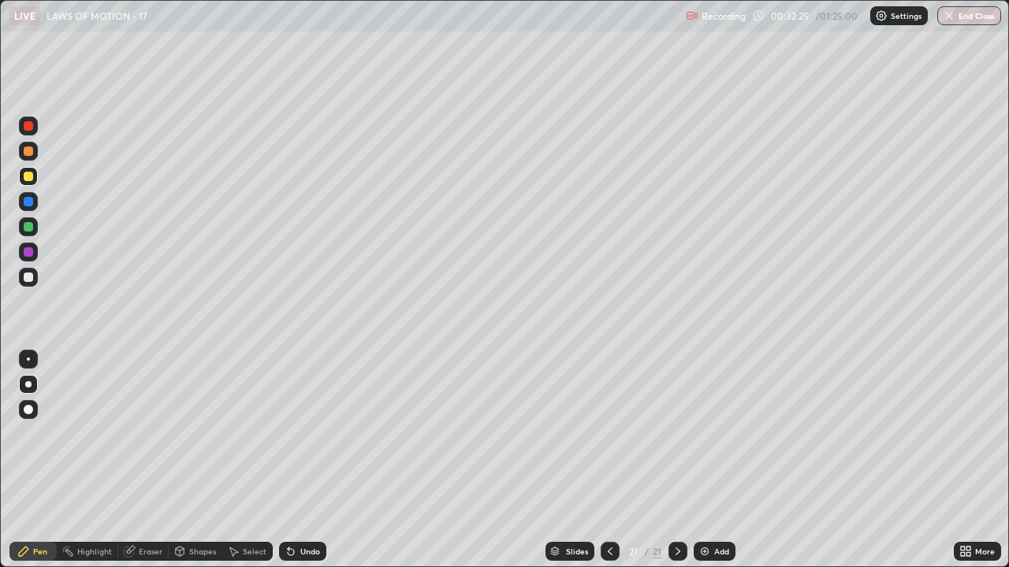
click at [308, 460] on div "Undo" at bounding box center [302, 551] width 47 height 19
click at [307, 460] on div "Undo" at bounding box center [302, 551] width 47 height 19
click at [308, 460] on div "Undo" at bounding box center [302, 551] width 47 height 19
click at [306, 460] on div "Undo" at bounding box center [302, 551] width 47 height 19
click at [307, 460] on div "Undo" at bounding box center [302, 551] width 47 height 19
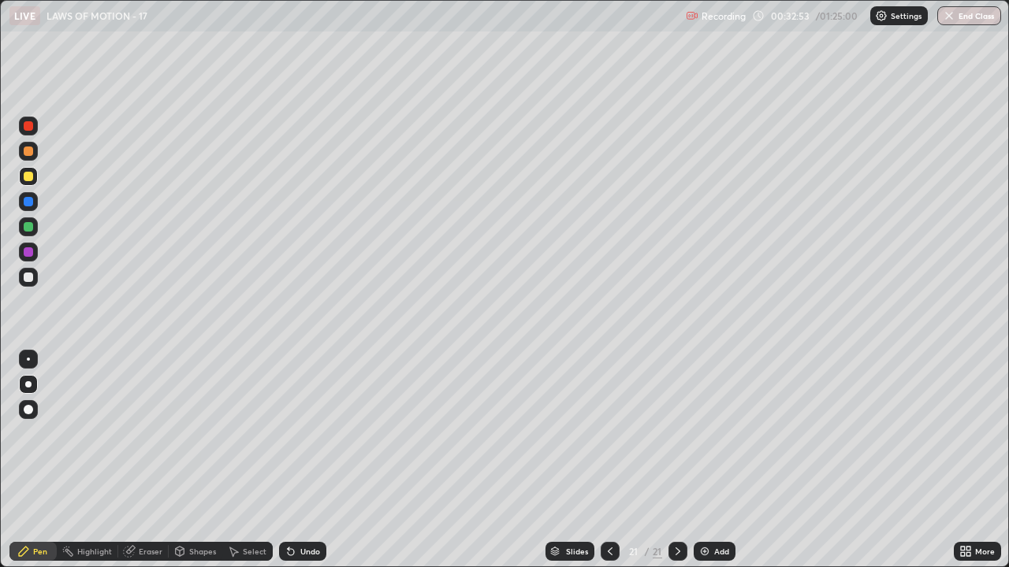
click at [30, 280] on div at bounding box center [28, 277] width 9 height 9
click at [711, 460] on div "Add" at bounding box center [715, 551] width 42 height 19
click at [676, 460] on icon at bounding box center [678, 551] width 13 height 13
click at [617, 460] on div at bounding box center [610, 551] width 19 height 19
click at [712, 460] on div "Add" at bounding box center [715, 551] width 42 height 19
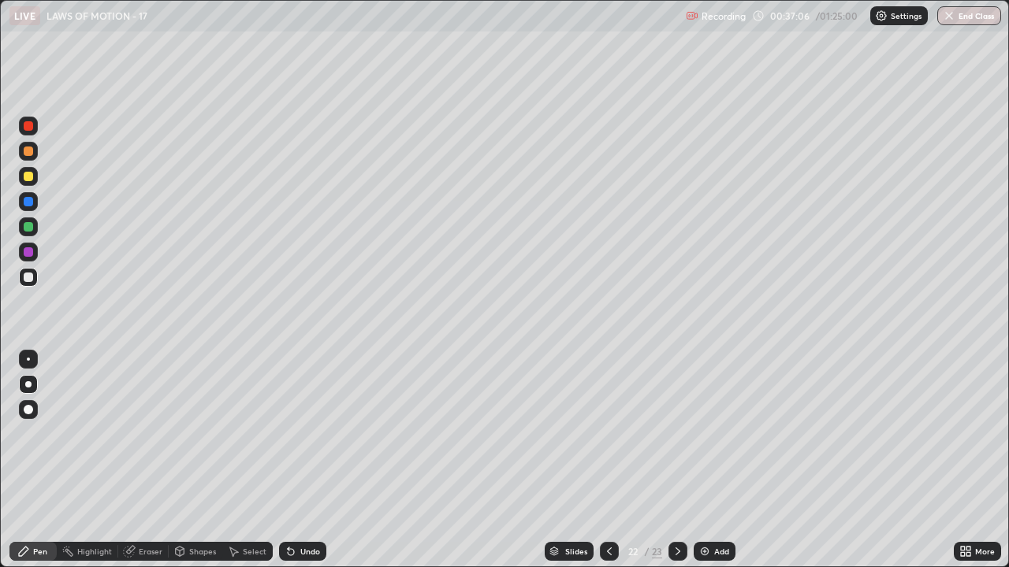
click at [711, 460] on div "Add" at bounding box center [715, 551] width 42 height 19
click at [607, 460] on icon at bounding box center [609, 551] width 13 height 13
click at [605, 460] on icon at bounding box center [609, 551] width 13 height 13
click at [676, 460] on icon at bounding box center [677, 552] width 5 height 8
click at [301, 460] on div "Undo" at bounding box center [310, 552] width 20 height 8
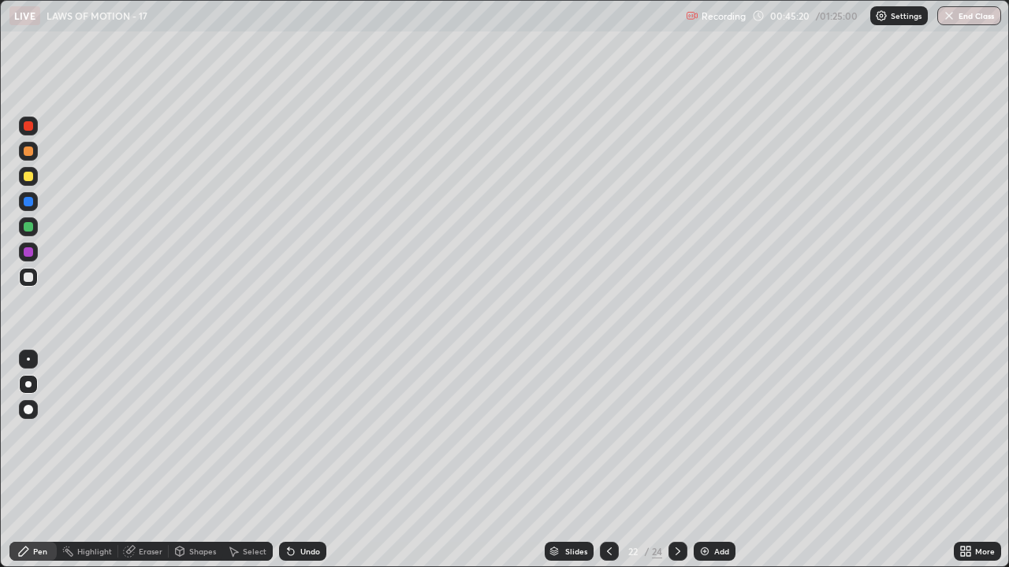
click at [671, 460] on div at bounding box center [677, 551] width 19 height 19
click at [306, 460] on div "Undo" at bounding box center [302, 551] width 47 height 19
click at [312, 460] on div "Undo" at bounding box center [302, 551] width 47 height 19
click at [303, 460] on div "Undo" at bounding box center [310, 552] width 20 height 8
click at [311, 460] on div "Undo" at bounding box center [310, 552] width 20 height 8
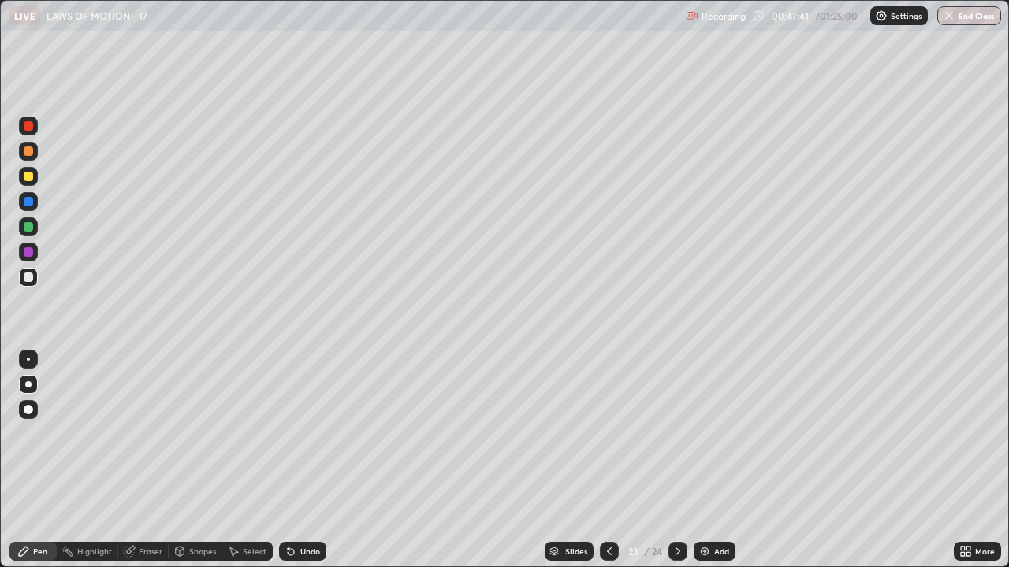
click at [32, 176] on div at bounding box center [28, 176] width 9 height 9
click at [28, 151] on div at bounding box center [28, 151] width 9 height 9
click at [29, 202] on div at bounding box center [28, 201] width 9 height 9
click at [676, 460] on icon at bounding box center [678, 551] width 13 height 13
click at [308, 460] on div "Undo" at bounding box center [302, 551] width 47 height 19
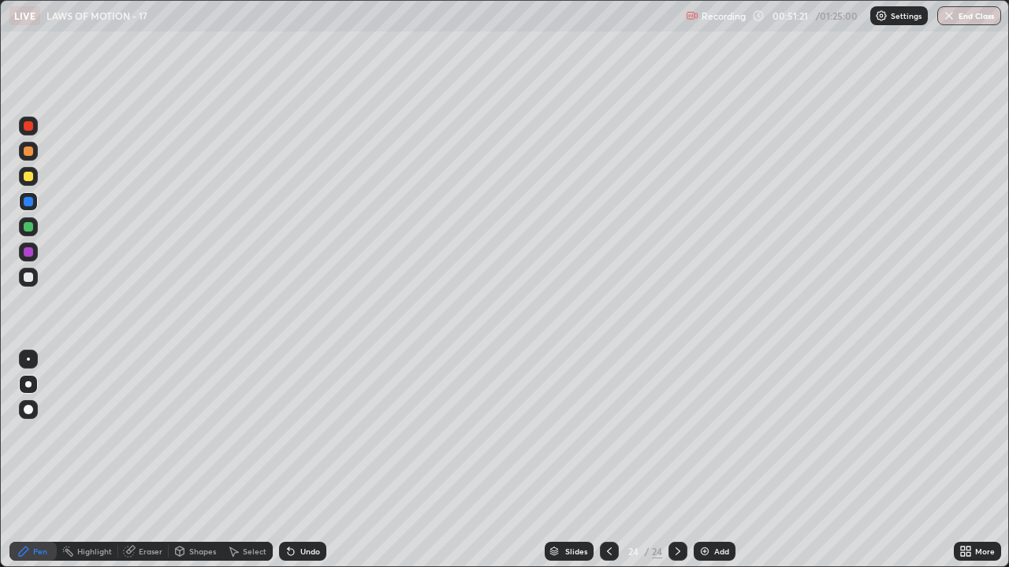
click at [32, 281] on div at bounding box center [28, 277] width 19 height 19
click at [309, 460] on div "Undo" at bounding box center [310, 552] width 20 height 8
click at [300, 460] on div "Undo" at bounding box center [310, 552] width 20 height 8
click at [304, 460] on div "Undo" at bounding box center [310, 552] width 20 height 8
click at [297, 460] on div "Undo" at bounding box center [302, 551] width 47 height 19
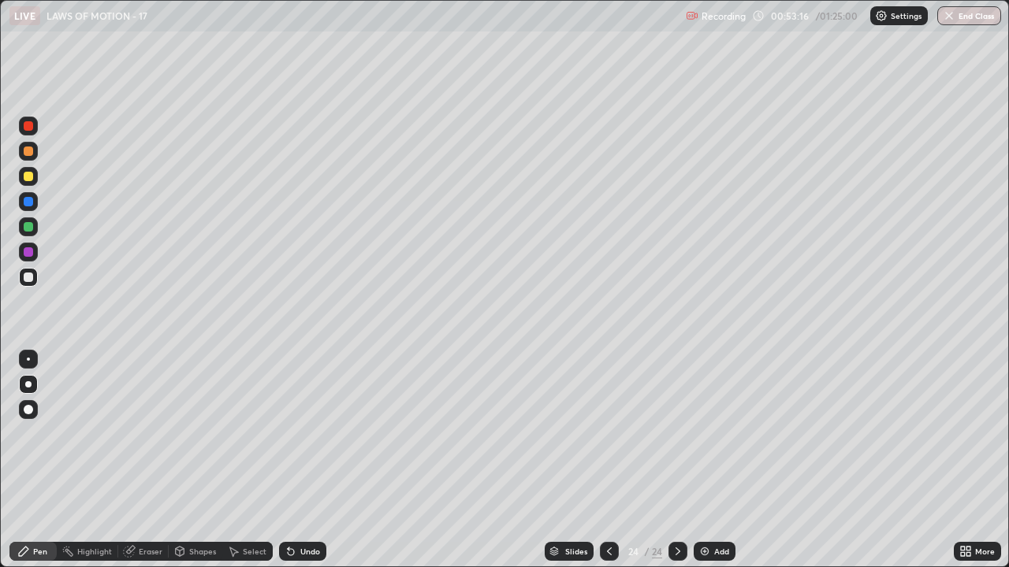
click at [310, 460] on div "Undo" at bounding box center [310, 552] width 20 height 8
click at [31, 179] on div at bounding box center [28, 176] width 9 height 9
click at [305, 460] on div "Undo" at bounding box center [310, 552] width 20 height 8
click at [306, 460] on div "Undo" at bounding box center [310, 552] width 20 height 8
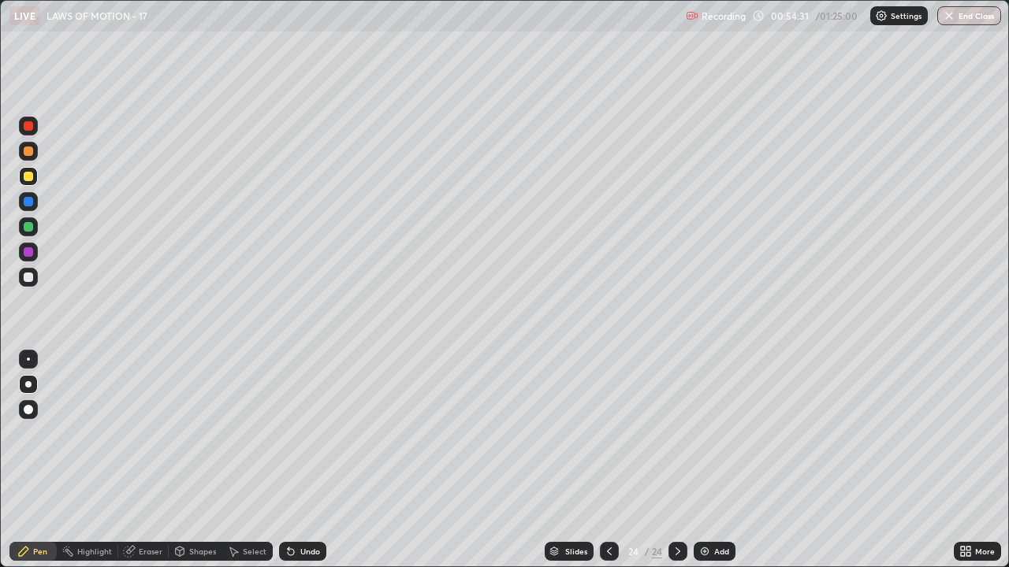
click at [307, 460] on div "Undo" at bounding box center [310, 552] width 20 height 8
click at [301, 460] on div "Undo" at bounding box center [302, 551] width 47 height 19
click at [22, 275] on div at bounding box center [28, 277] width 19 height 19
click at [34, 178] on div at bounding box center [28, 176] width 19 height 19
click at [153, 460] on div "Eraser" at bounding box center [151, 552] width 24 height 8
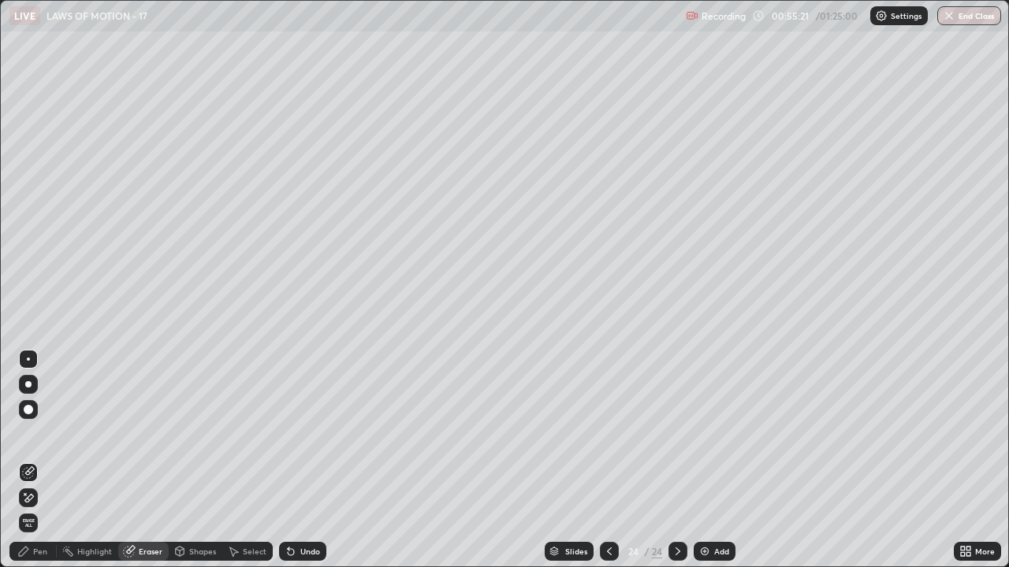
click at [45, 460] on div "Pen" at bounding box center [40, 552] width 14 height 8
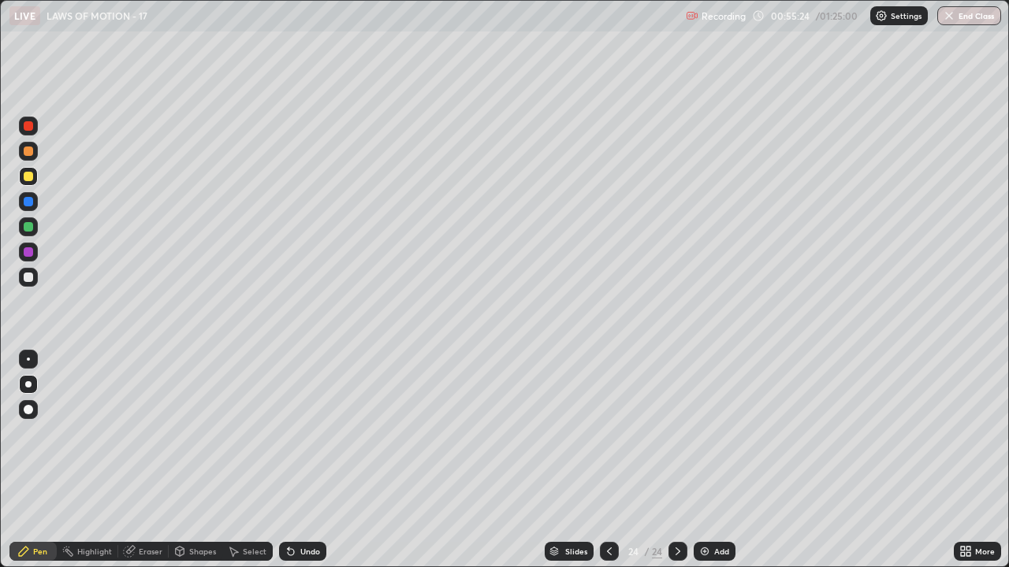
click at [146, 460] on div "Eraser" at bounding box center [151, 552] width 24 height 8
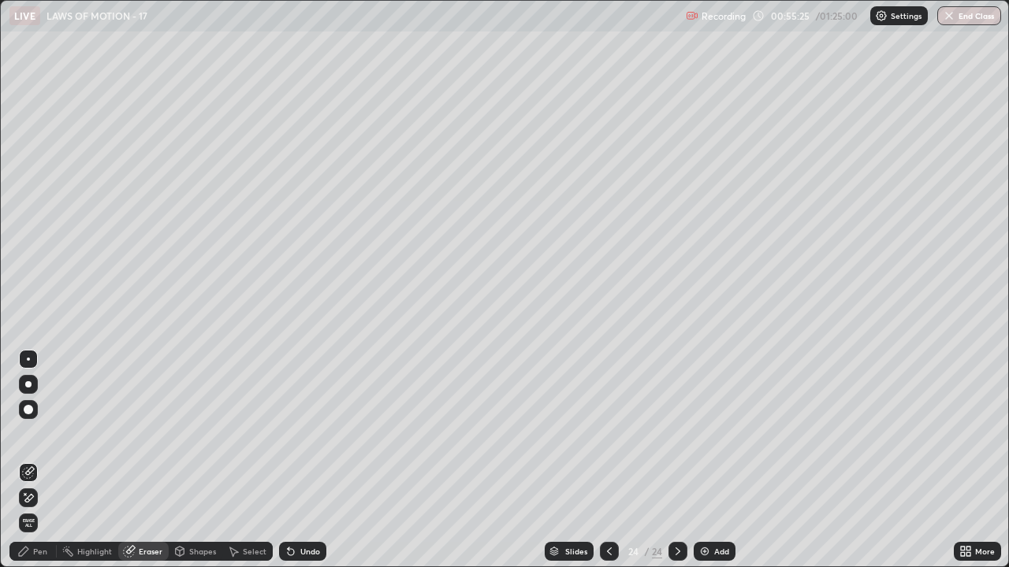
click at [35, 460] on div "Pen" at bounding box center [40, 552] width 14 height 8
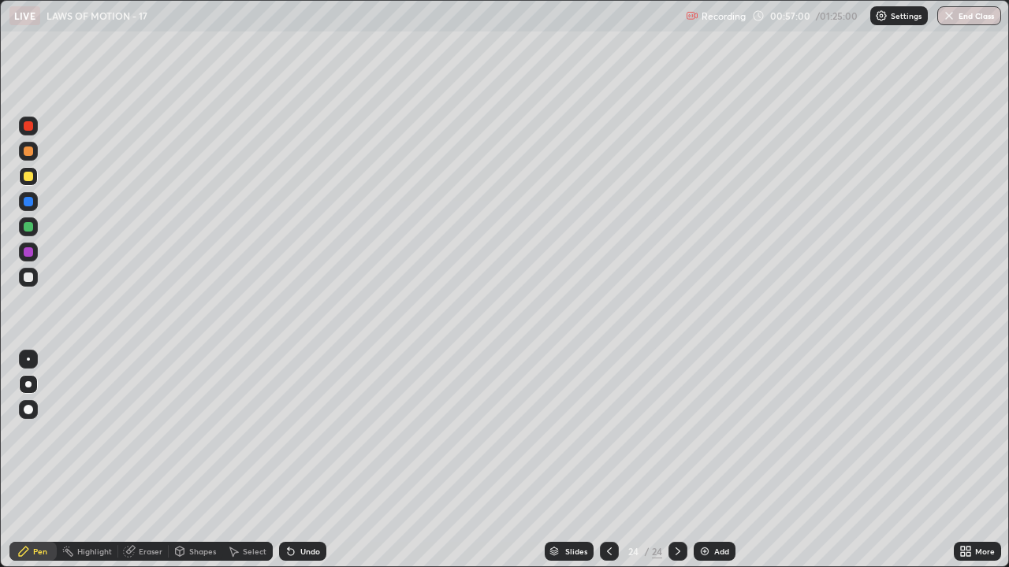
click at [723, 460] on div "Add" at bounding box center [715, 551] width 42 height 19
click at [608, 460] on icon at bounding box center [609, 551] width 13 height 13
click at [676, 460] on icon at bounding box center [677, 552] width 5 height 8
click at [309, 460] on div "Undo" at bounding box center [310, 552] width 20 height 8
click at [316, 460] on div "Undo" at bounding box center [302, 551] width 47 height 19
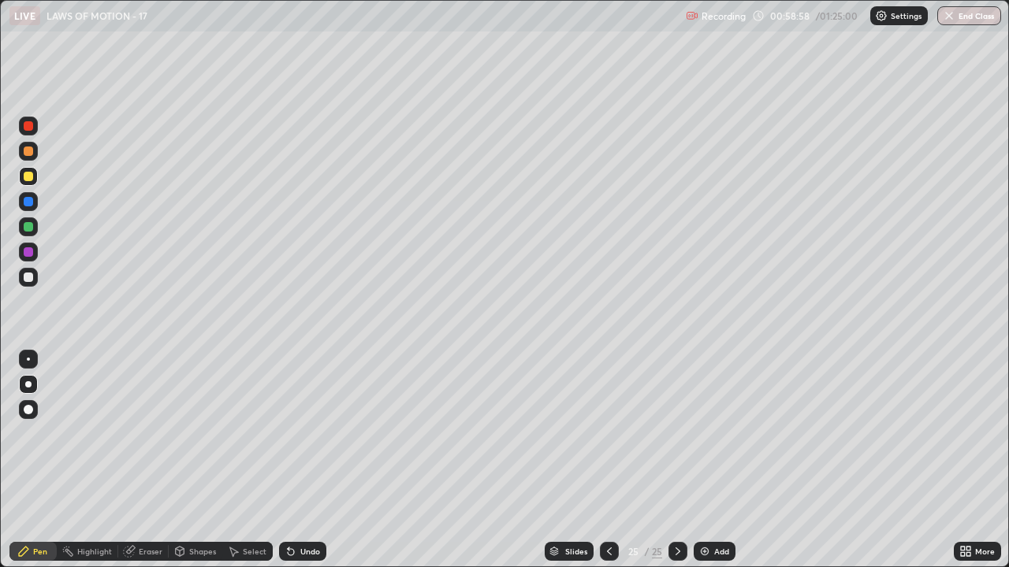
click at [311, 460] on div "Undo" at bounding box center [302, 551] width 47 height 19
click at [317, 460] on div "Undo" at bounding box center [302, 551] width 47 height 19
click at [319, 460] on div "Undo" at bounding box center [302, 551] width 47 height 19
click at [28, 150] on div at bounding box center [28, 151] width 9 height 9
click at [708, 460] on img at bounding box center [704, 551] width 13 height 13
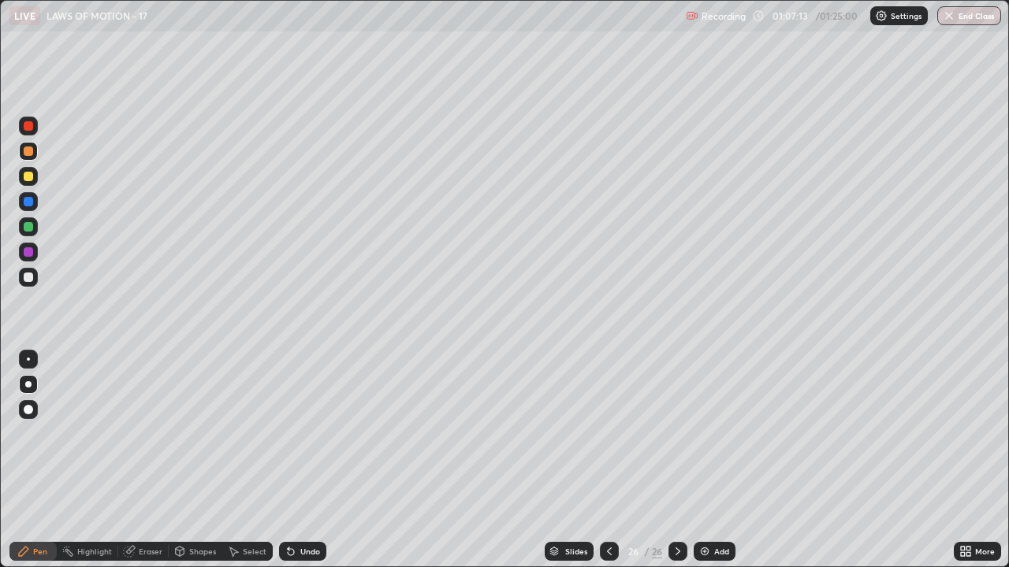
click at [29, 177] on div at bounding box center [28, 176] width 9 height 9
click at [254, 460] on div "Select" at bounding box center [255, 552] width 24 height 8
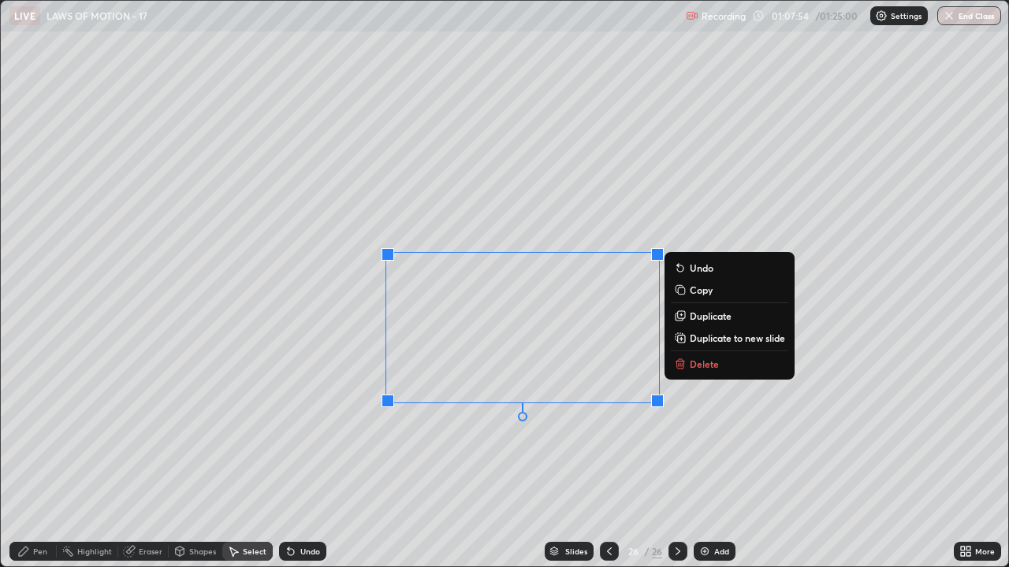
click at [719, 371] on button "Delete" at bounding box center [729, 364] width 117 height 19
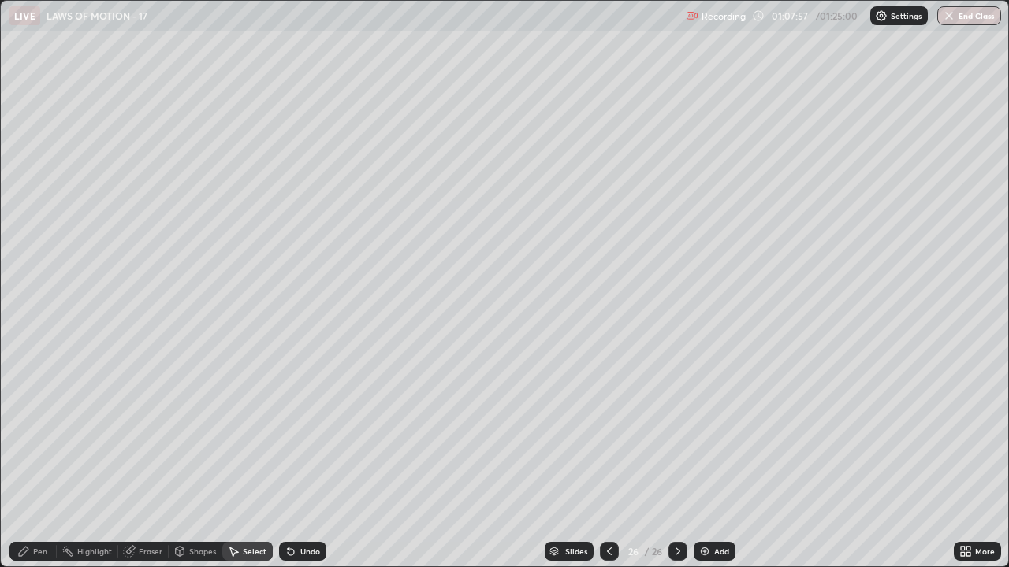
click at [38, 460] on div "Pen" at bounding box center [40, 552] width 14 height 8
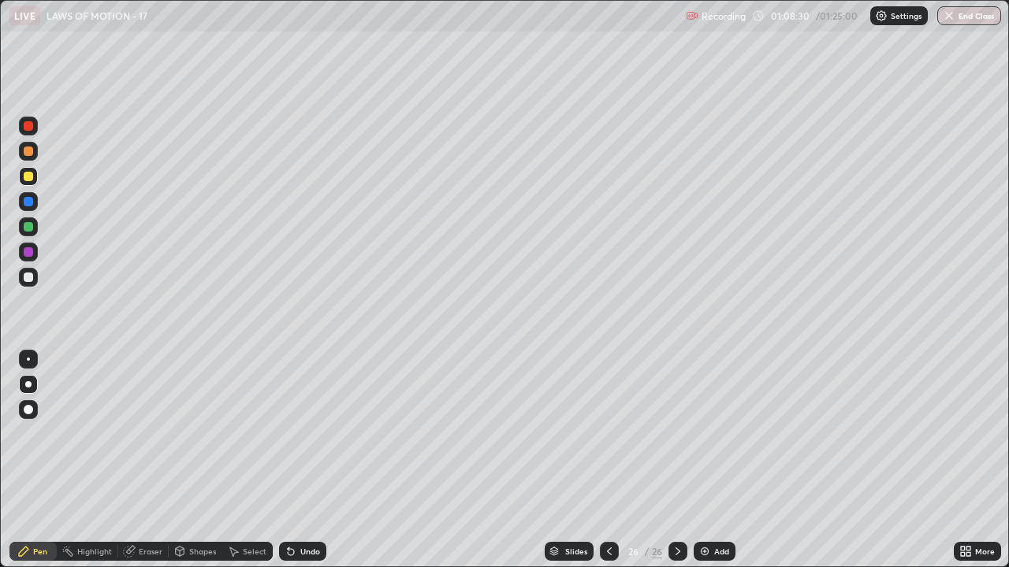
click at [35, 153] on div at bounding box center [28, 151] width 19 height 19
click at [151, 460] on div "Eraser" at bounding box center [151, 552] width 24 height 8
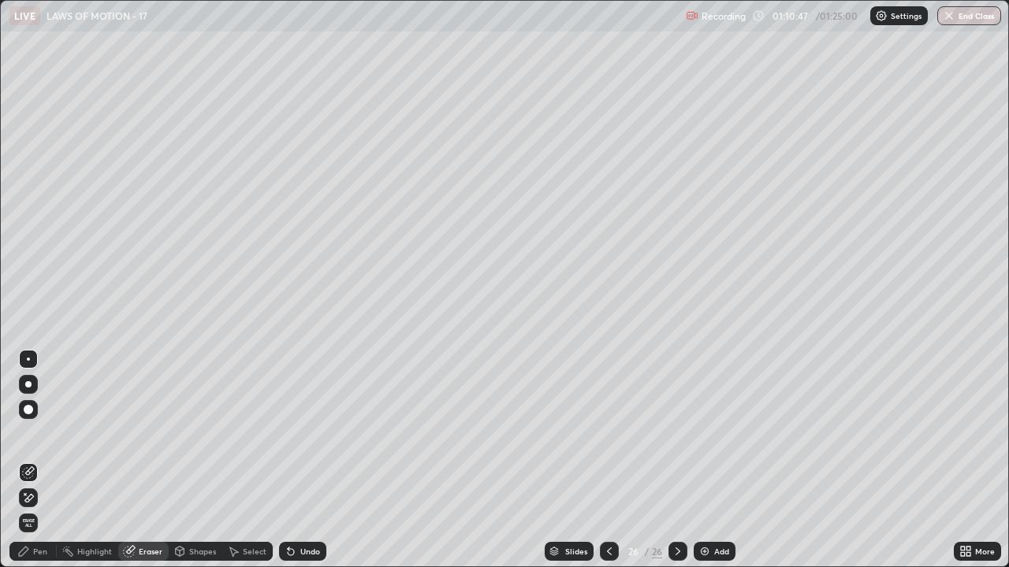
click at [47, 460] on div "Pen" at bounding box center [32, 551] width 47 height 19
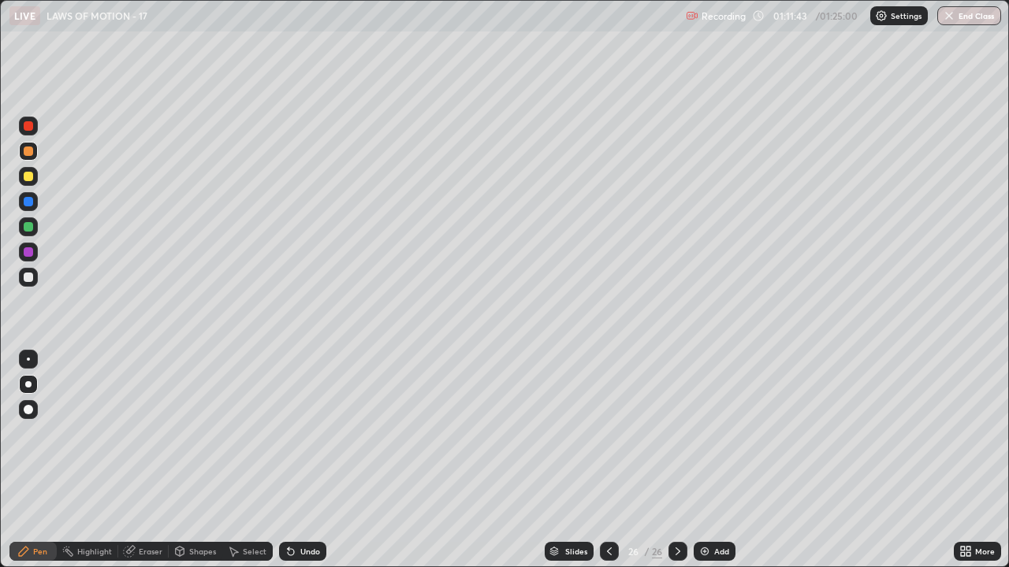
click at [700, 460] on img at bounding box center [704, 551] width 13 height 13
click at [0, 104] on div "Setting up your live class" at bounding box center [504, 283] width 1009 height 567
click at [28, 280] on div at bounding box center [28, 277] width 9 height 9
click at [305, 460] on div "Undo" at bounding box center [302, 551] width 47 height 19
click at [311, 460] on div "Undo" at bounding box center [302, 551] width 47 height 19
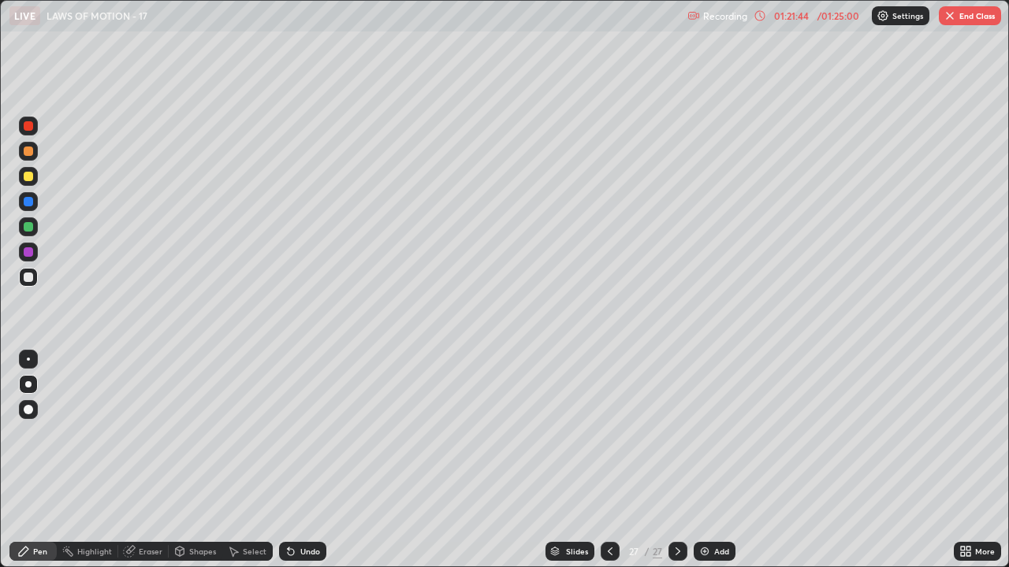
click at [964, 17] on button "End Class" at bounding box center [970, 15] width 62 height 19
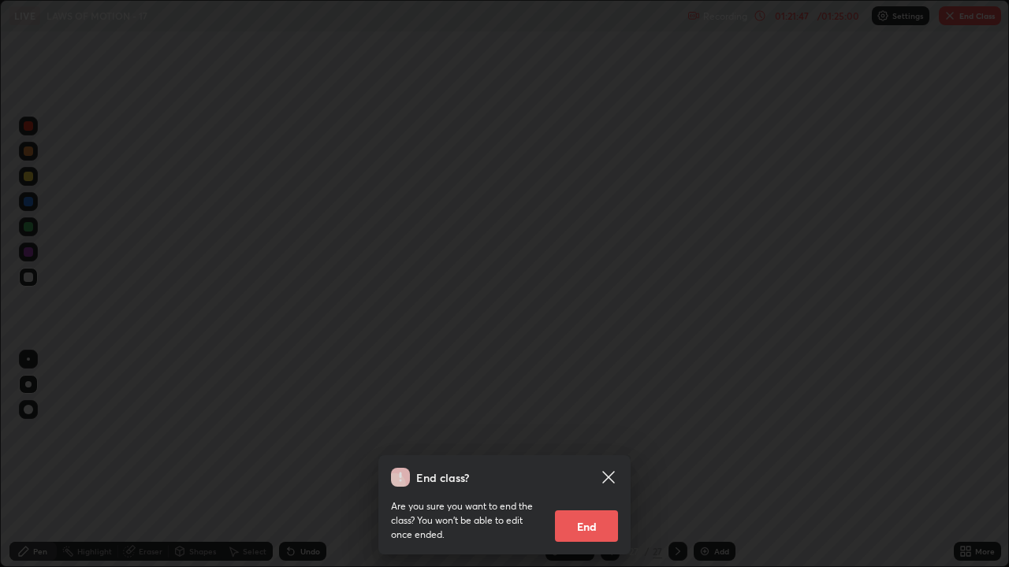
click at [597, 460] on button "End" at bounding box center [586, 527] width 63 height 32
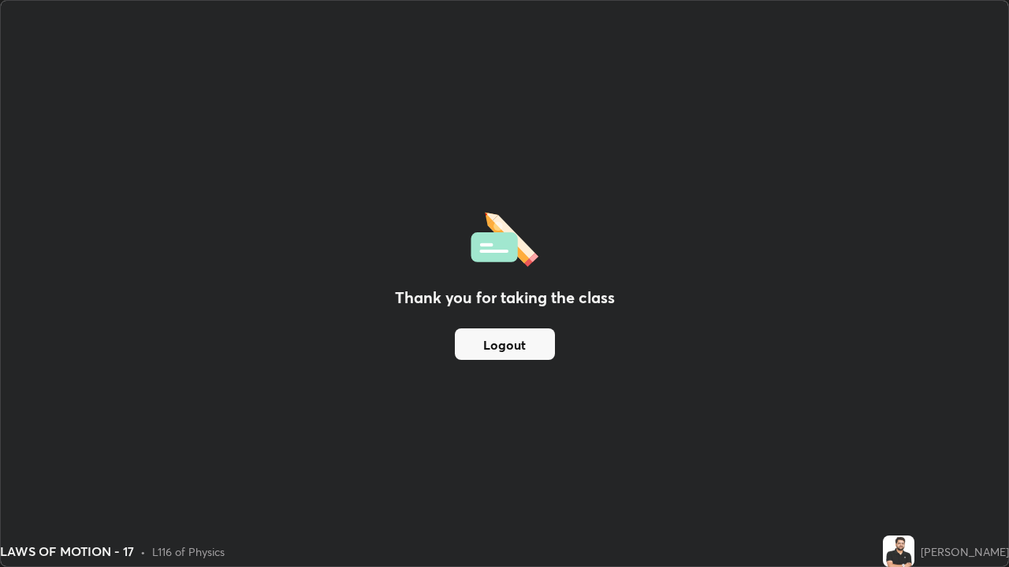
click at [535, 342] on button "Logout" at bounding box center [505, 345] width 100 height 32
